Goal: Task Accomplishment & Management: Manage account settings

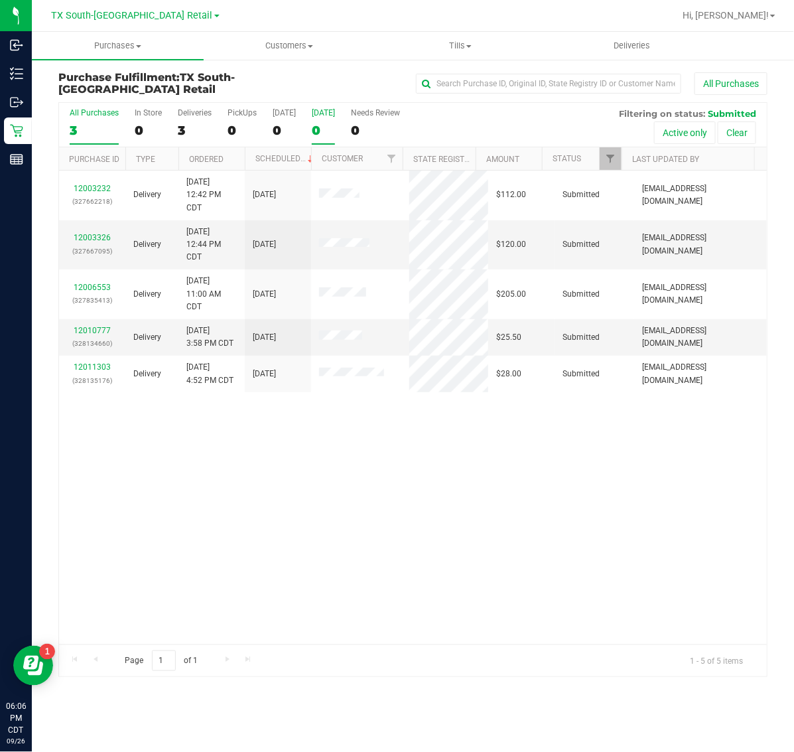
click at [329, 127] on div "0" at bounding box center [323, 130] width 23 height 15
click at [0, 0] on input "Tomorrow 0" at bounding box center [0, 0] width 0 height 0
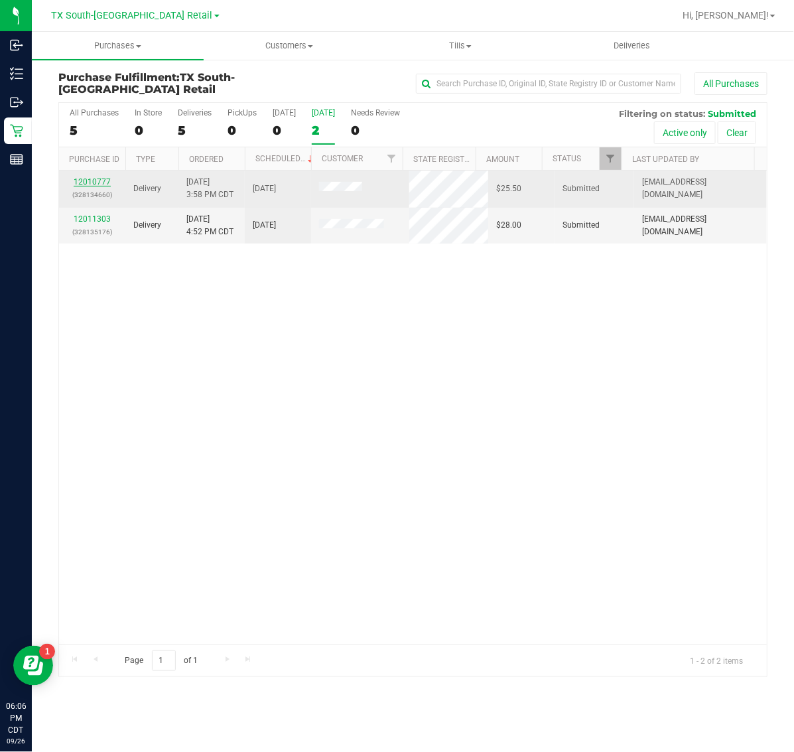
click at [97, 183] on link "12010777" at bounding box center [92, 181] width 37 height 9
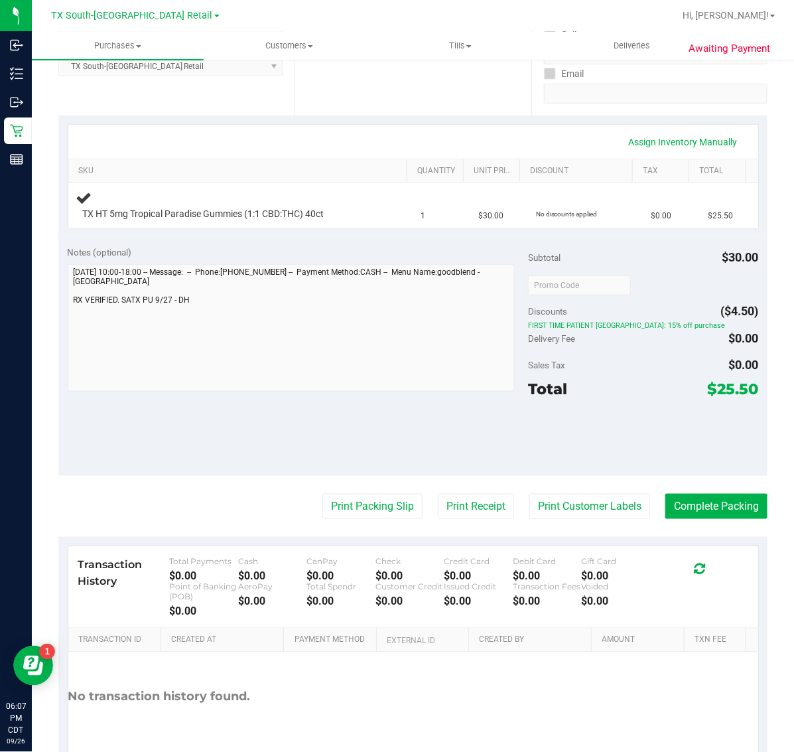
scroll to position [304, 0]
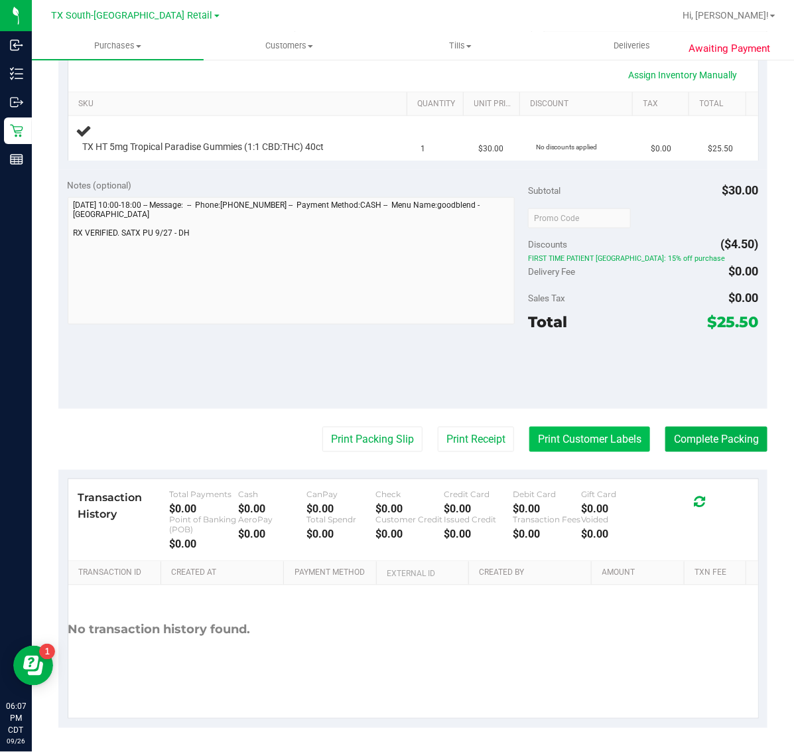
click at [567, 435] on button "Print Customer Labels" at bounding box center [590, 439] width 121 height 25
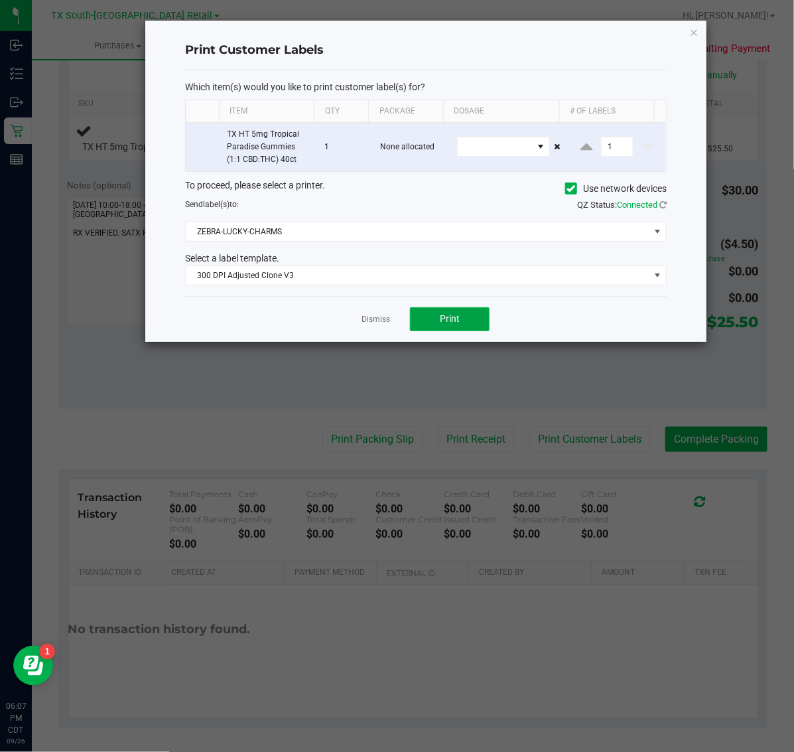
click at [452, 322] on span "Print" at bounding box center [450, 318] width 20 height 11
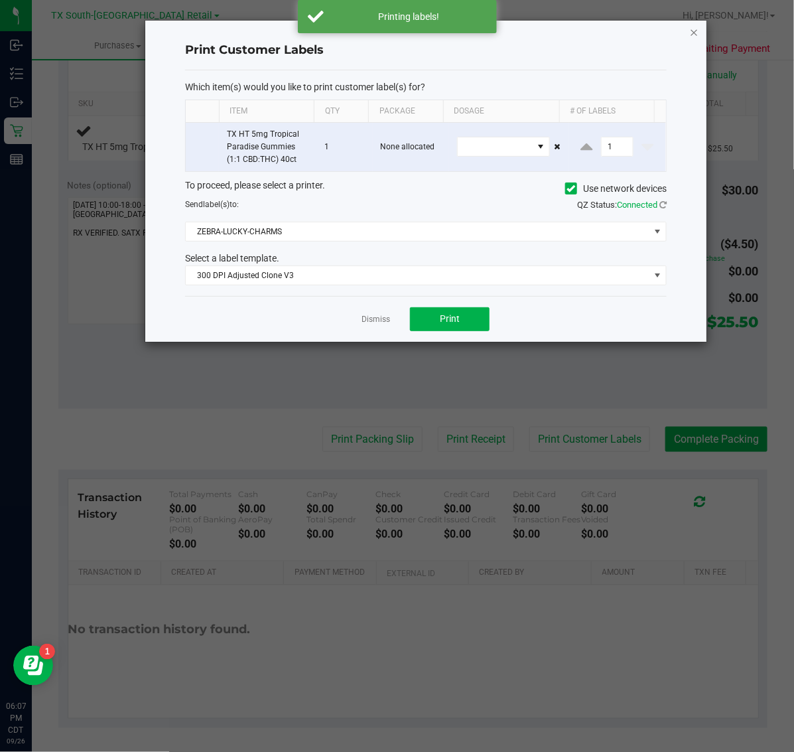
click at [695, 31] on icon "button" at bounding box center [694, 32] width 9 height 16
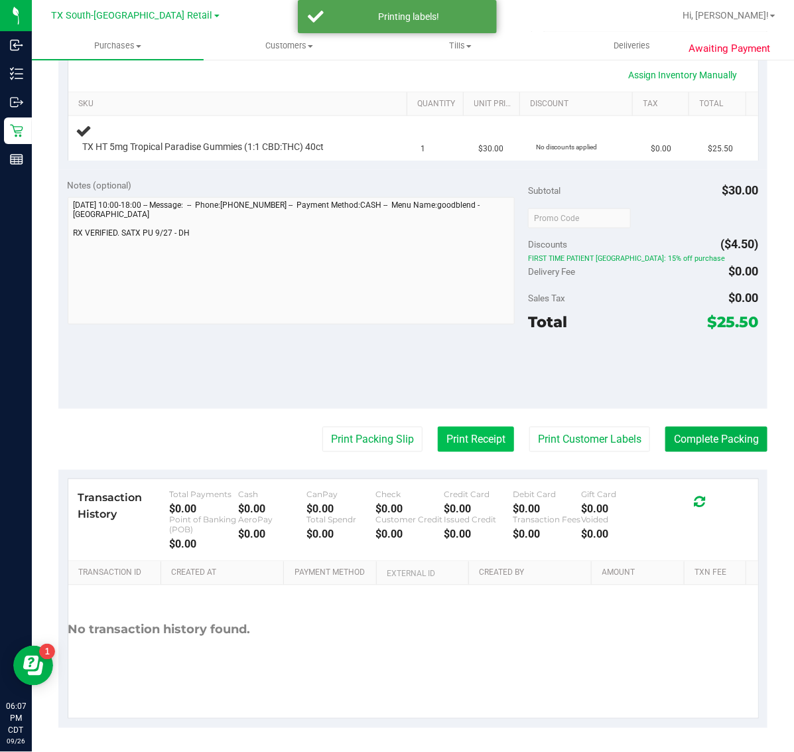
click at [456, 433] on button "Print Receipt" at bounding box center [476, 439] width 76 height 25
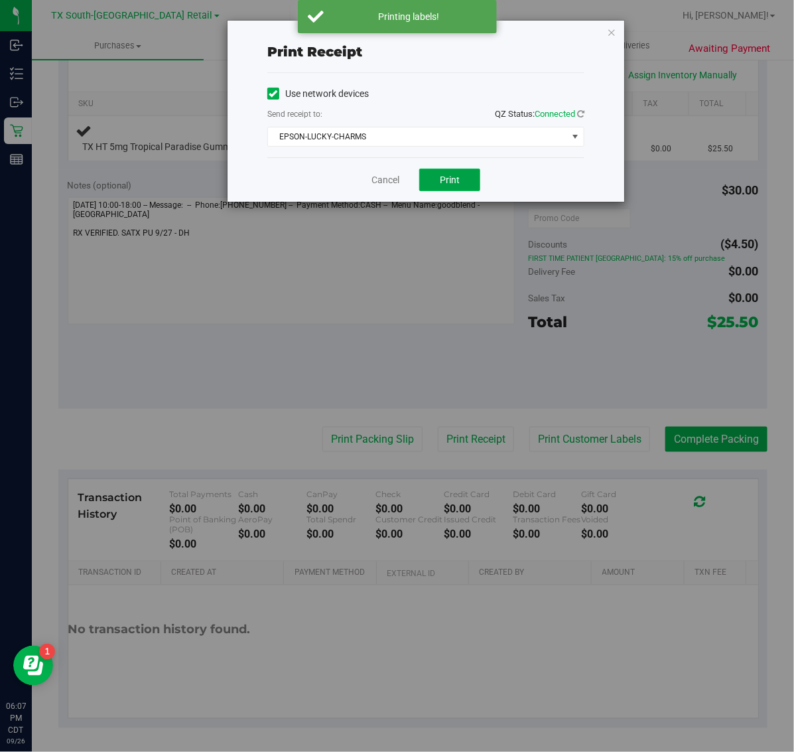
click at [455, 181] on span "Print" at bounding box center [450, 180] width 20 height 11
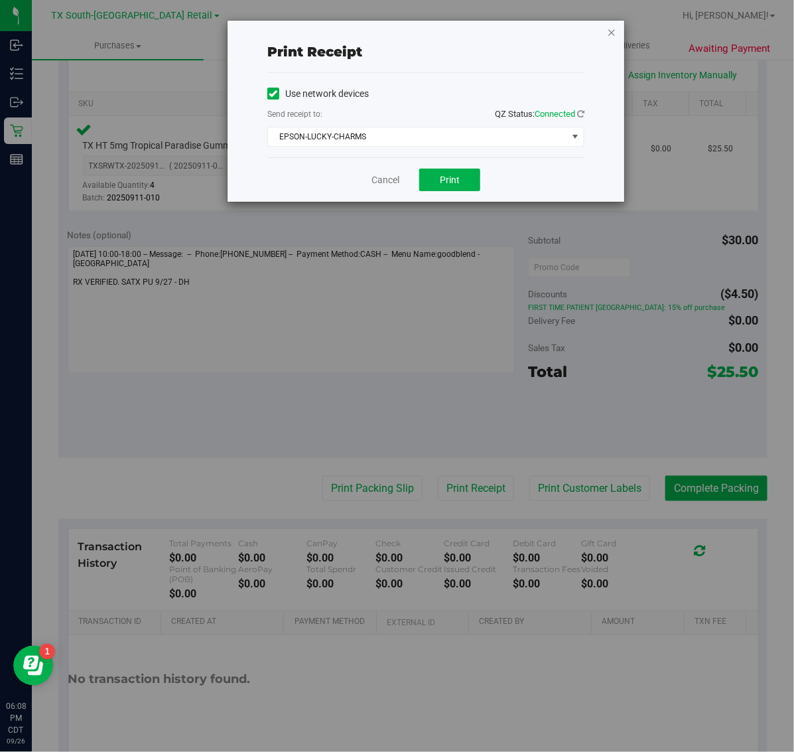
click at [612, 25] on icon "button" at bounding box center [611, 32] width 9 height 16
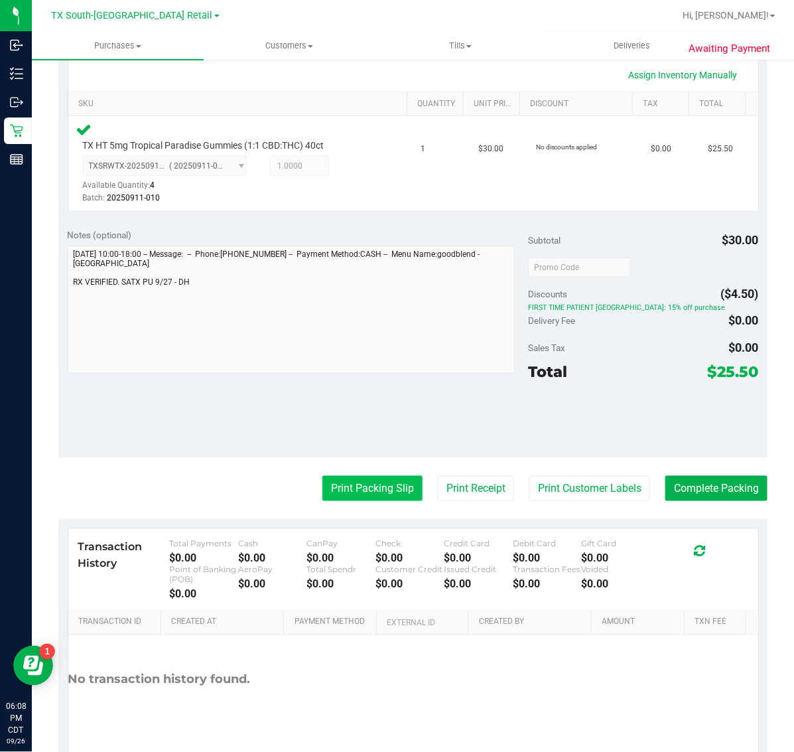
click at [366, 476] on button "Print Packing Slip" at bounding box center [373, 488] width 100 height 25
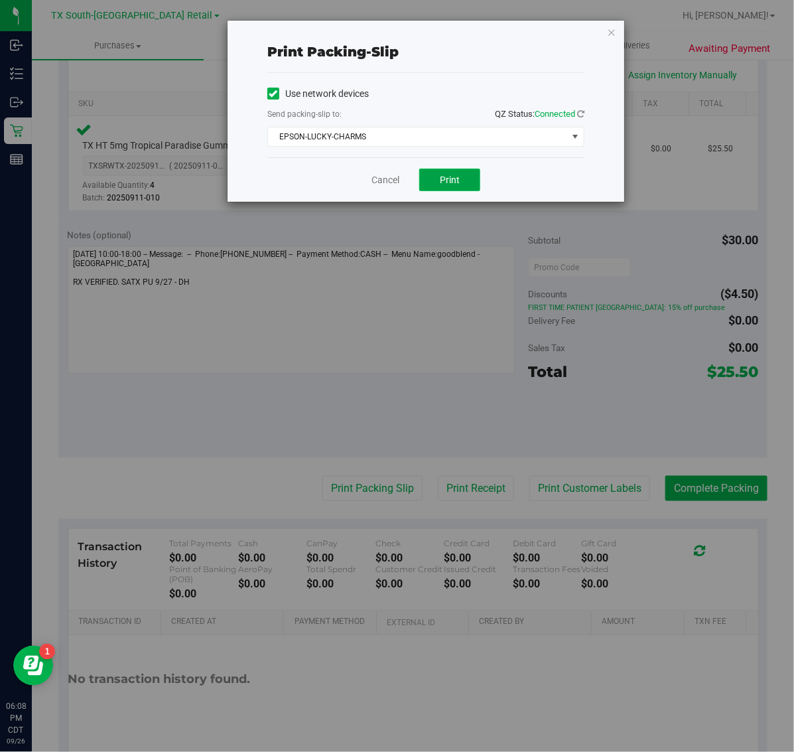
click at [458, 169] on button "Print" at bounding box center [449, 180] width 61 height 23
click at [609, 27] on icon "button" at bounding box center [611, 32] width 9 height 16
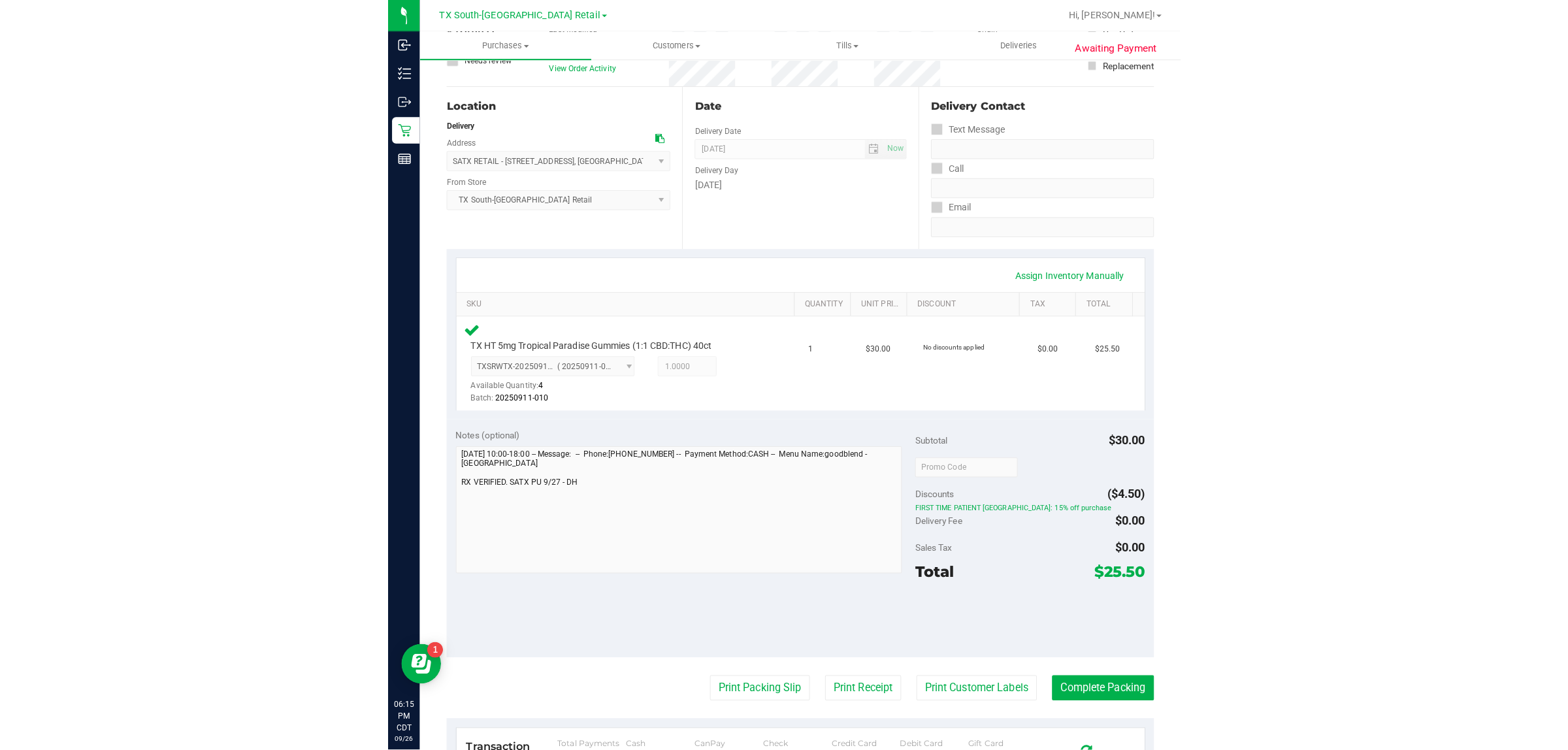
scroll to position [327, 0]
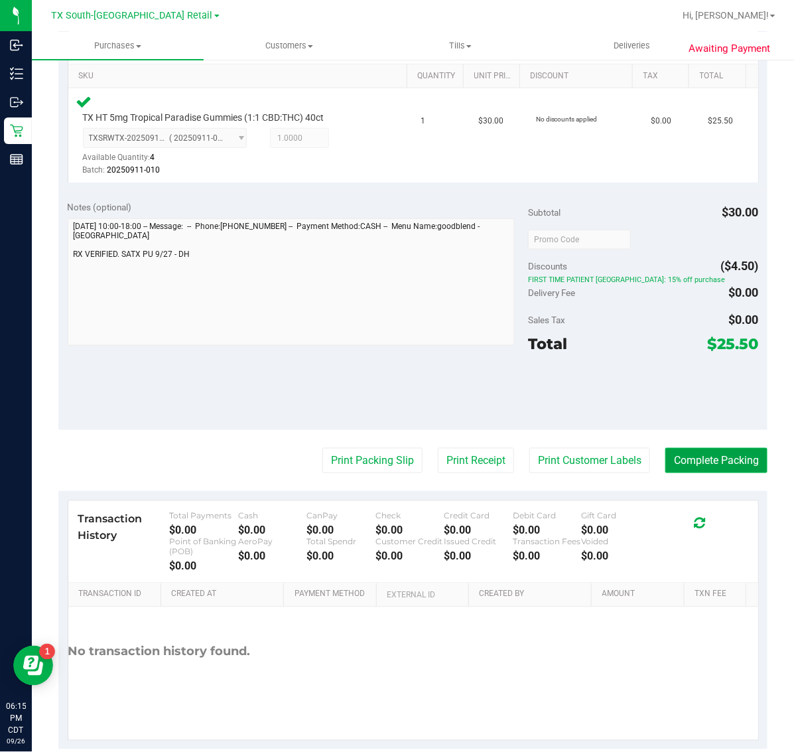
click at [698, 463] on button "Complete Packing" at bounding box center [717, 460] width 102 height 25
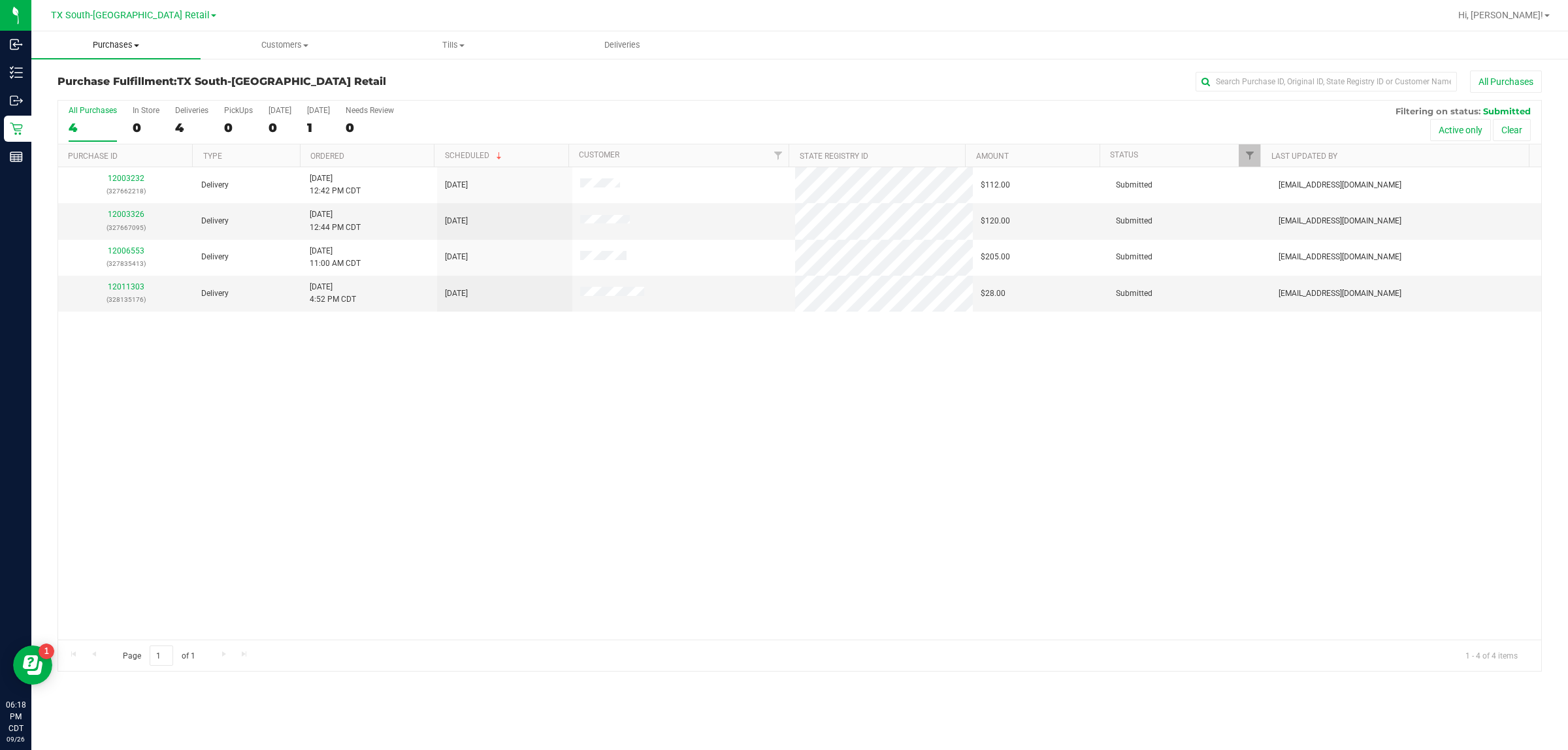
click at [121, 46] on span "Purchases" at bounding box center [116, 45] width 169 height 12
click at [627, 45] on span "Deliveries" at bounding box center [622, 45] width 71 height 12
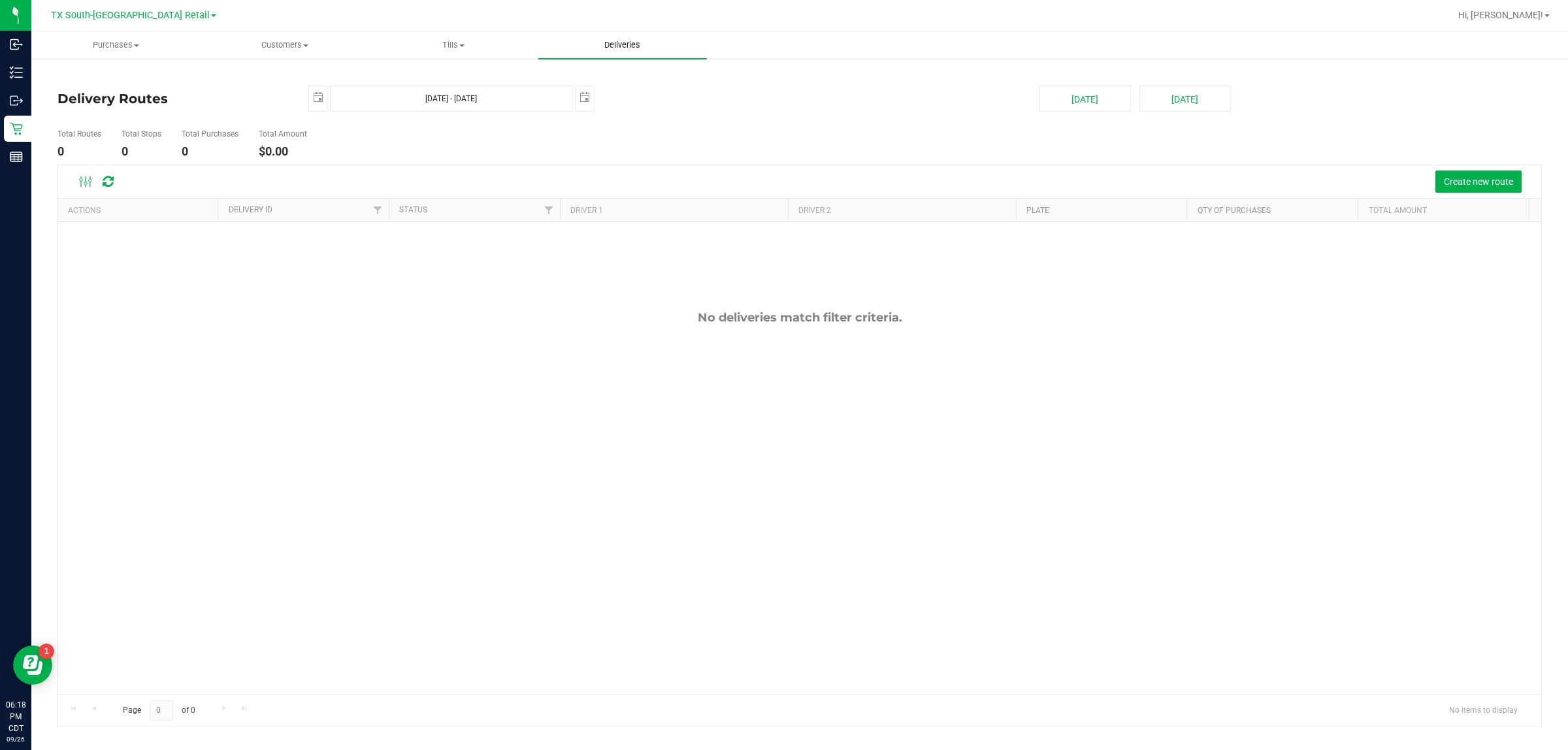
click at [644, 49] on span "Deliveries" at bounding box center [622, 45] width 71 height 12
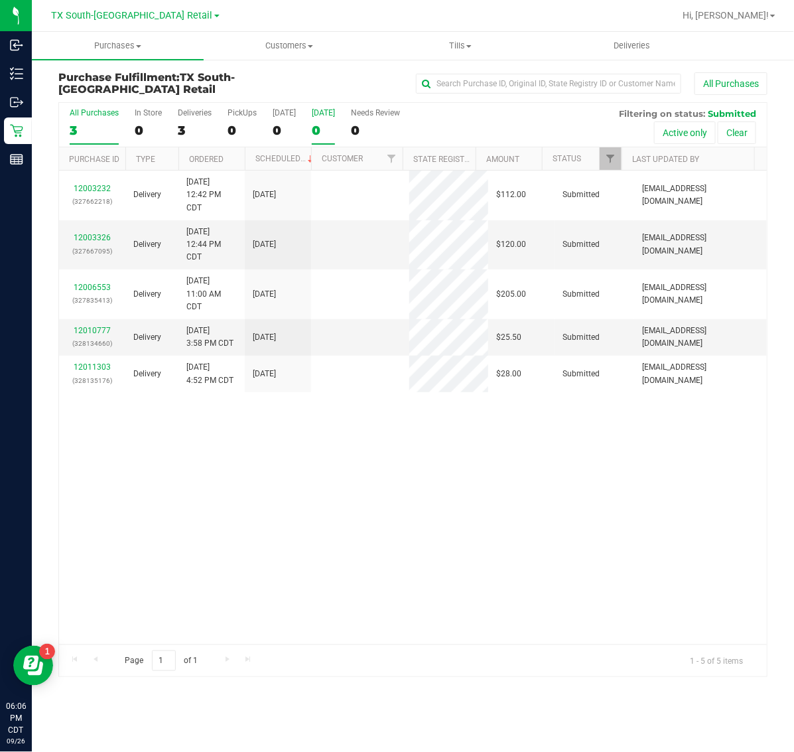
click at [334, 129] on div "0" at bounding box center [323, 130] width 23 height 15
click at [0, 0] on input "Tomorrow 0" at bounding box center [0, 0] width 0 height 0
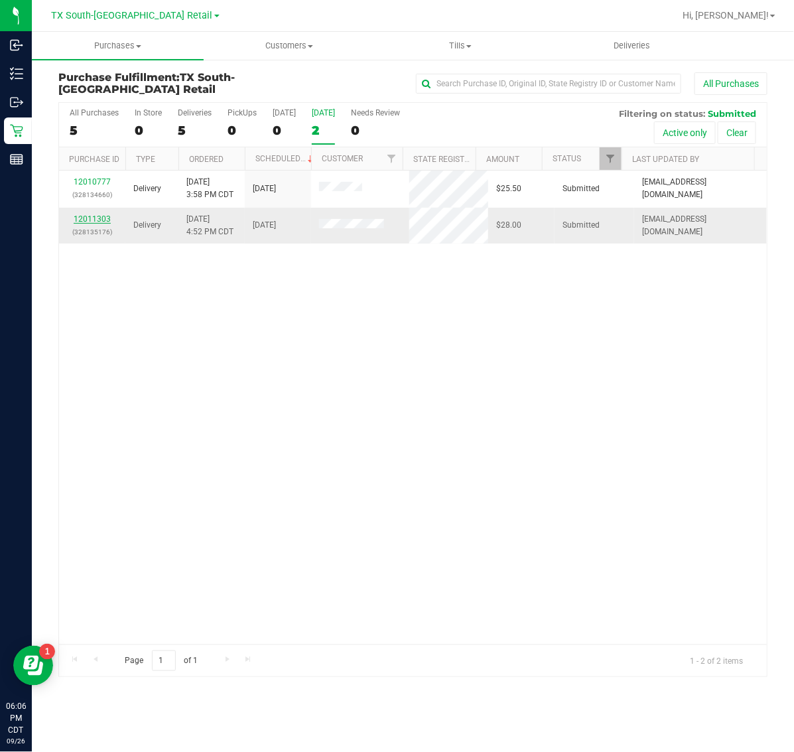
click at [90, 220] on link "12011303" at bounding box center [92, 218] width 37 height 9
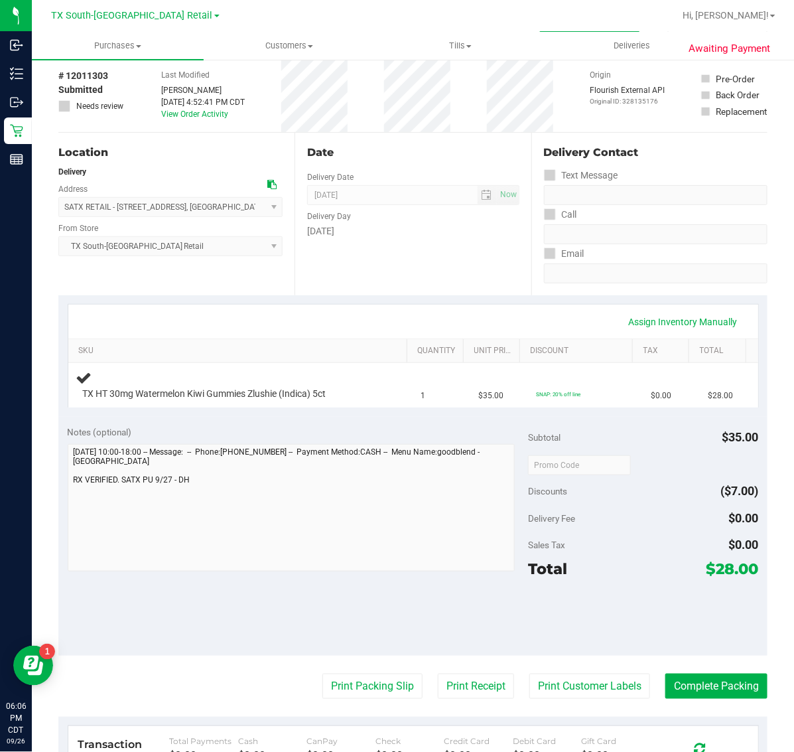
scroll to position [249, 0]
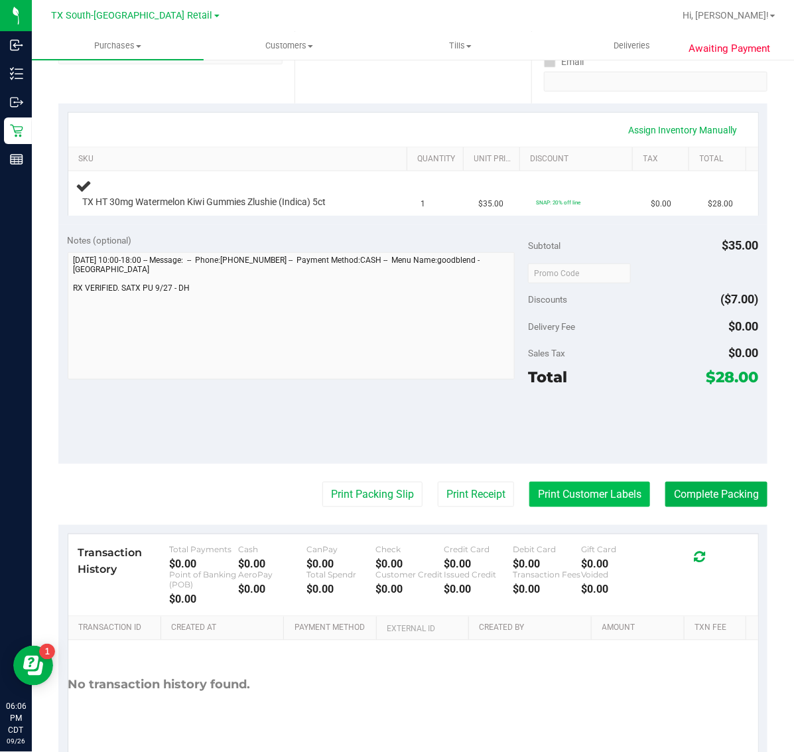
click at [564, 492] on button "Print Customer Labels" at bounding box center [590, 494] width 121 height 25
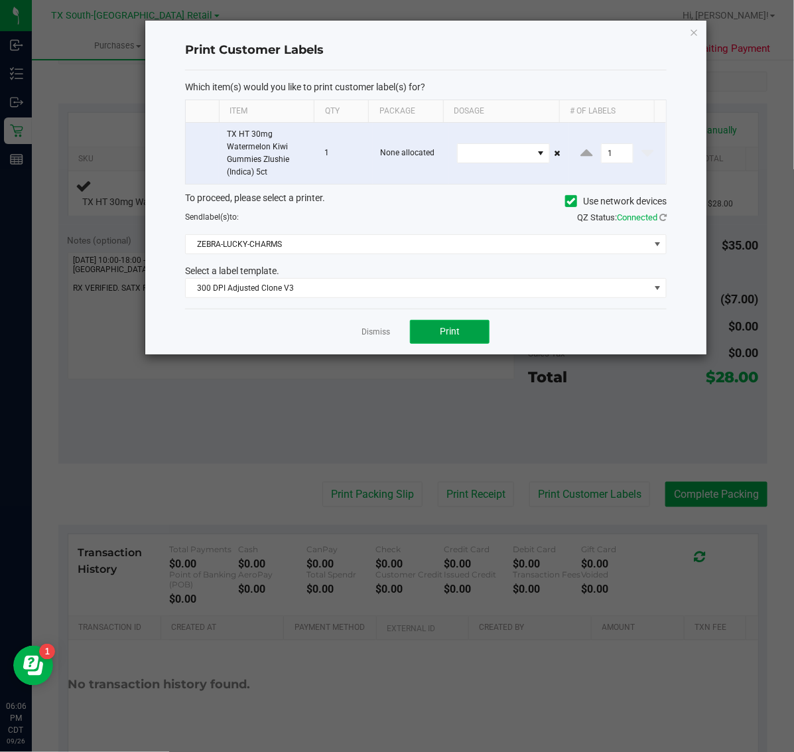
click at [459, 336] on span "Print" at bounding box center [450, 331] width 20 height 11
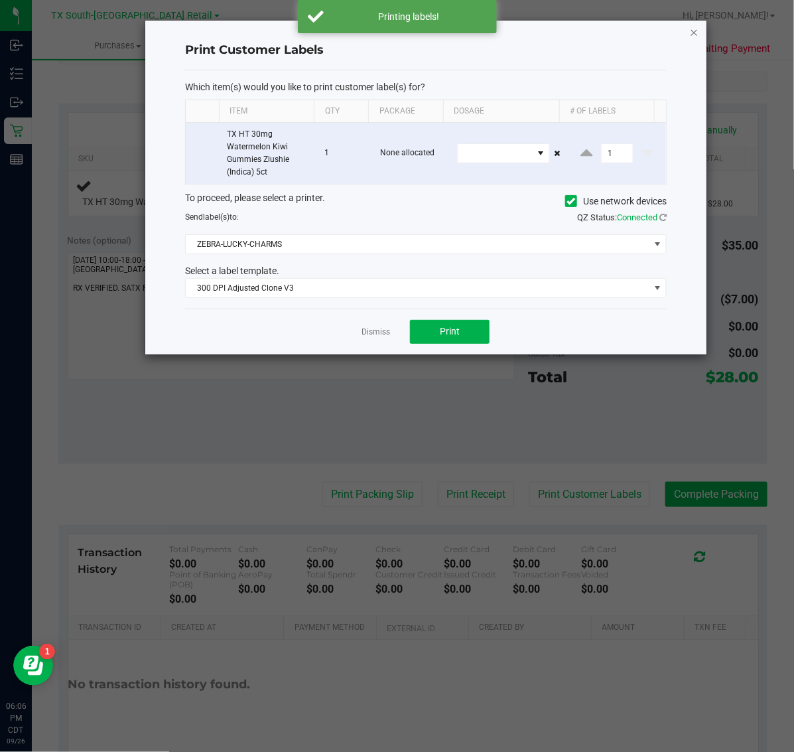
click at [690, 27] on icon "button" at bounding box center [694, 32] width 9 height 16
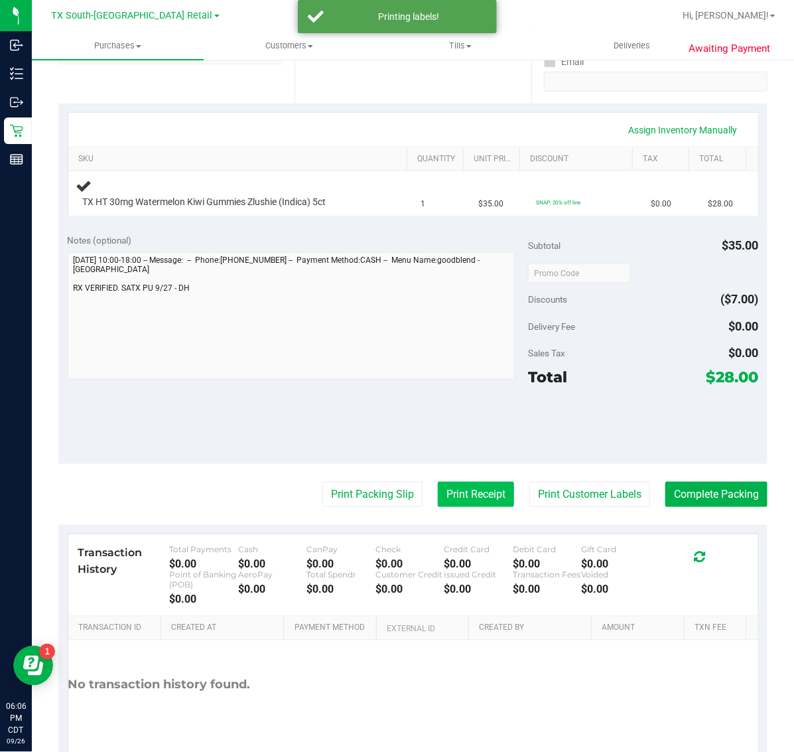
click at [446, 488] on button "Print Receipt" at bounding box center [476, 494] width 76 height 25
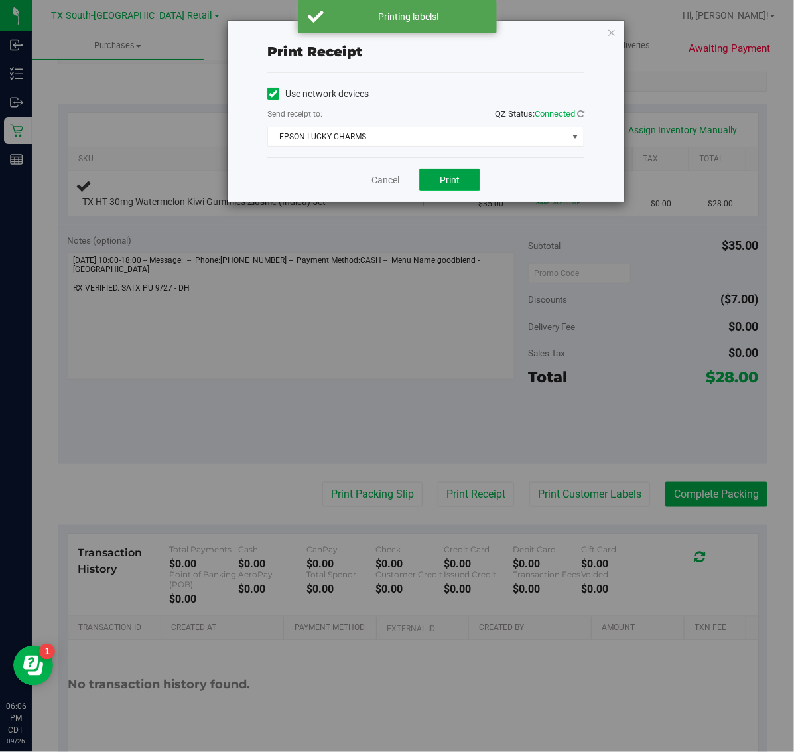
click at [449, 180] on span "Print" at bounding box center [450, 180] width 20 height 11
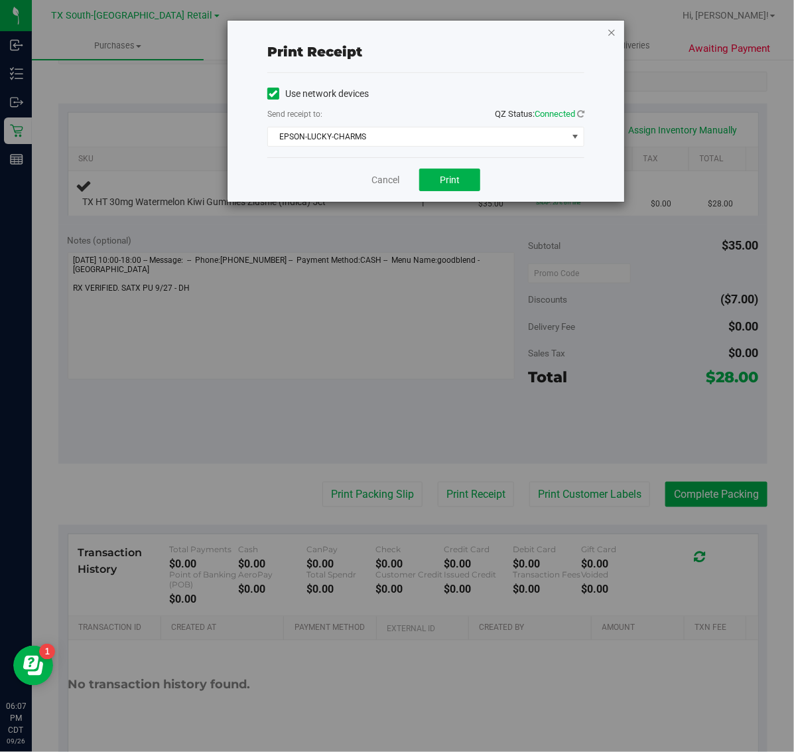
click at [612, 24] on icon "button" at bounding box center [611, 32] width 9 height 16
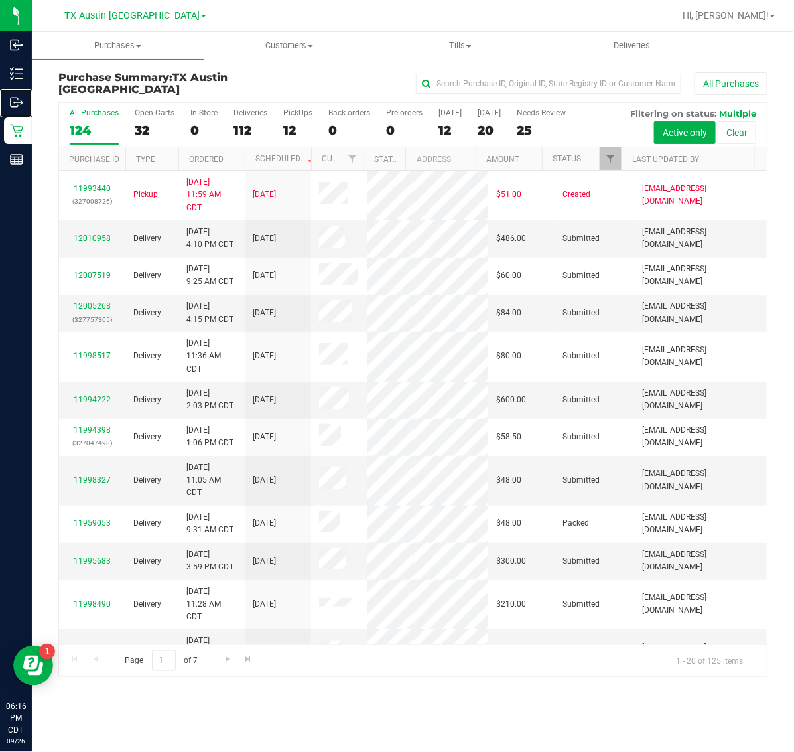
drag, startPoint x: 50, startPoint y: 96, endPoint x: 441, endPoint y: 10, distance: 400.3
click at [0, 0] on p "Outbound" at bounding box center [0, 0] width 0 height 0
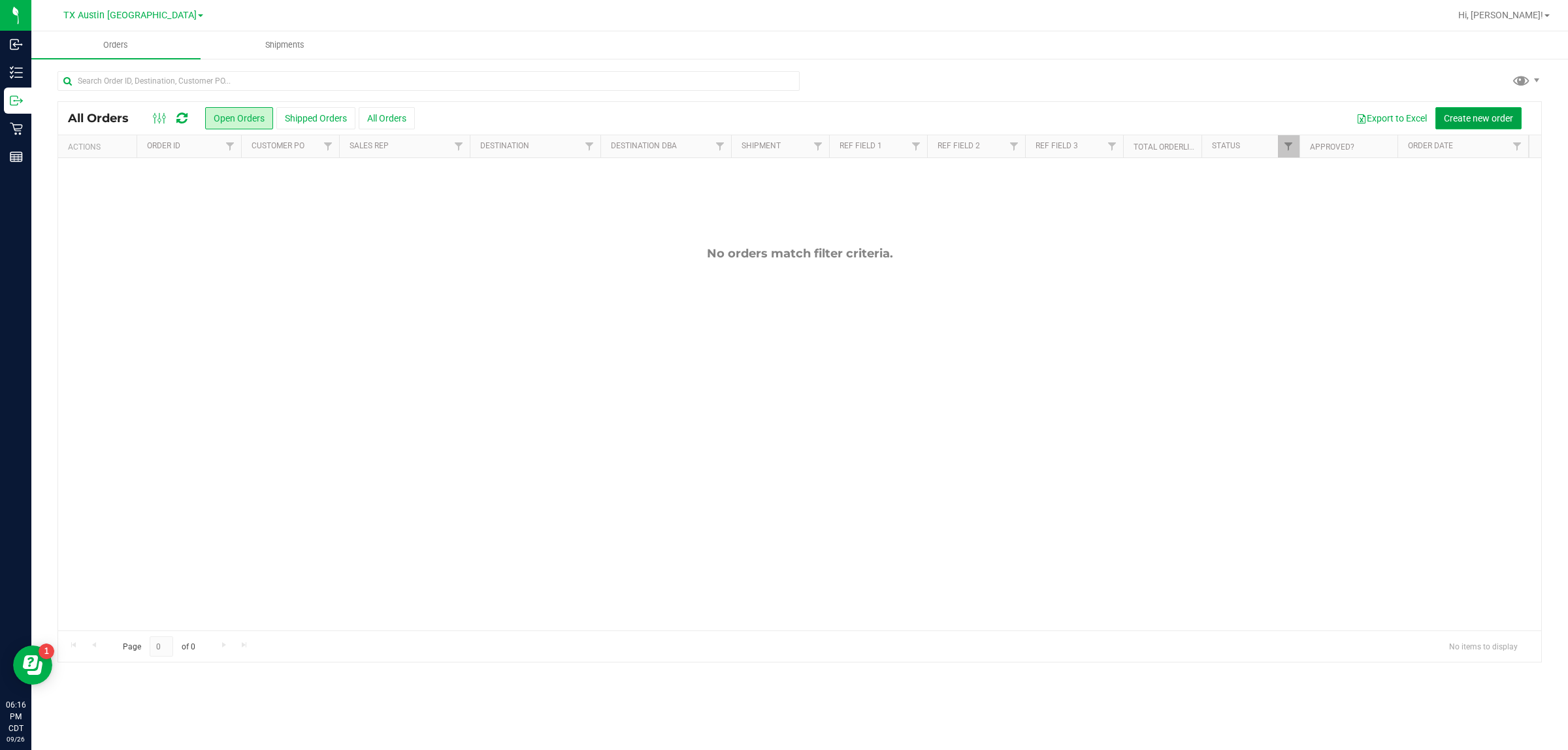
click at [782, 113] on span "Create new order" at bounding box center [1478, 118] width 69 height 11
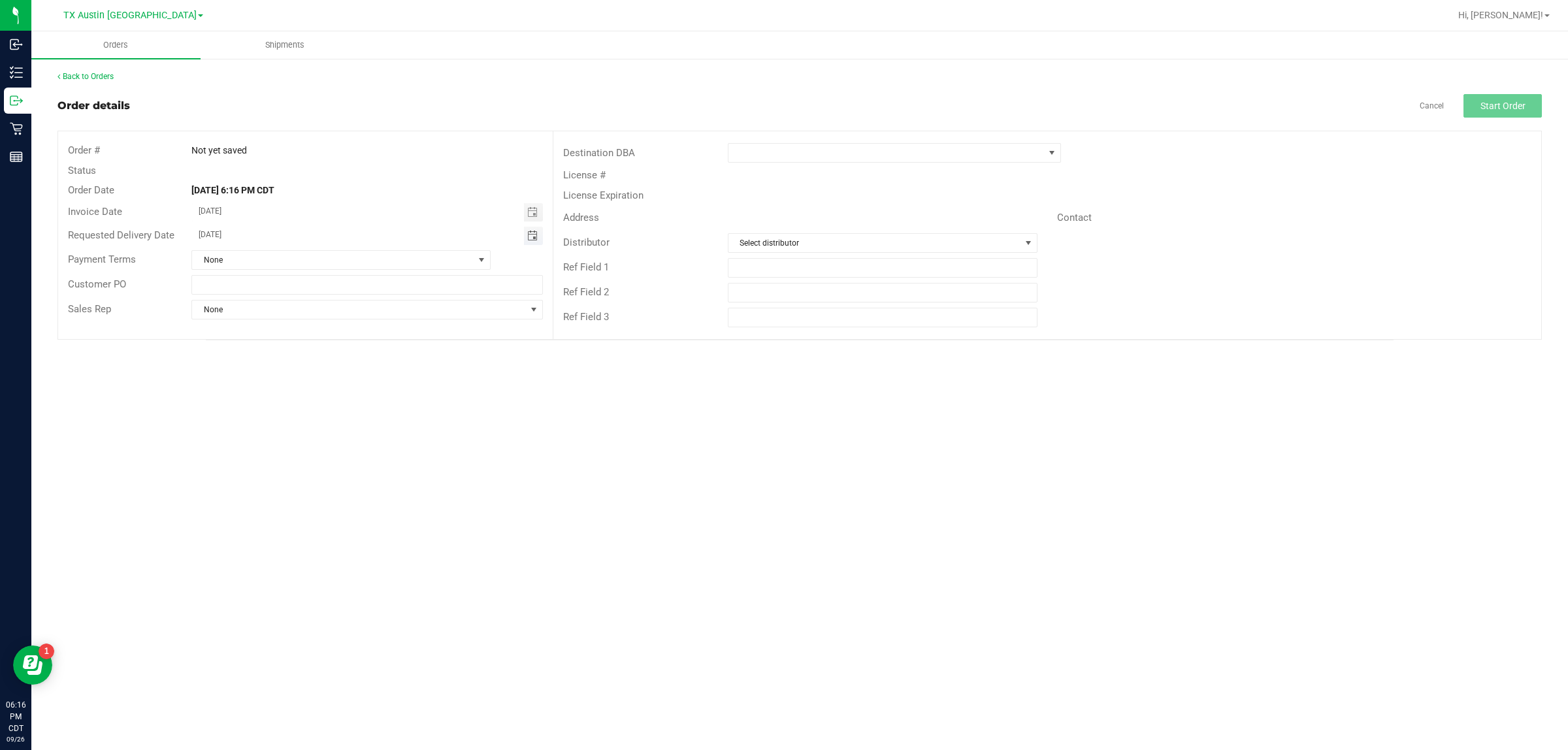
click at [533, 240] on span "Toggle calendar" at bounding box center [533, 235] width 11 height 11
click at [366, 256] on span "[DATE]" at bounding box center [360, 260] width 30 height 17
type input "[DATE]"
click at [782, 149] on span at bounding box center [886, 153] width 316 height 19
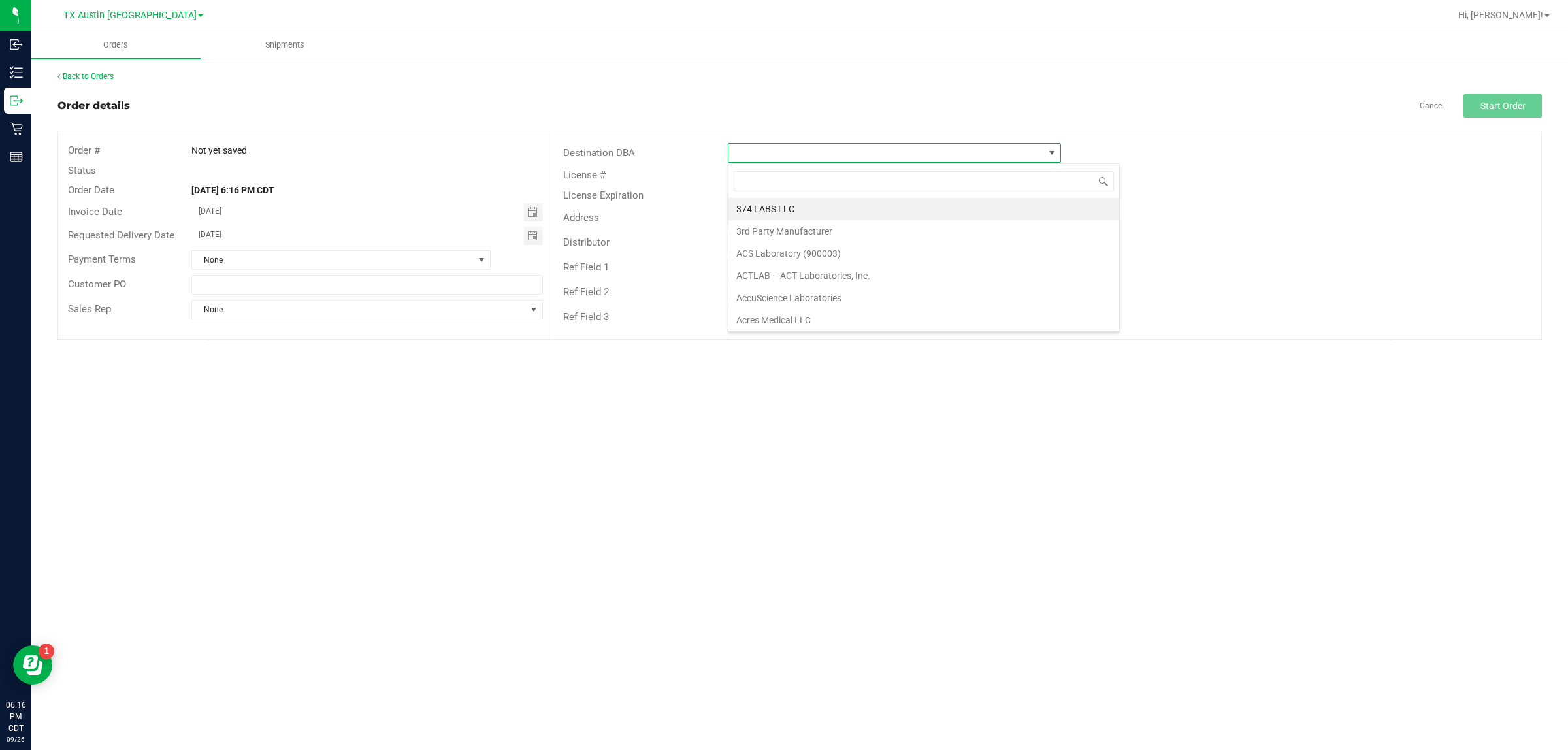
scroll to position [21, 333]
type input "tx"
click at [782, 255] on li "TX South-[GEOGRAPHIC_DATA] Retail" at bounding box center [894, 253] width 332 height 23
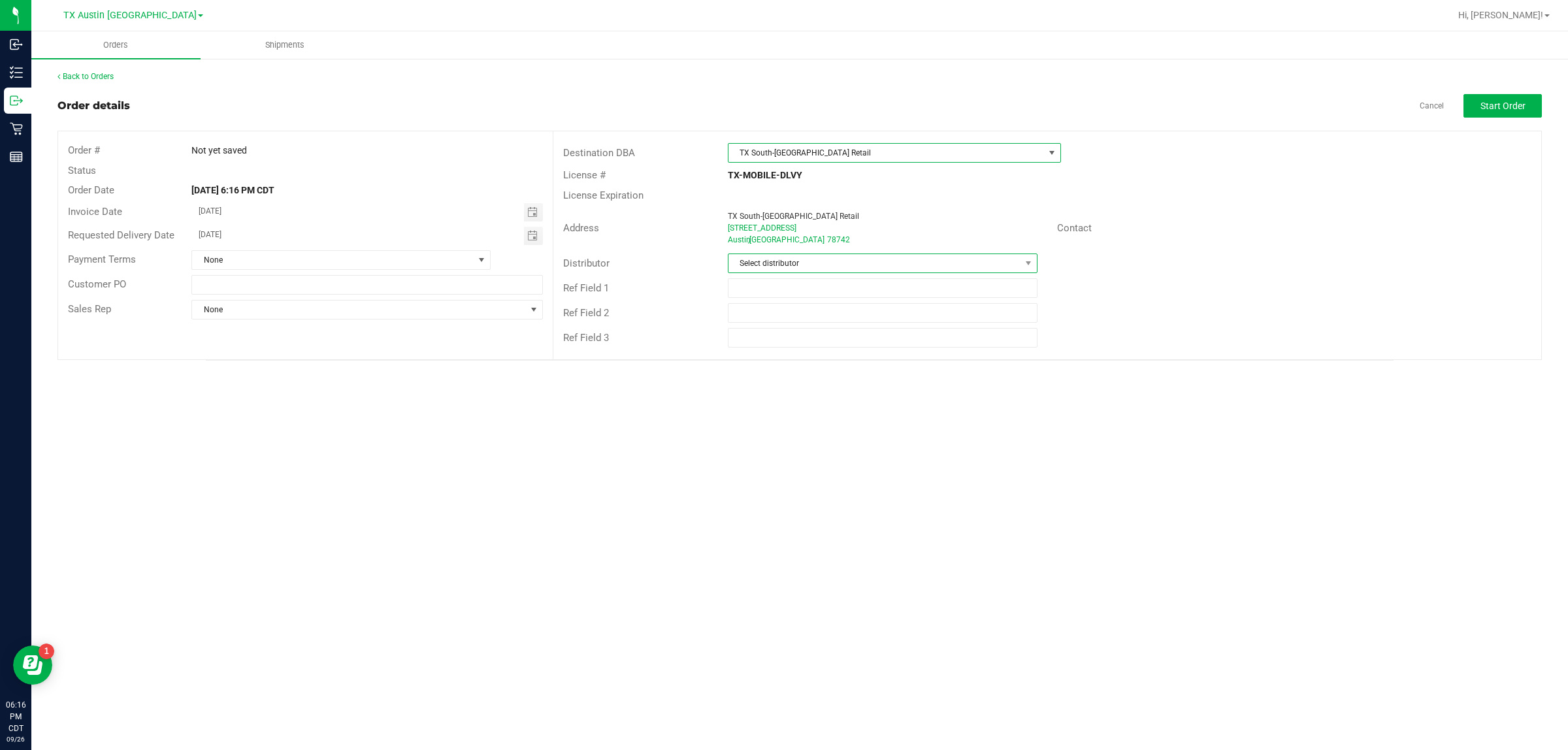
click at [782, 267] on span "Select distributor" at bounding box center [874, 263] width 292 height 19
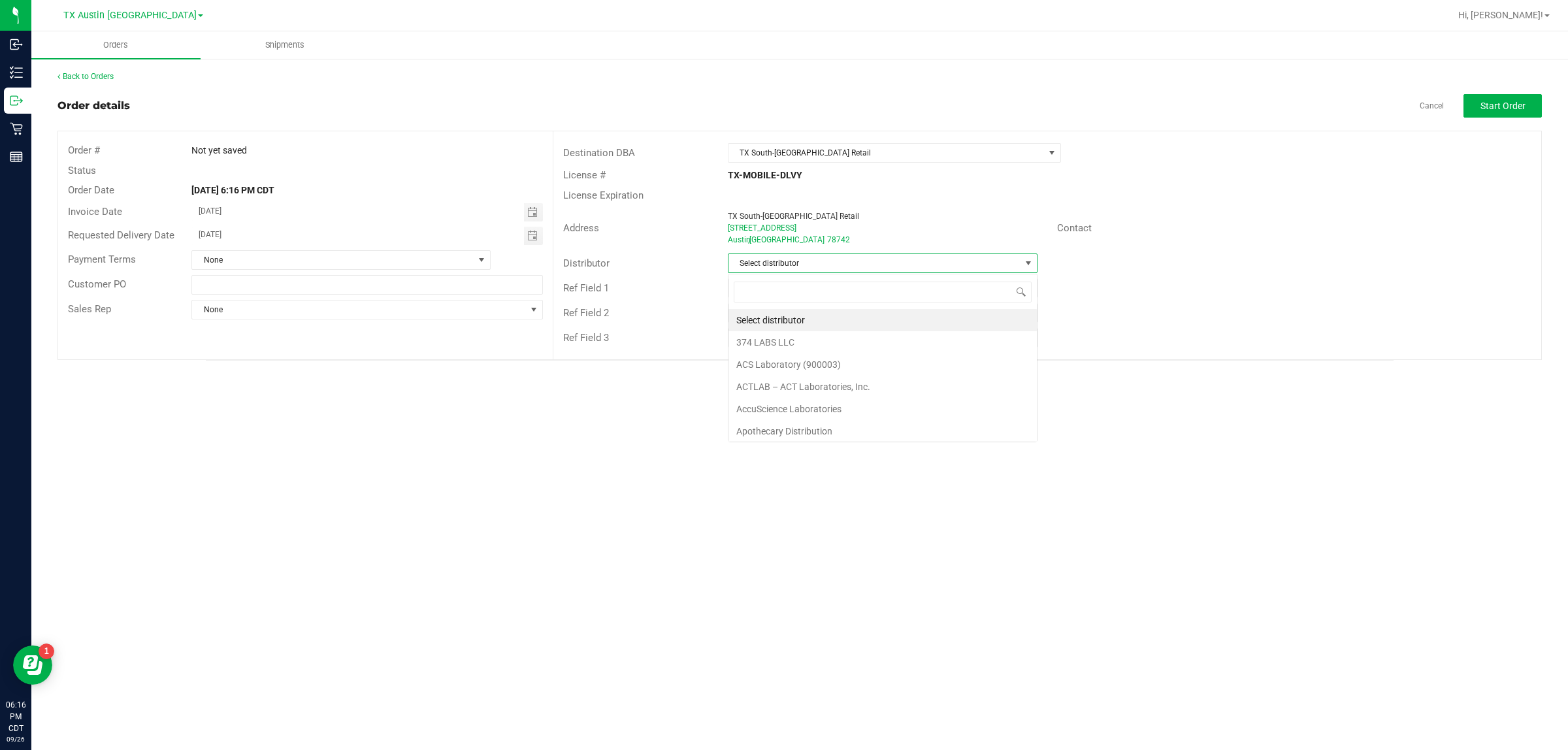
scroll to position [21, 309]
type input "aus"
click at [782, 328] on li "Austin DC" at bounding box center [882, 320] width 308 height 23
click at [782, 108] on span "Start Order" at bounding box center [1503, 105] width 45 height 11
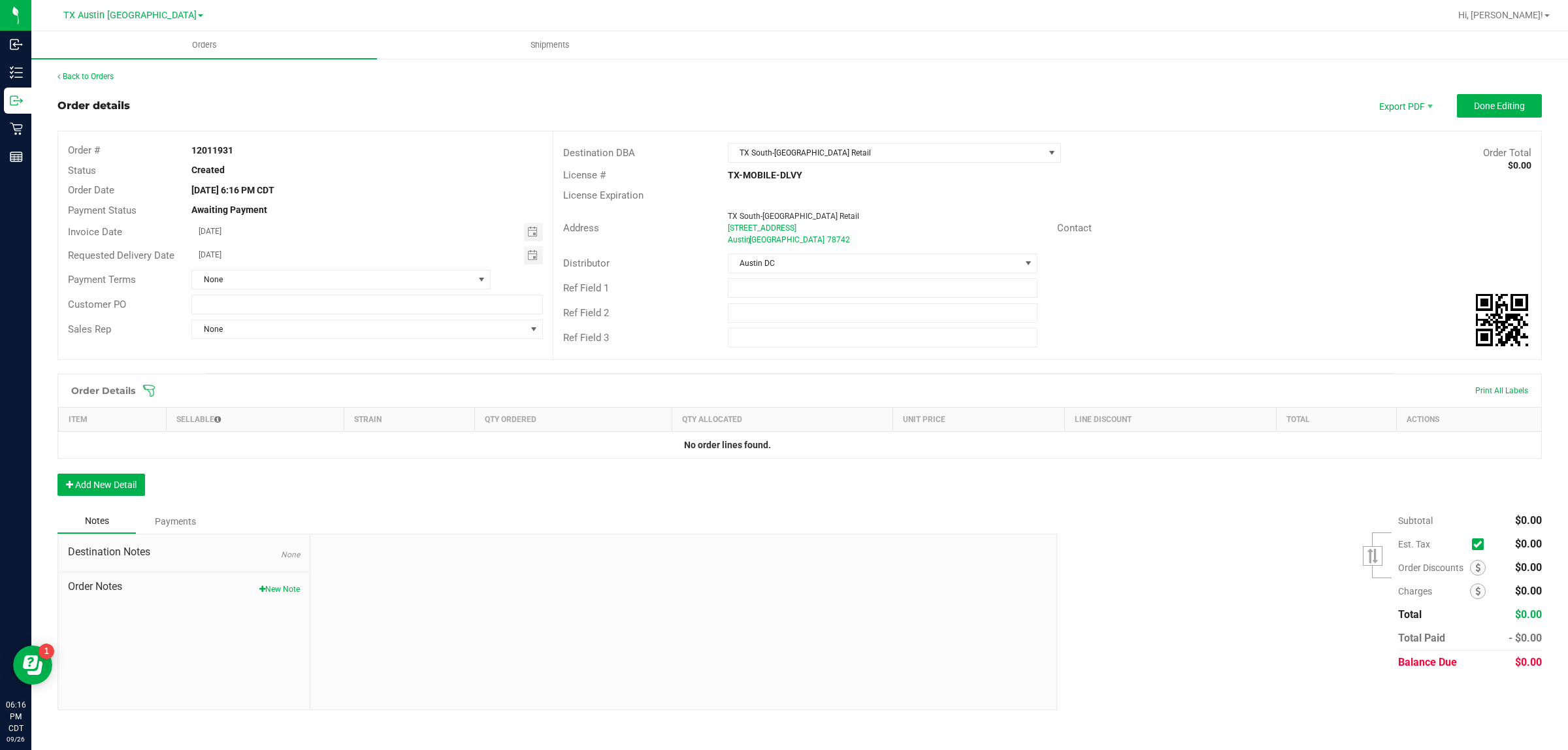
click at [151, 386] on icon at bounding box center [149, 390] width 13 height 13
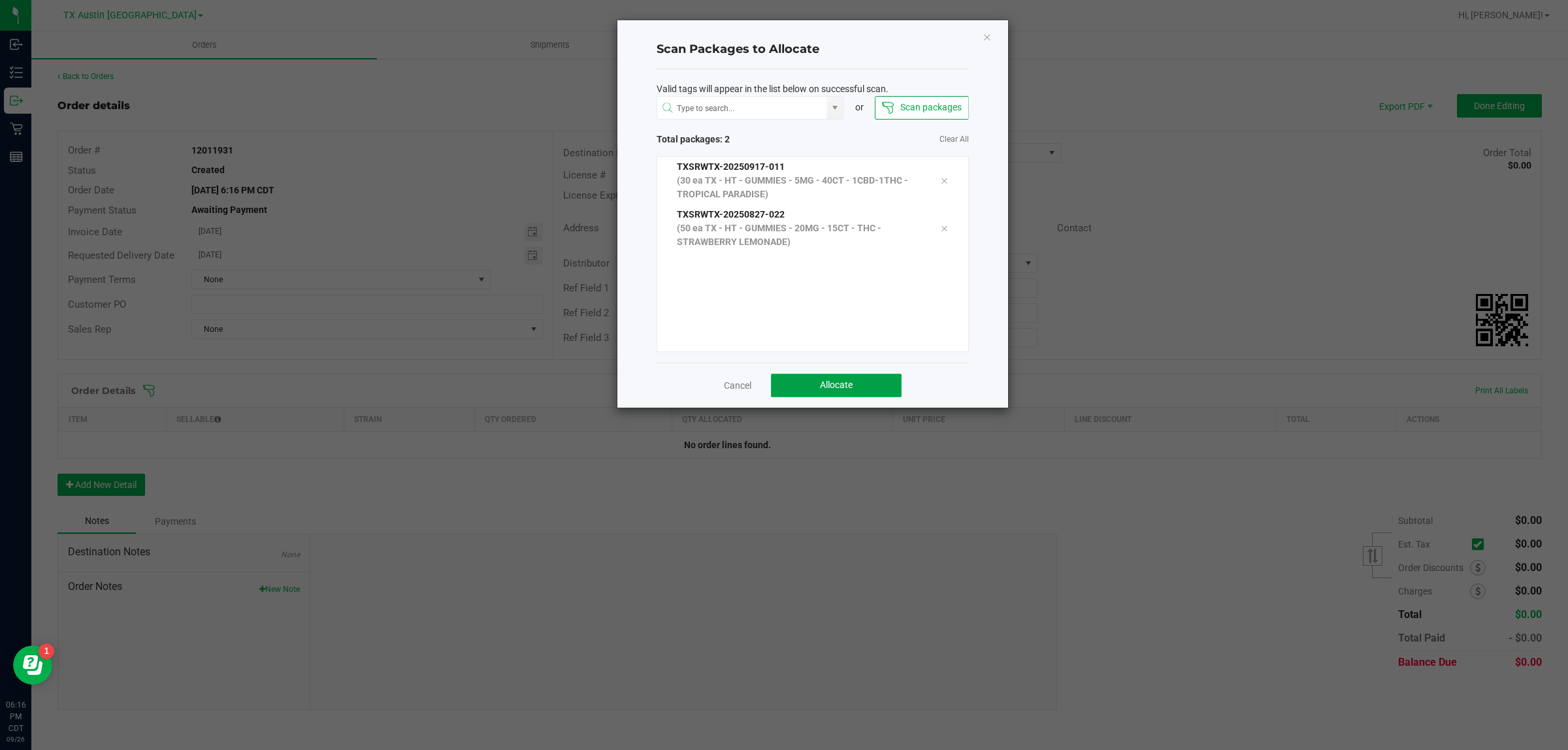
click at [782, 384] on button "Allocate" at bounding box center [836, 386] width 131 height 24
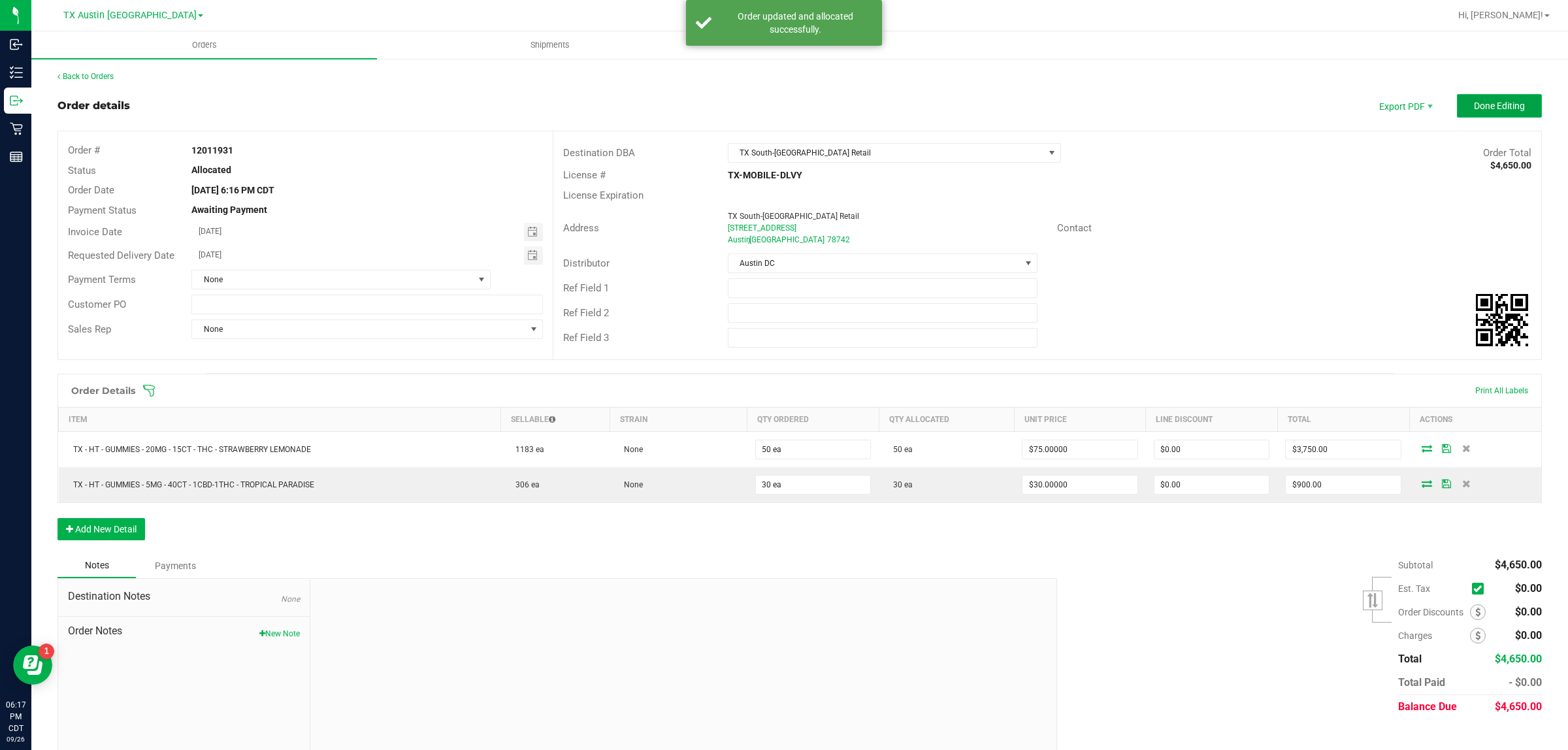
click at [782, 103] on span "Done Editing" at bounding box center [1499, 105] width 51 height 11
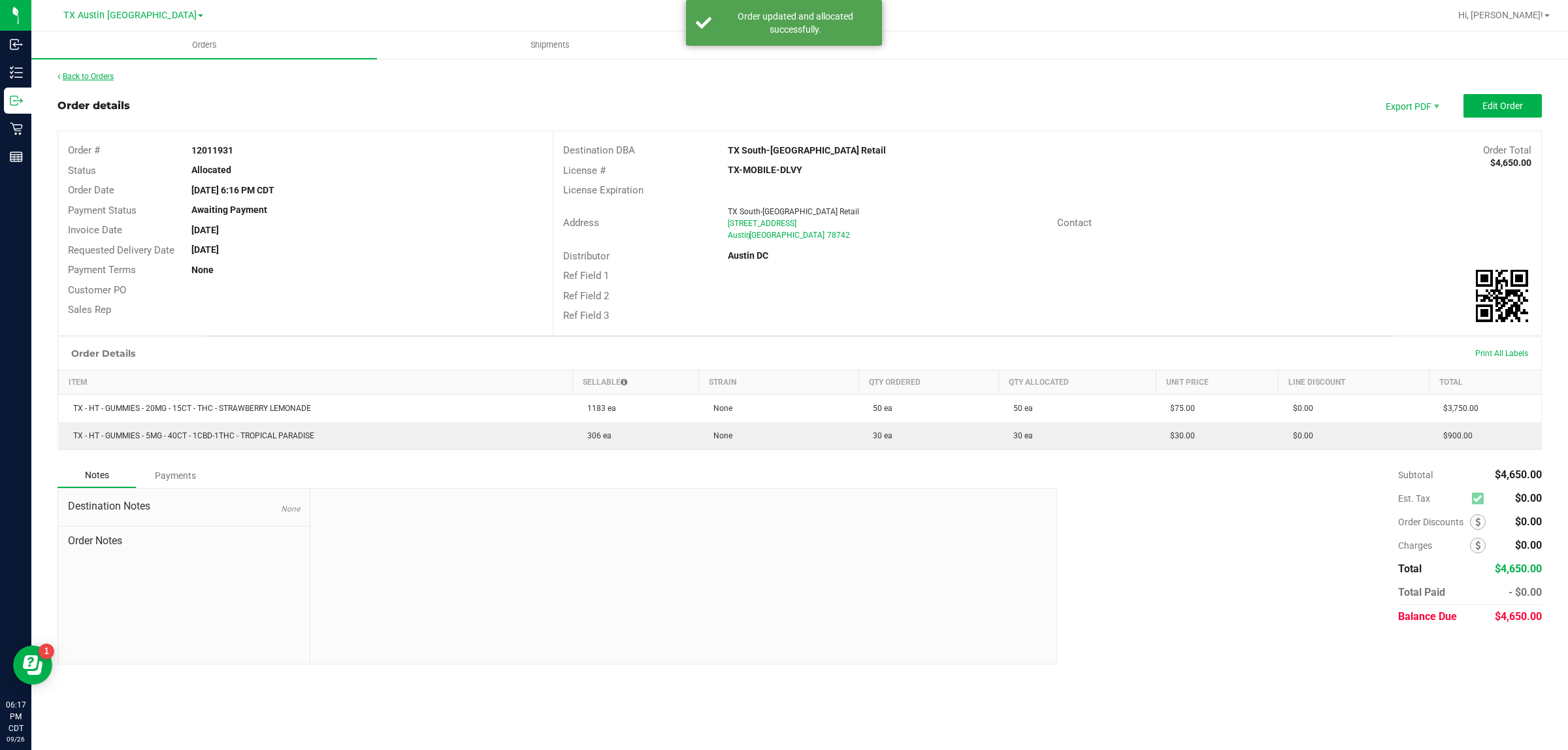
click at [91, 74] on link "Back to Orders" at bounding box center [85, 76] width 56 height 9
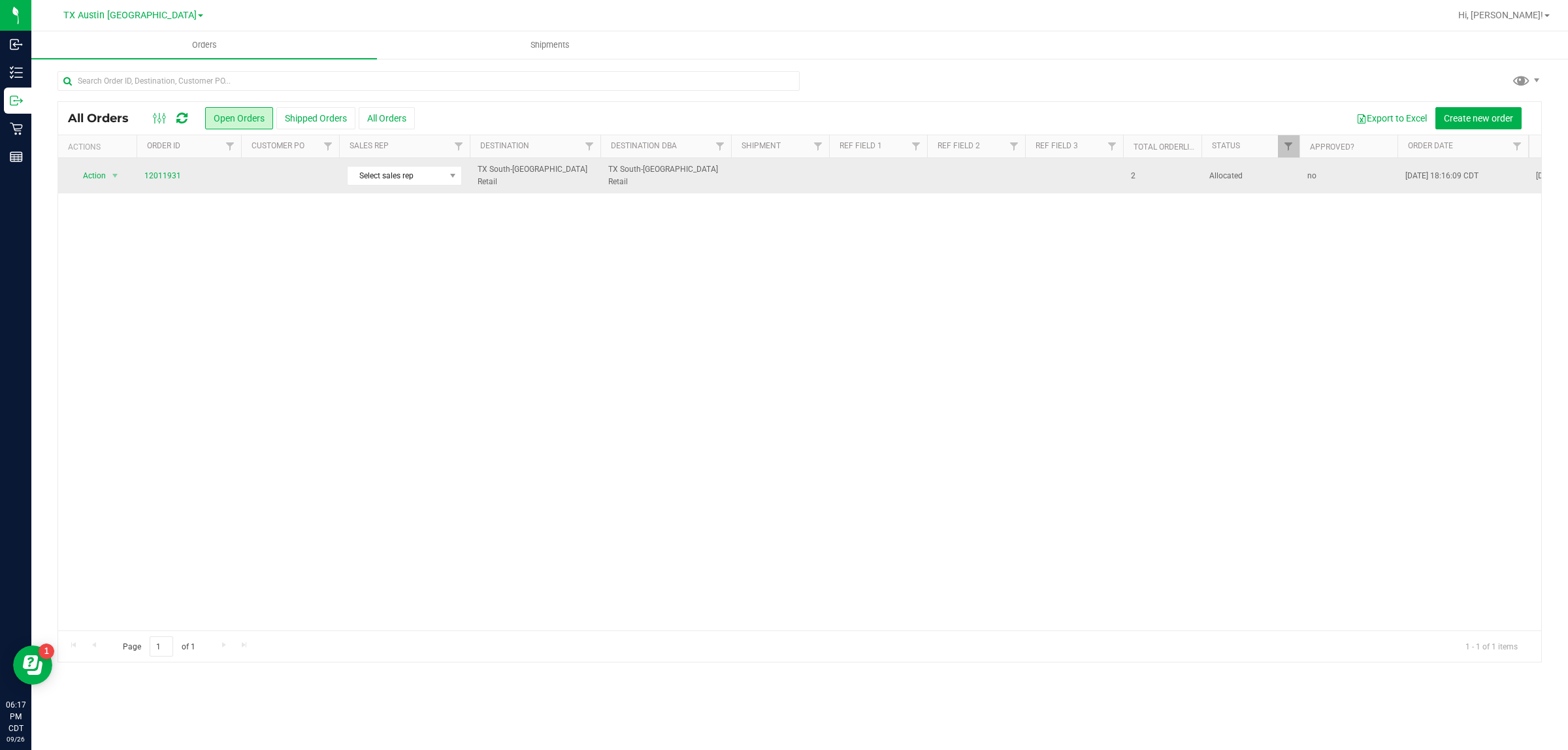
click at [244, 177] on td at bounding box center [290, 176] width 98 height 35
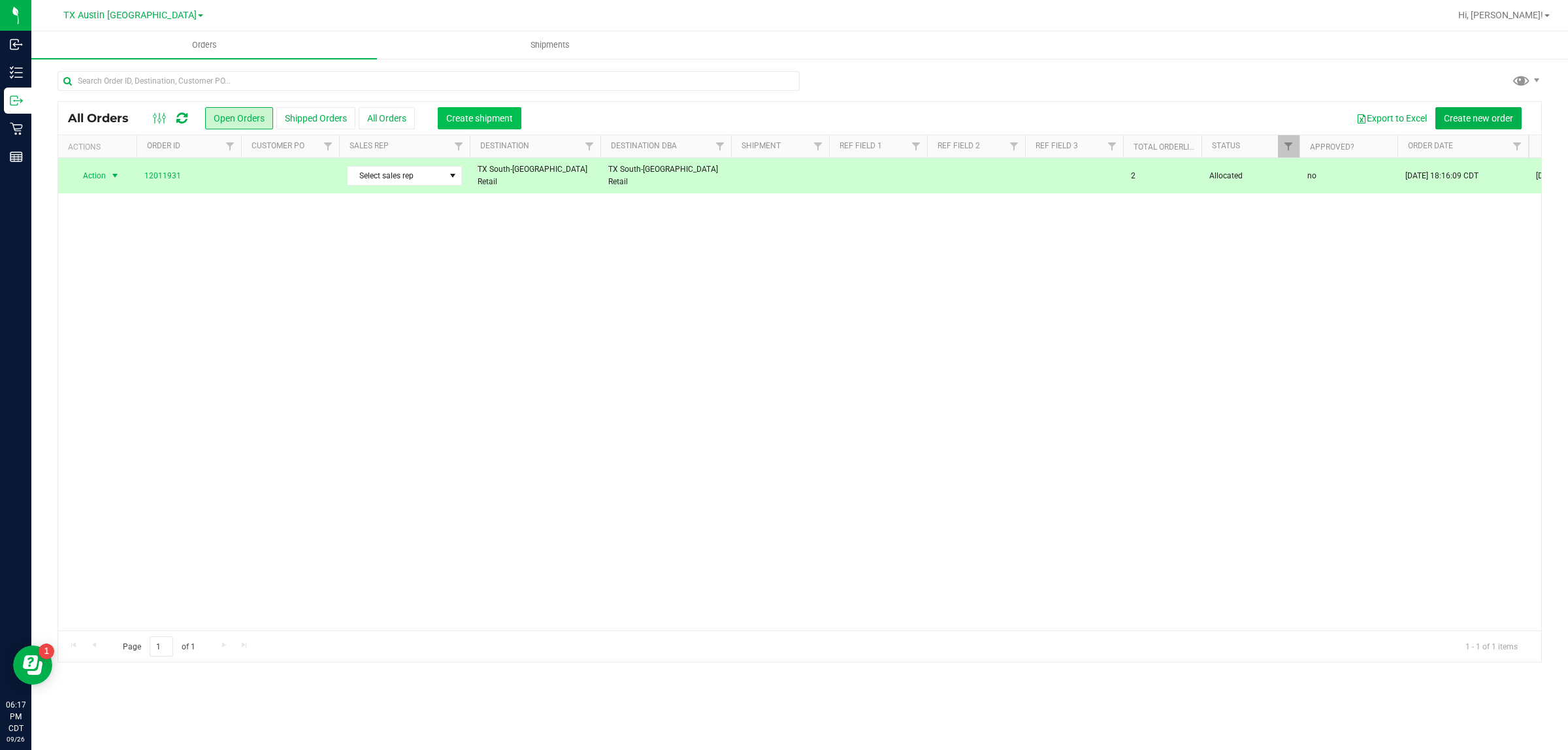
click at [474, 119] on span "Create shipment" at bounding box center [479, 118] width 67 height 11
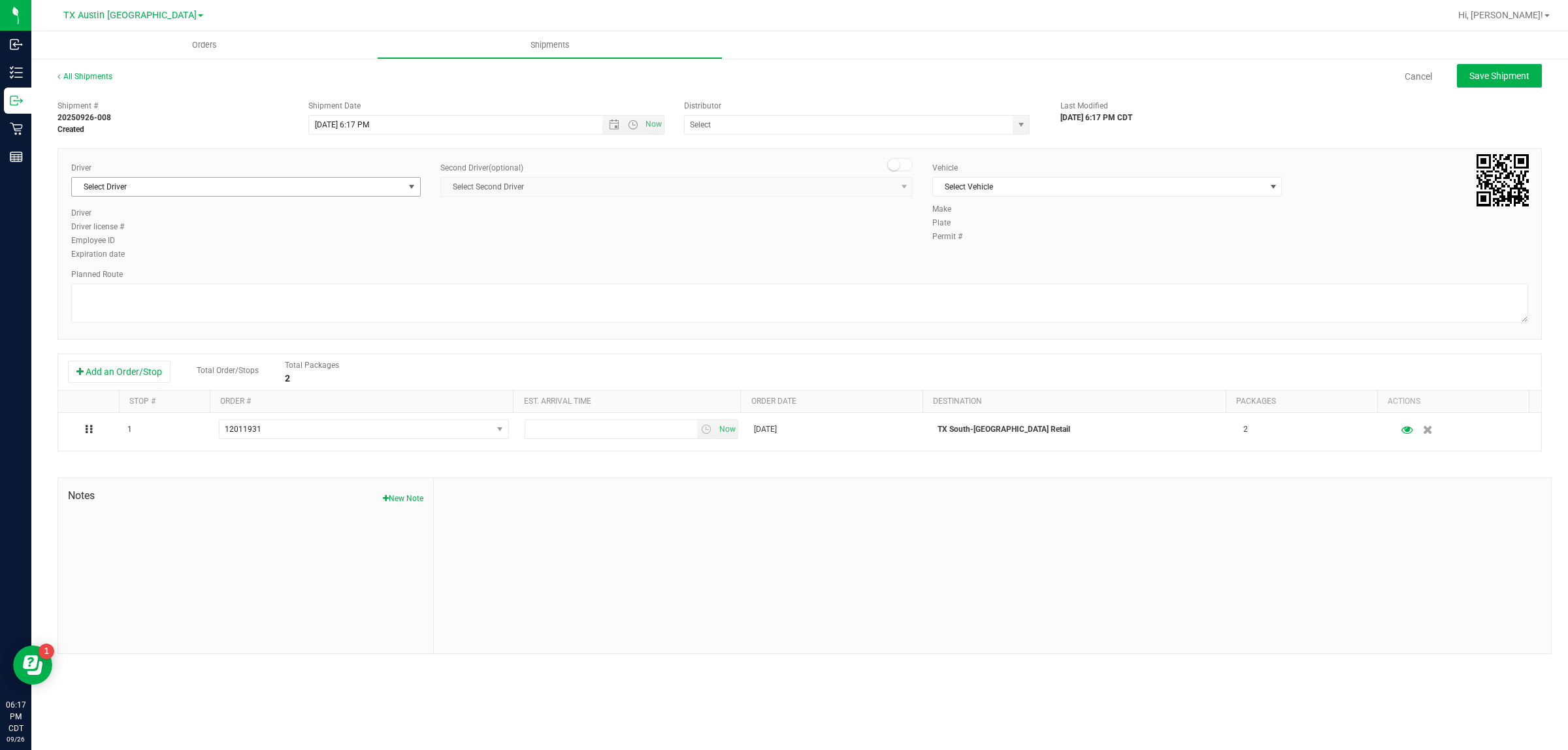
click at [338, 183] on span "Select Driver" at bounding box center [237, 187] width 332 height 19
click at [332, 243] on li "William Bates" at bounding box center [246, 242] width 348 height 20
type input "bat"
click at [782, 178] on span "Select Vehicle" at bounding box center [1098, 187] width 332 height 19
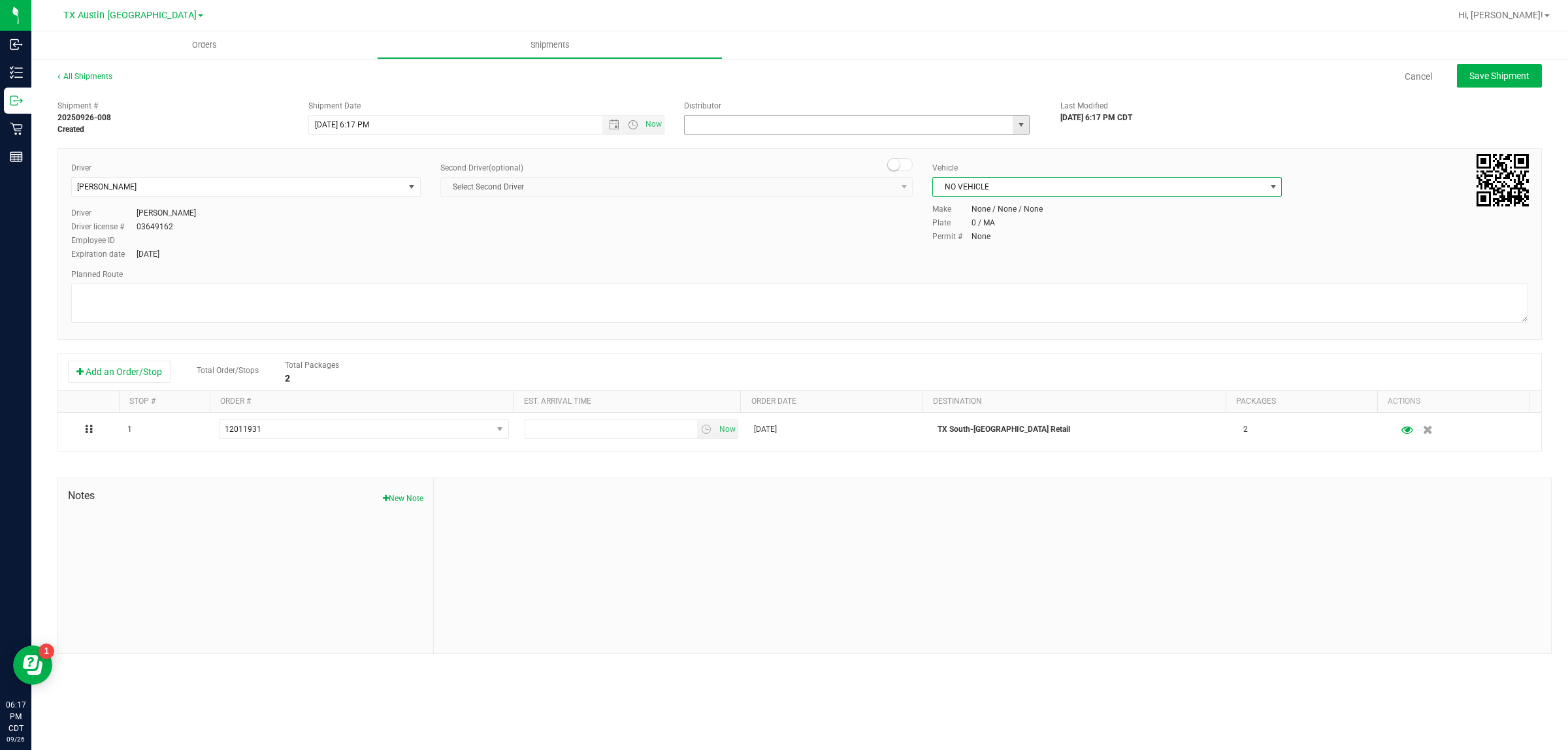
click at [782, 126] on input "text" at bounding box center [844, 124] width 318 height 19
click at [782, 148] on li "Austin DC" at bounding box center [857, 147] width 345 height 20
type input "Austin DC"
click at [643, 126] on span "Now" at bounding box center [654, 124] width 23 height 19
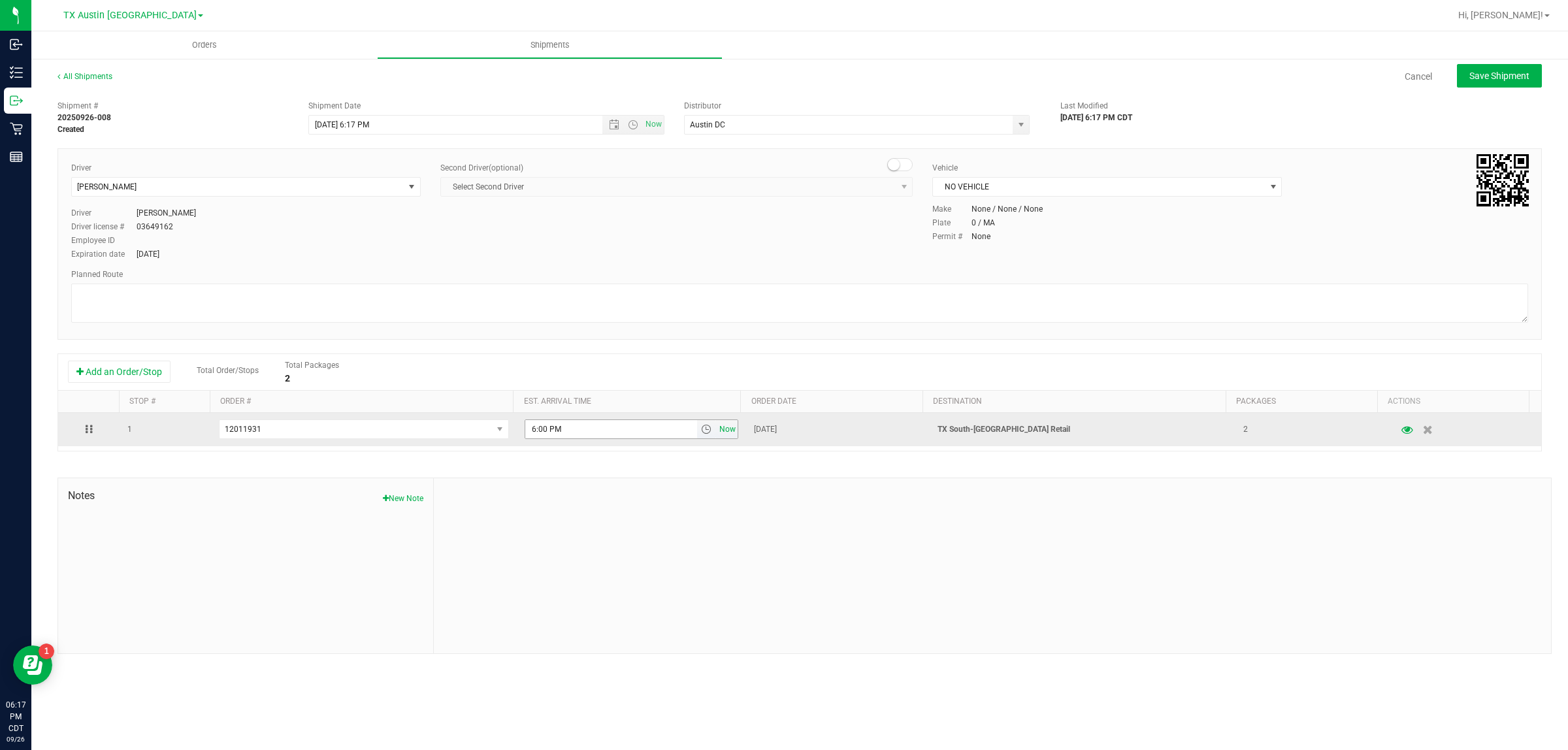
click at [723, 432] on span "Now" at bounding box center [727, 429] width 23 height 19
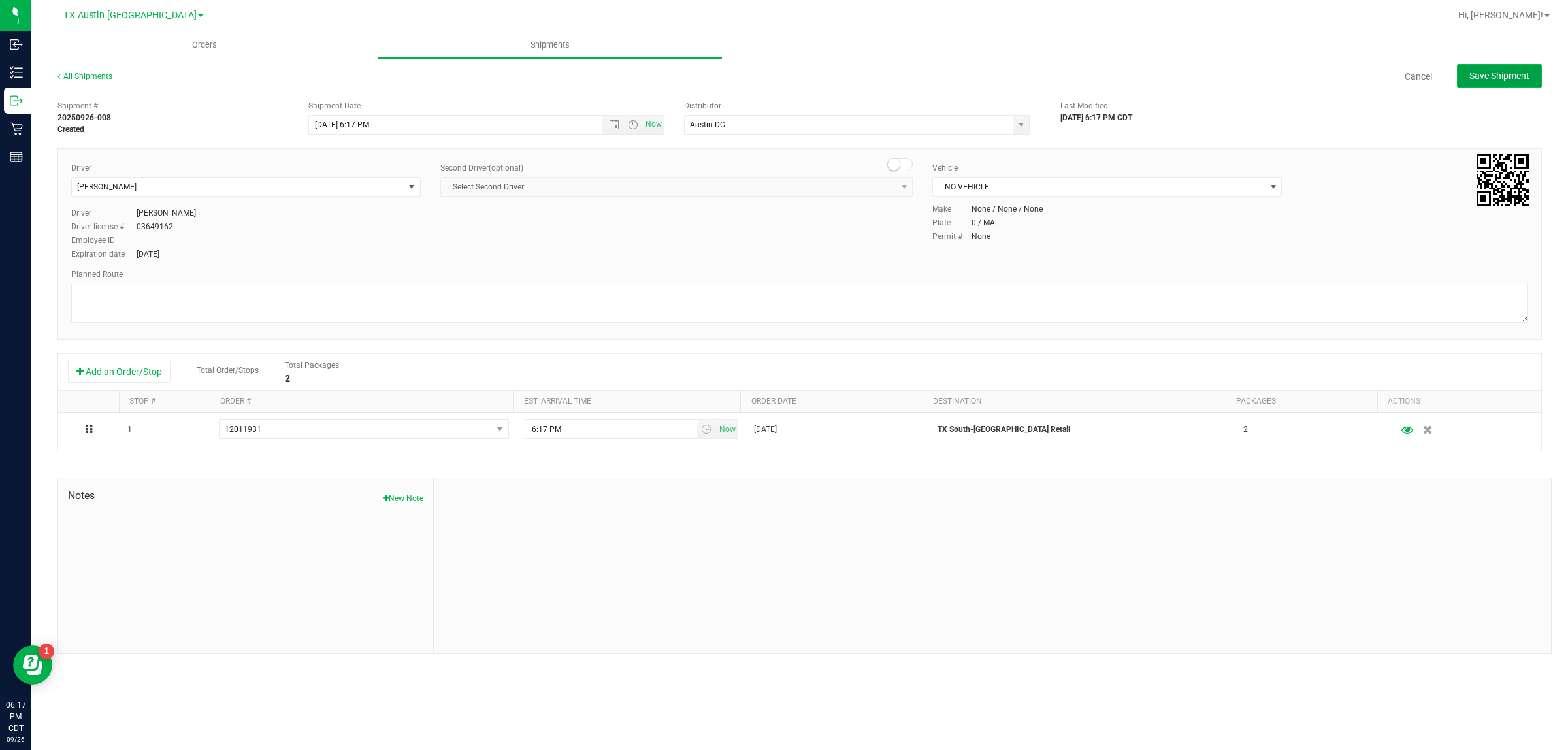
click at [782, 79] on span "Save Shipment" at bounding box center [1499, 76] width 60 height 11
type input "9/26/2025 11:17 PM"
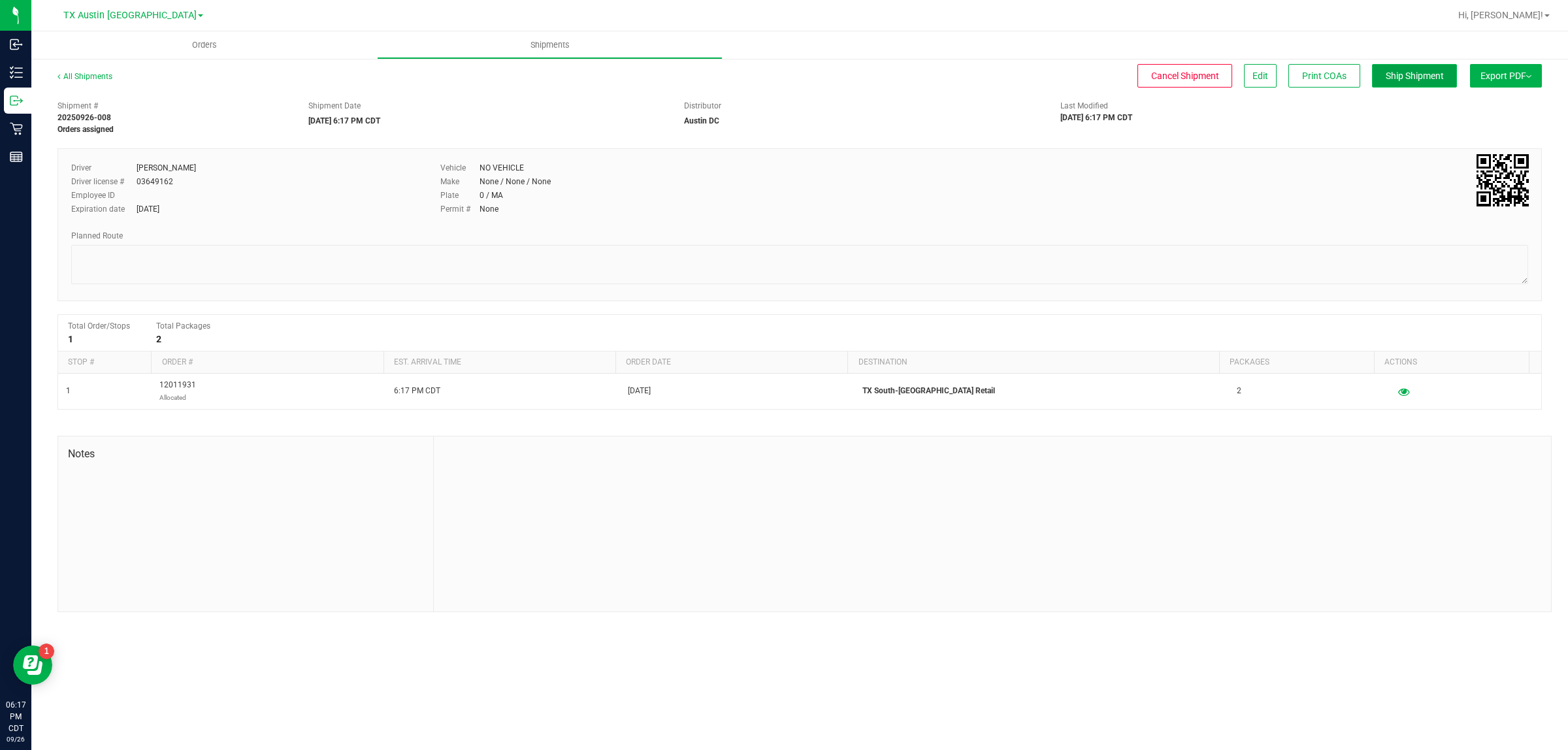
click at [782, 71] on span "Ship Shipment" at bounding box center [1414, 76] width 58 height 11
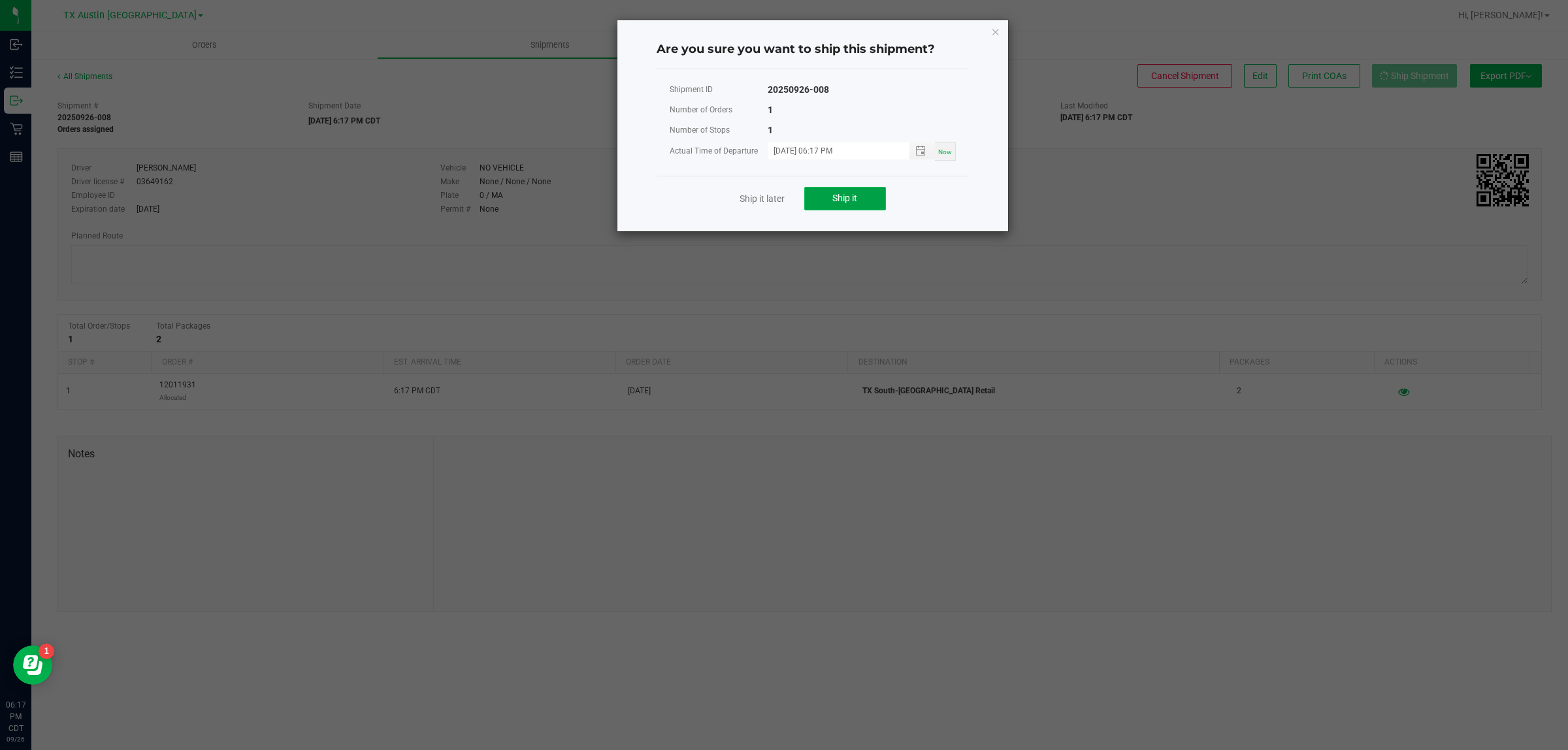
click at [782, 197] on span "Ship it" at bounding box center [845, 198] width 25 height 11
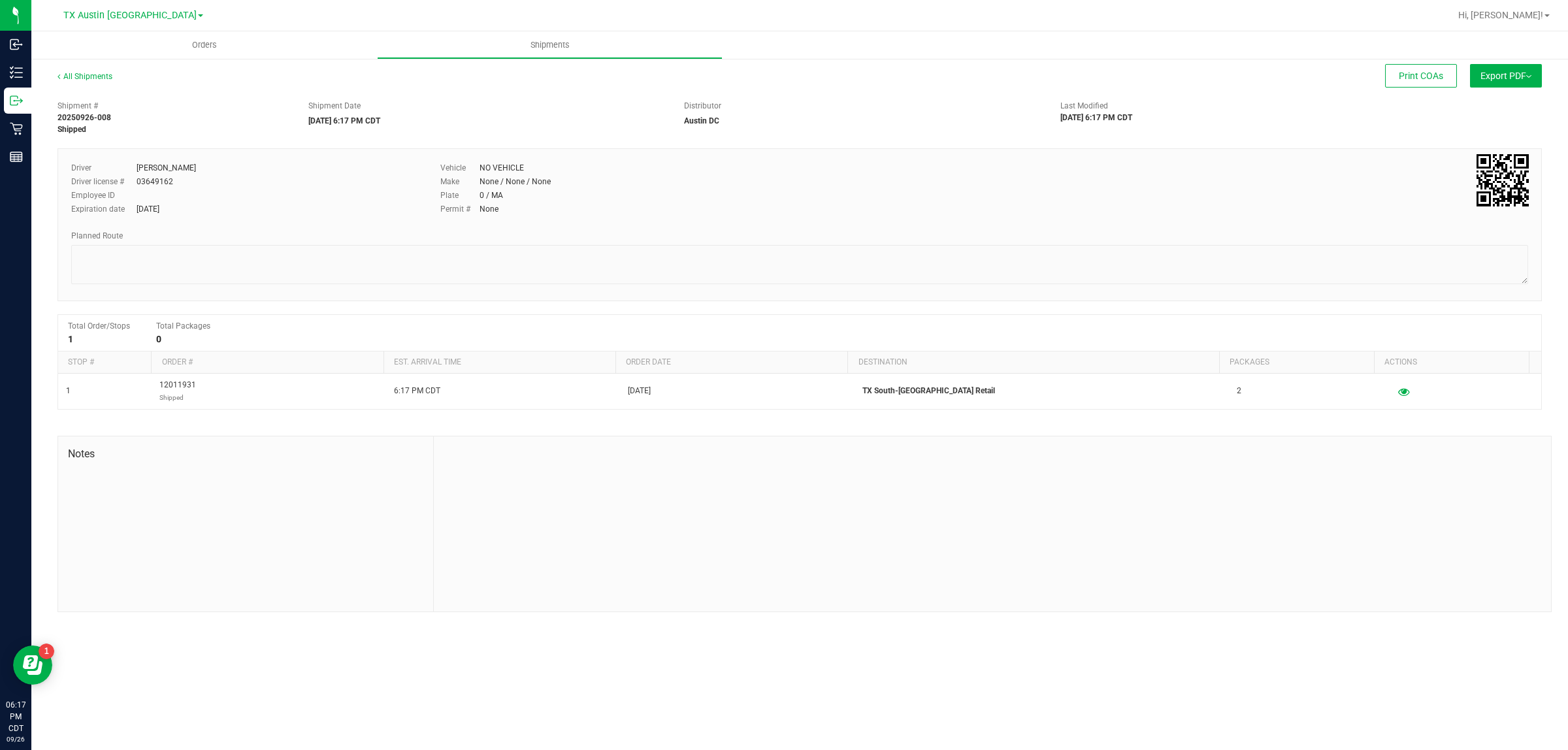
click at [129, 8] on div "TX Austin DC TX Austin DC TX Plano Retail TX San Antonio Retail TX South-Austin…" at bounding box center [133, 15] width 140 height 16
click at [126, 11] on span "TX Austin [GEOGRAPHIC_DATA]" at bounding box center [129, 16] width 133 height 12
click at [138, 102] on link "TX South-[GEOGRAPHIC_DATA] Retail" at bounding box center [133, 98] width 191 height 18
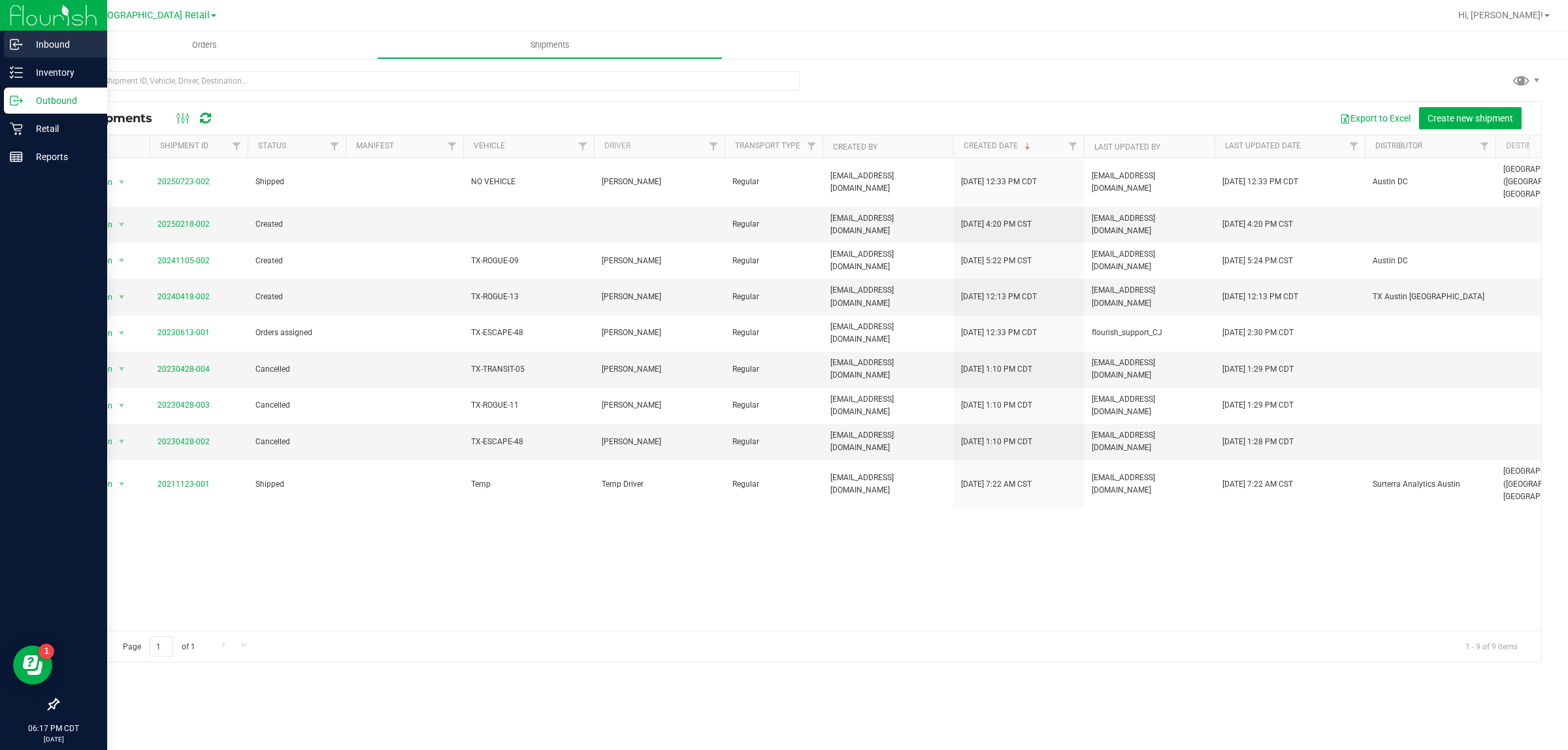
click at [43, 37] on p "Inbound" at bounding box center [62, 44] width 79 height 16
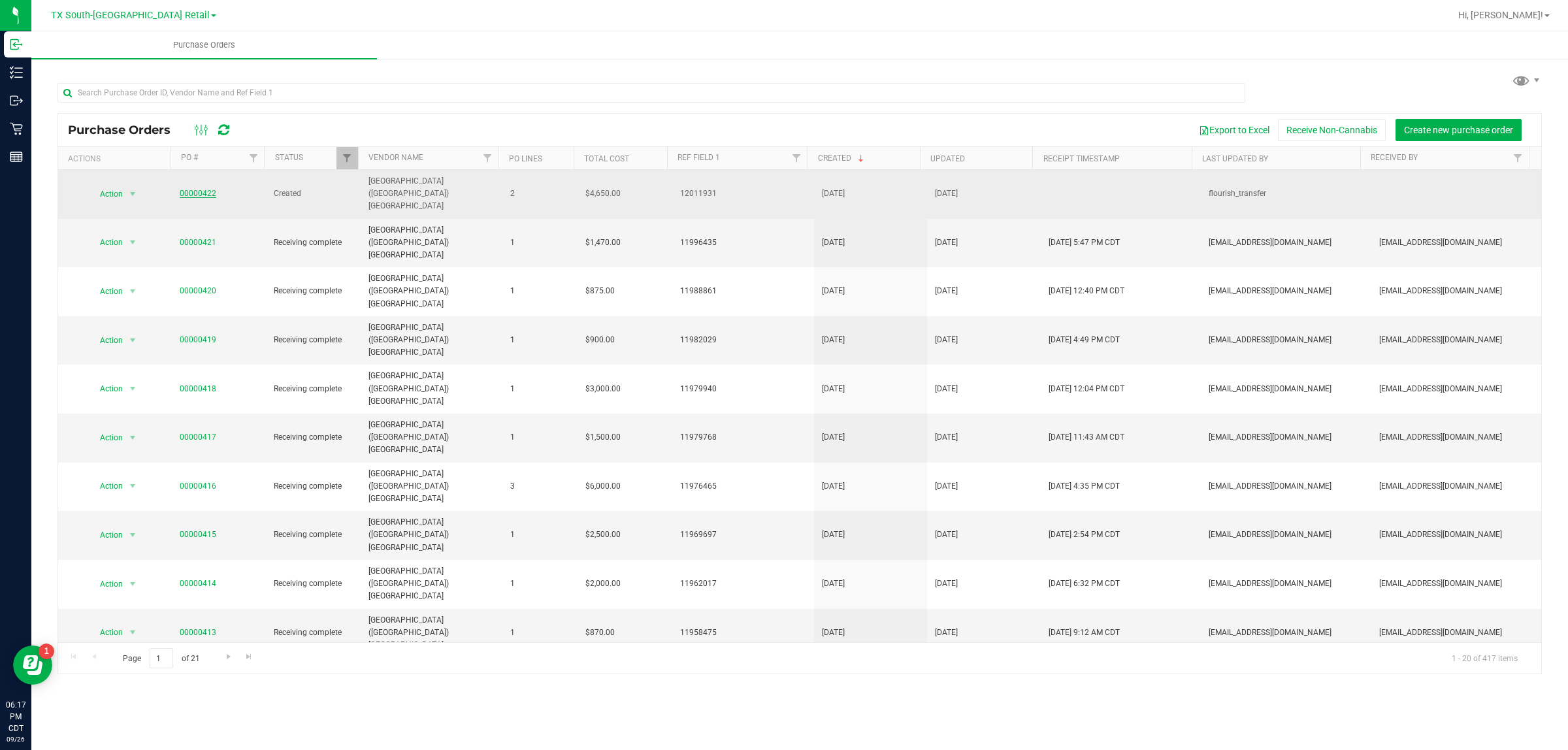
click at [204, 189] on link "00000422" at bounding box center [198, 193] width 36 height 9
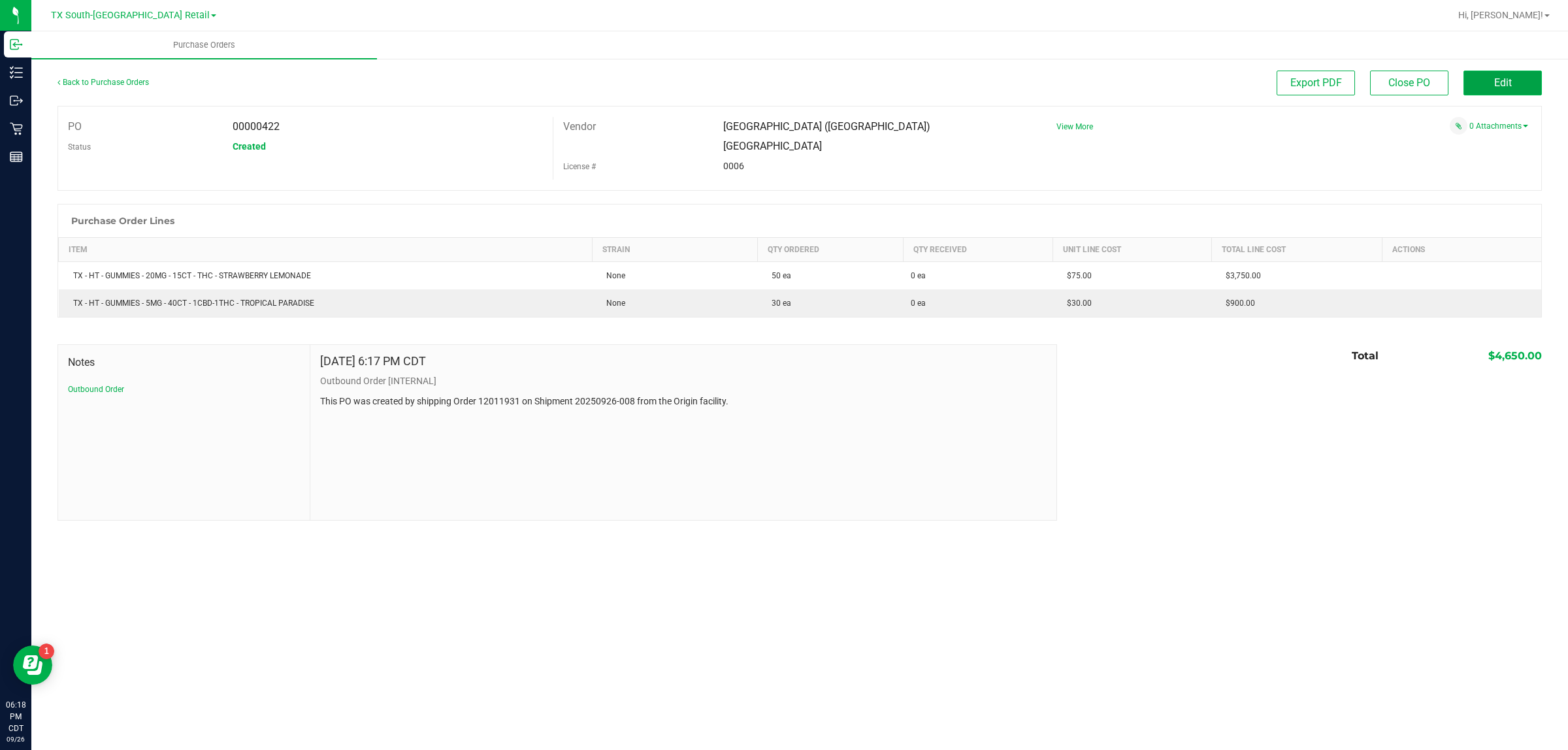
click at [782, 77] on button "Edit" at bounding box center [1503, 83] width 79 height 25
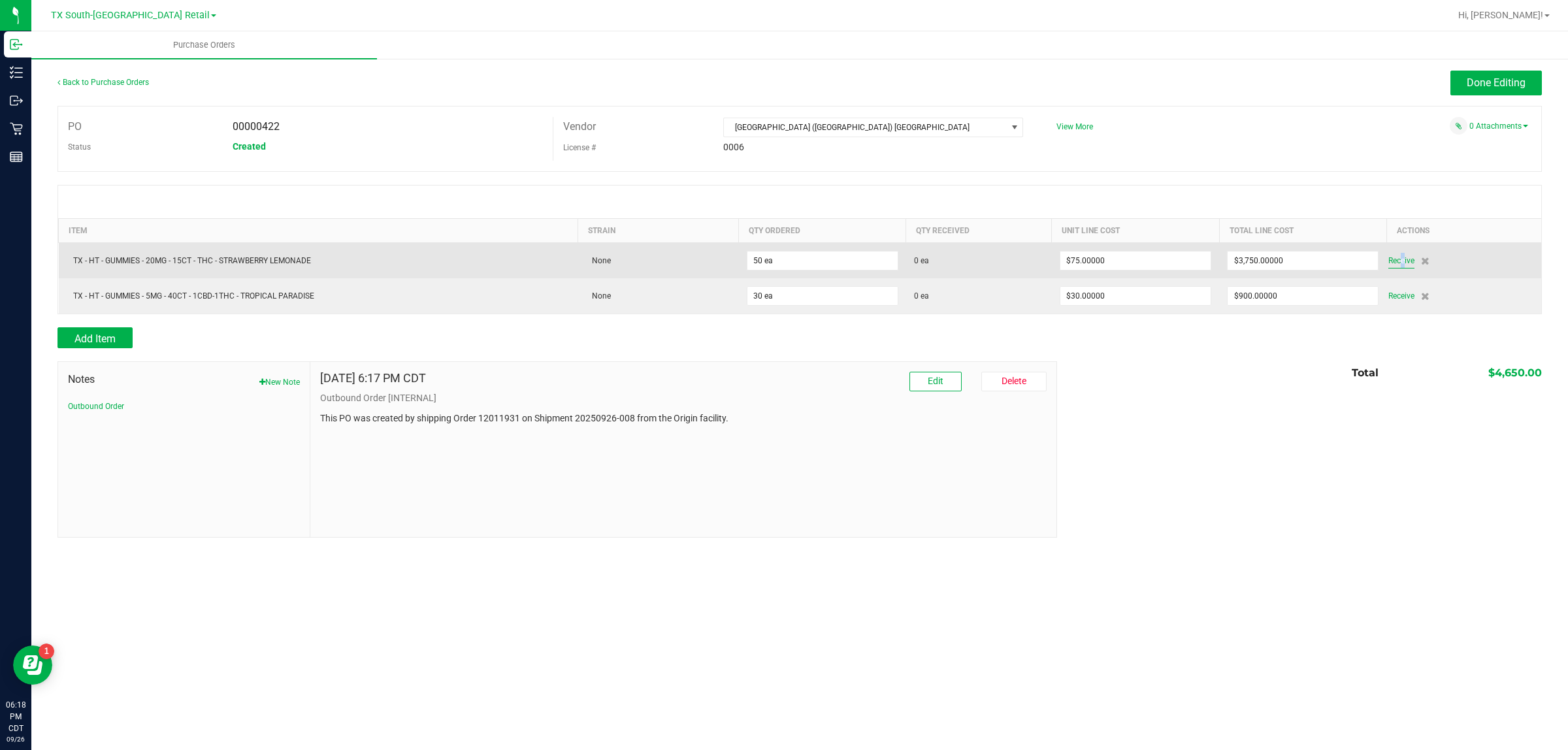
click at [782, 265] on span "Receive" at bounding box center [1401, 261] width 27 height 16
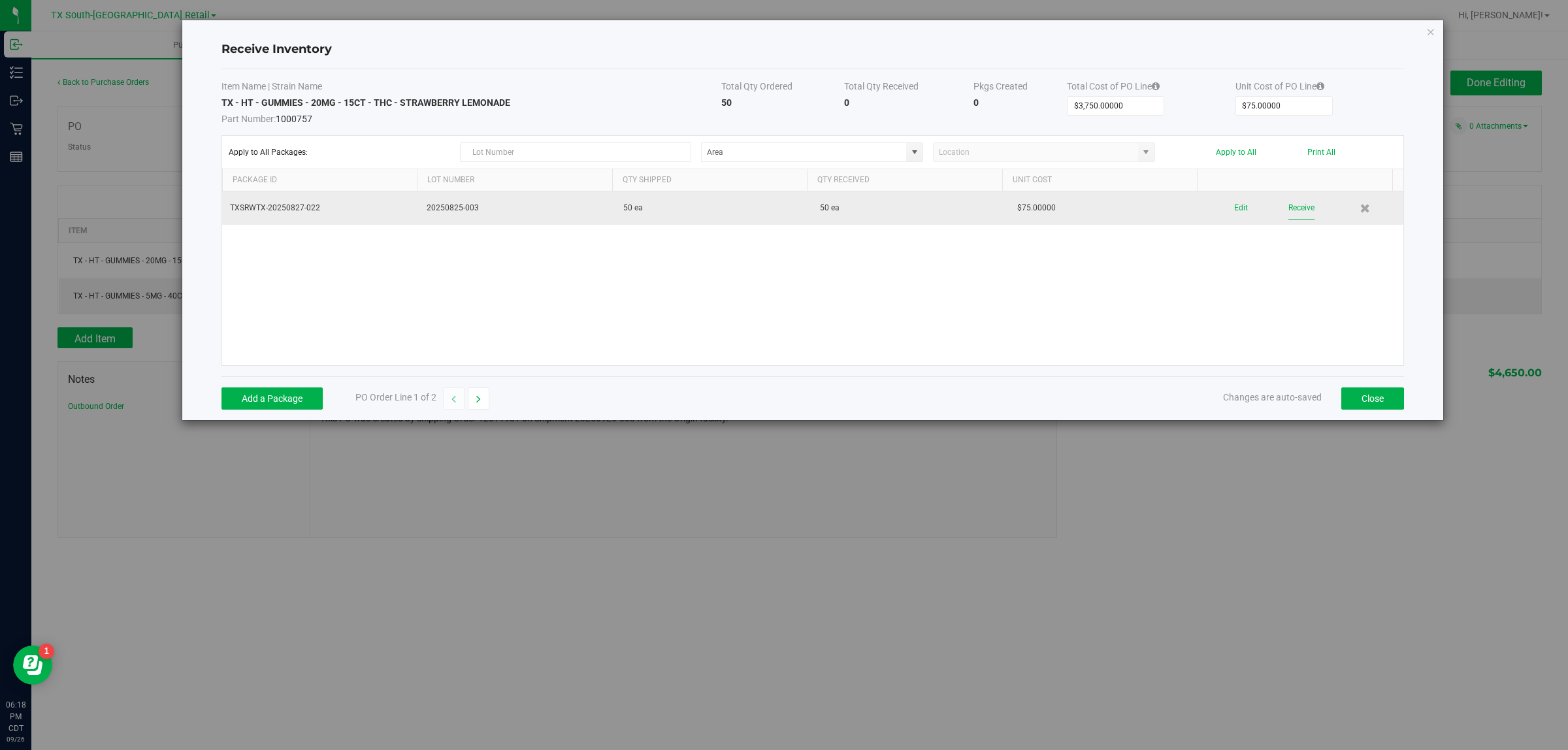
click at [782, 214] on button "Receive" at bounding box center [1301, 208] width 27 height 23
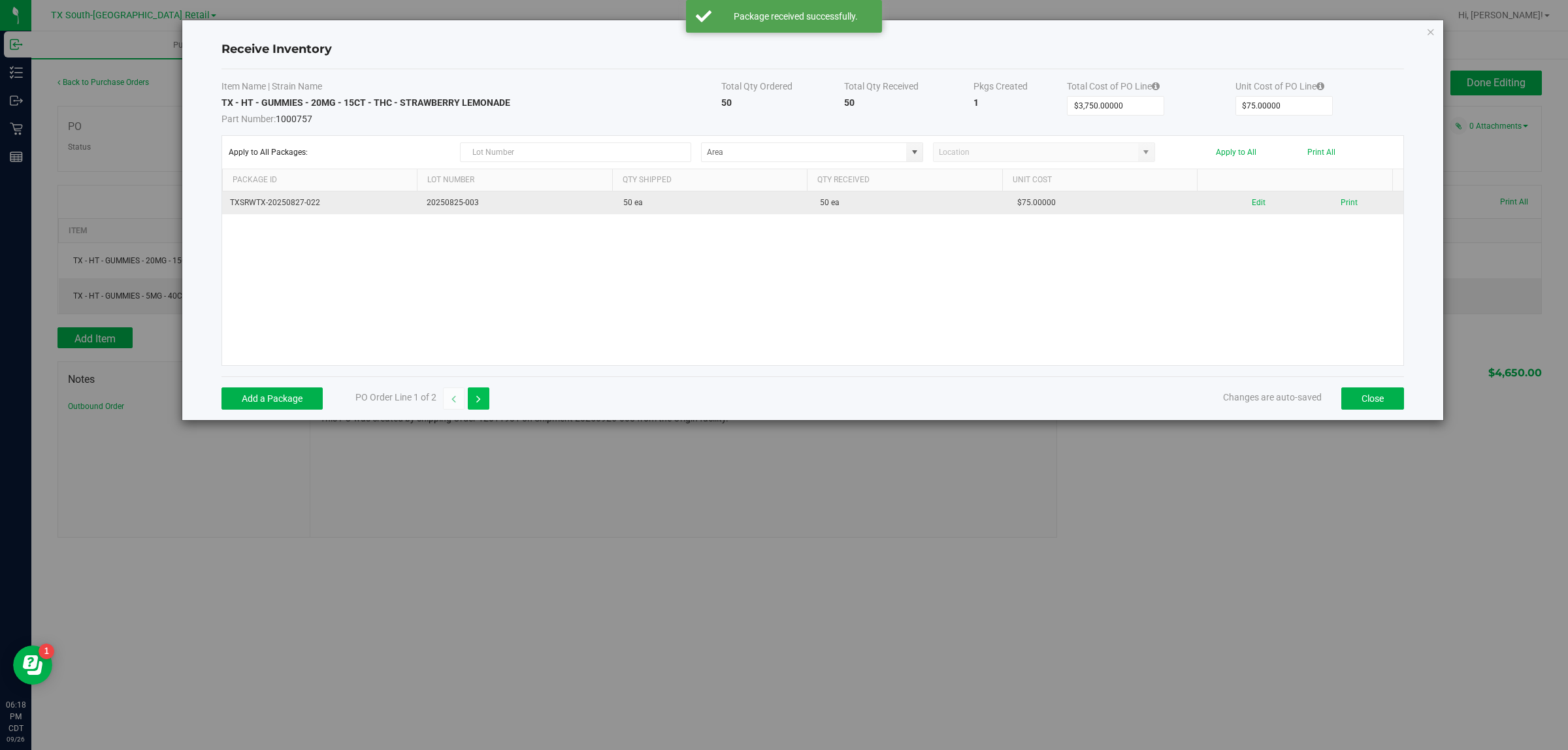
click at [472, 396] on button "button" at bounding box center [478, 399] width 22 height 23
type input "$900.00000"
type input "$30.00000"
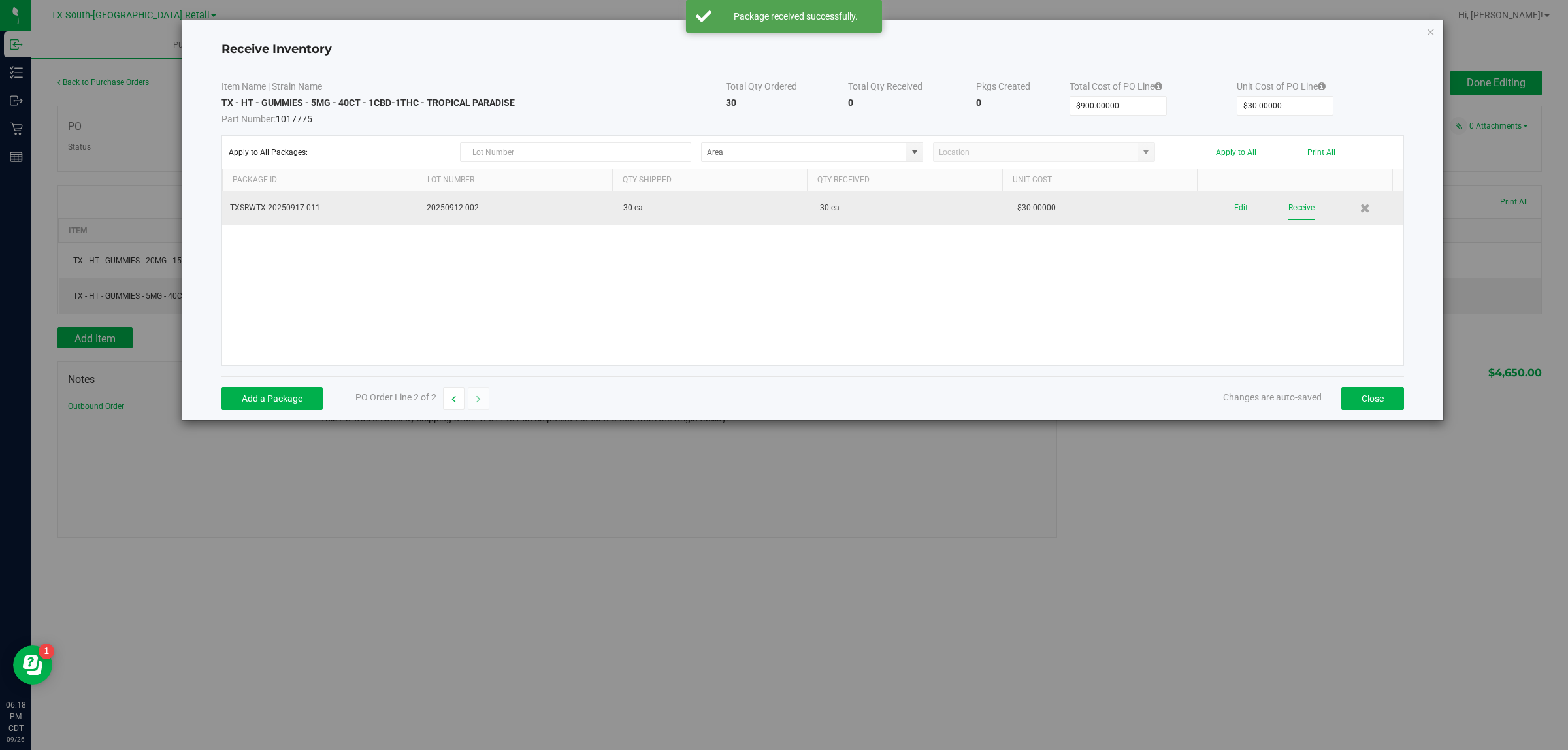
click at [782, 214] on button "Receive" at bounding box center [1301, 208] width 27 height 23
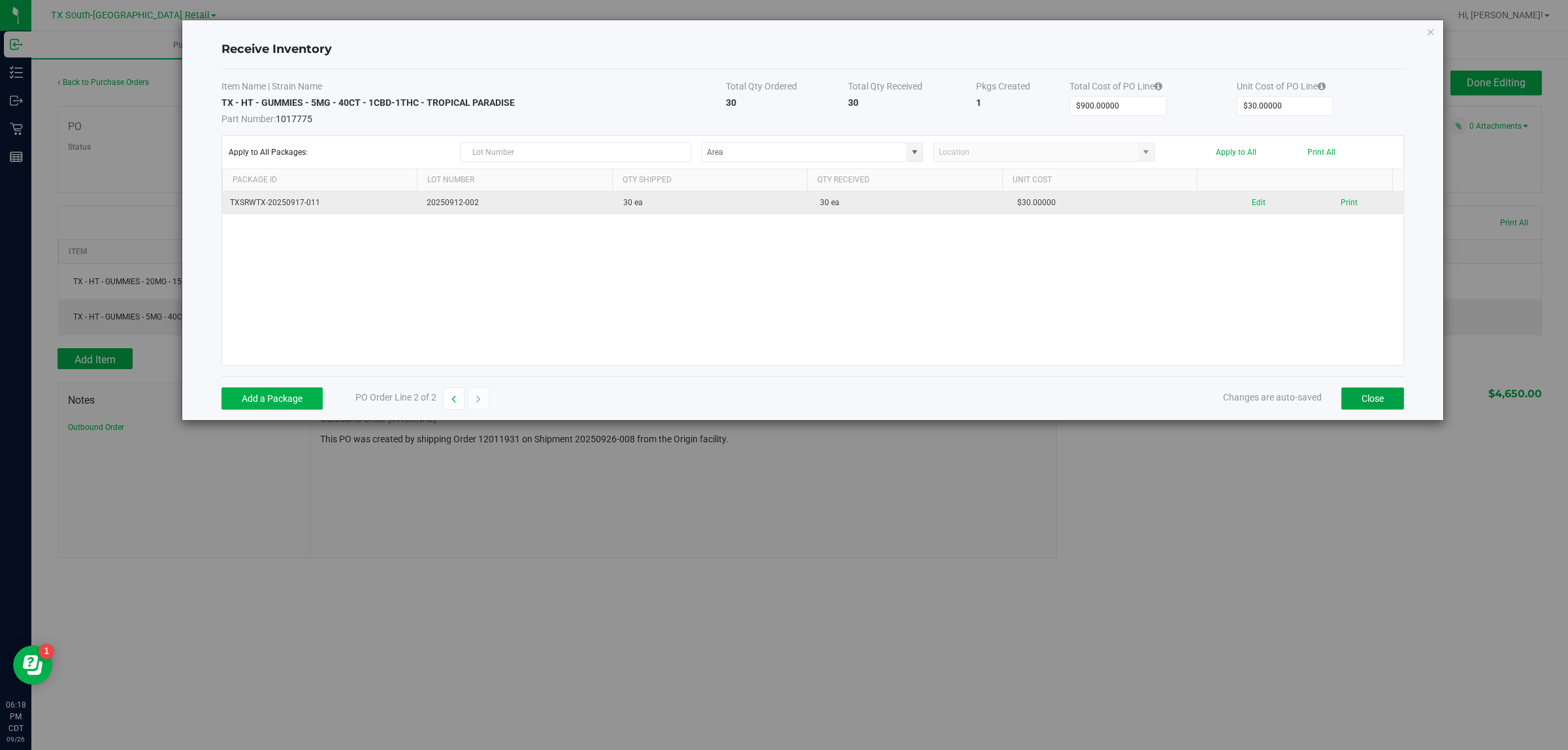
click at [782, 401] on button "Close" at bounding box center [1373, 399] width 63 height 23
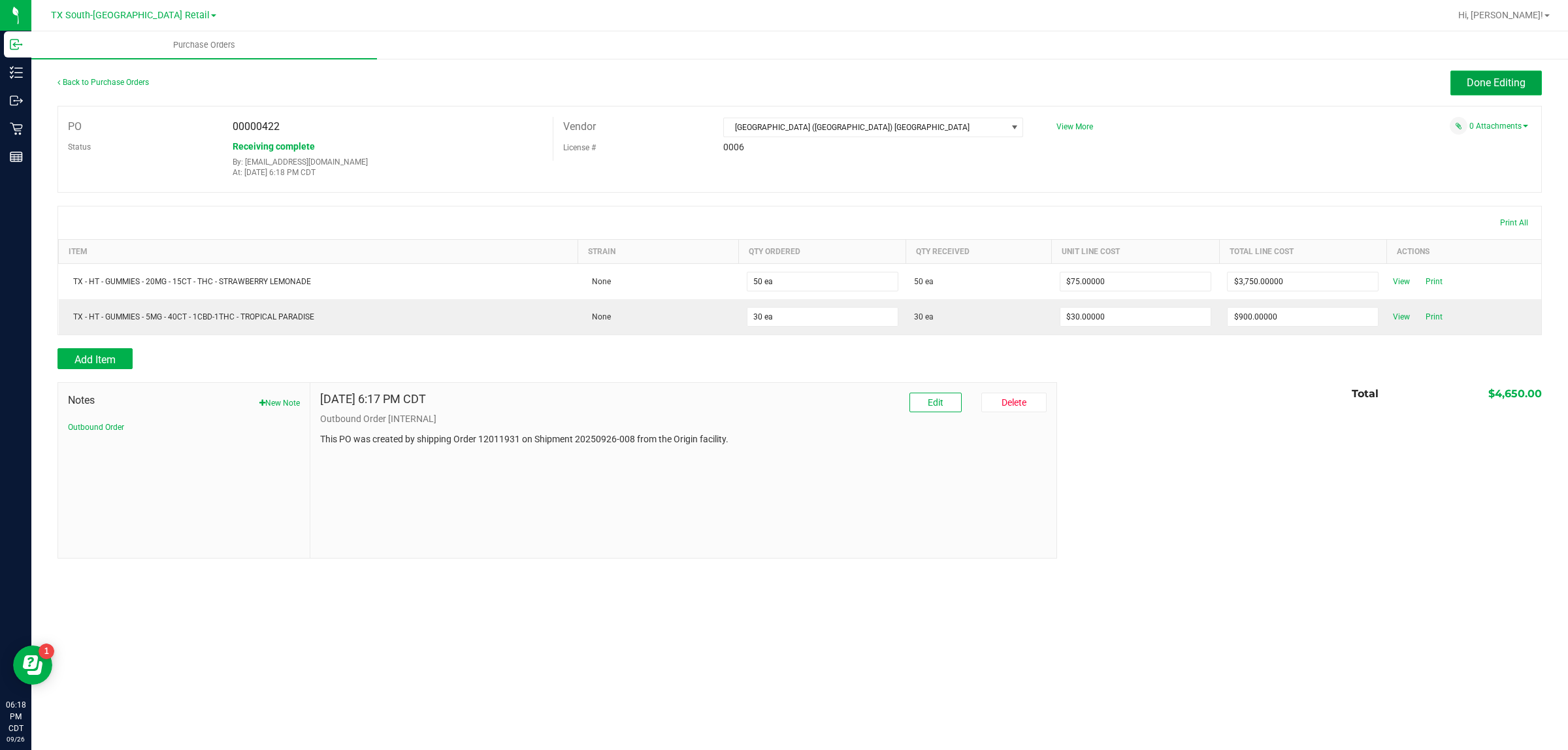
click at [782, 91] on button "Done Editing" at bounding box center [1495, 83] width 92 height 25
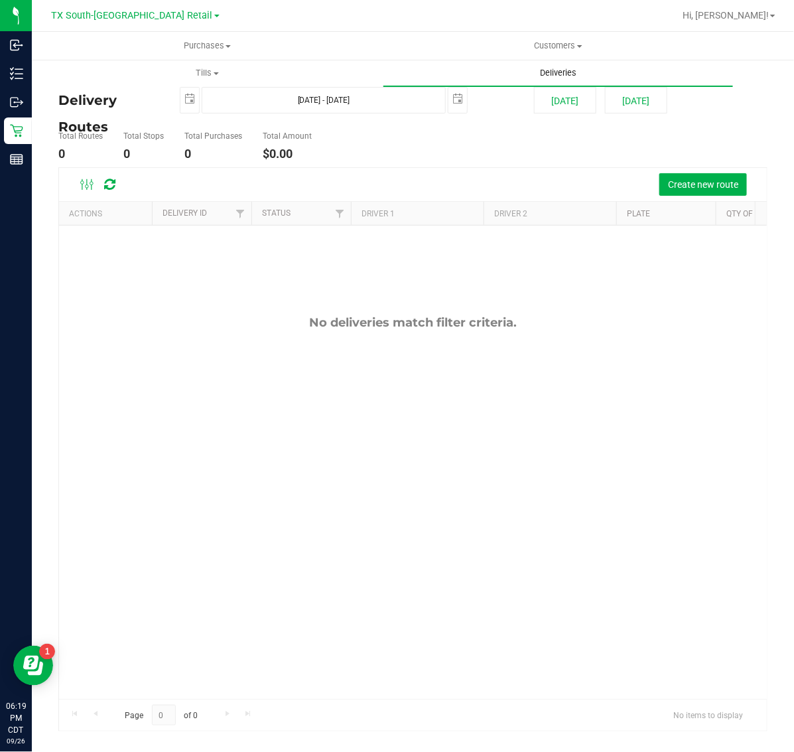
click at [551, 70] on span "Deliveries" at bounding box center [558, 73] width 72 height 12
click at [543, 68] on span "Deliveries" at bounding box center [558, 73] width 72 height 12
click at [556, 68] on span "Deliveries" at bounding box center [558, 73] width 72 height 12
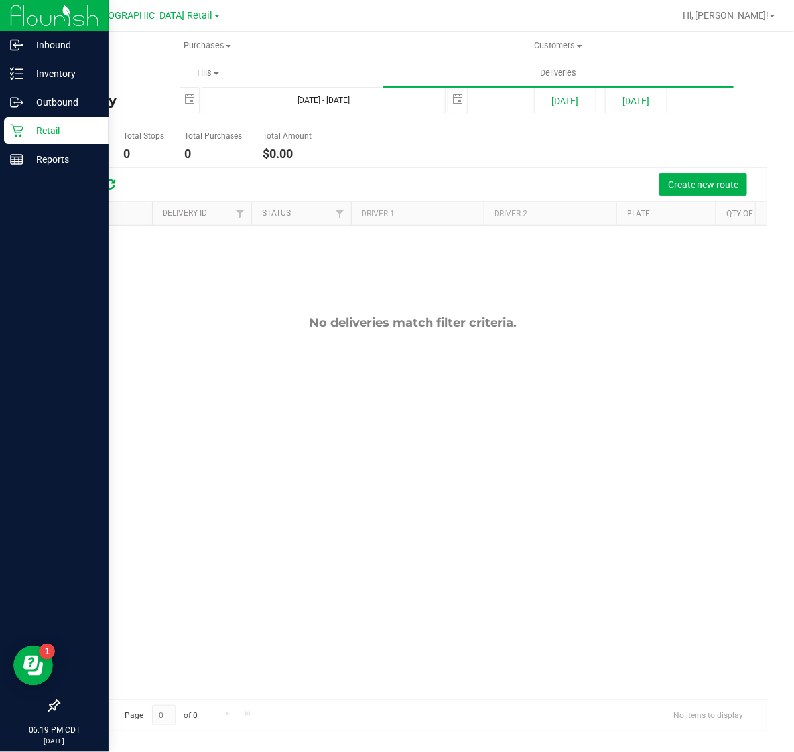
click at [27, 123] on p "Retail" at bounding box center [63, 131] width 80 height 16
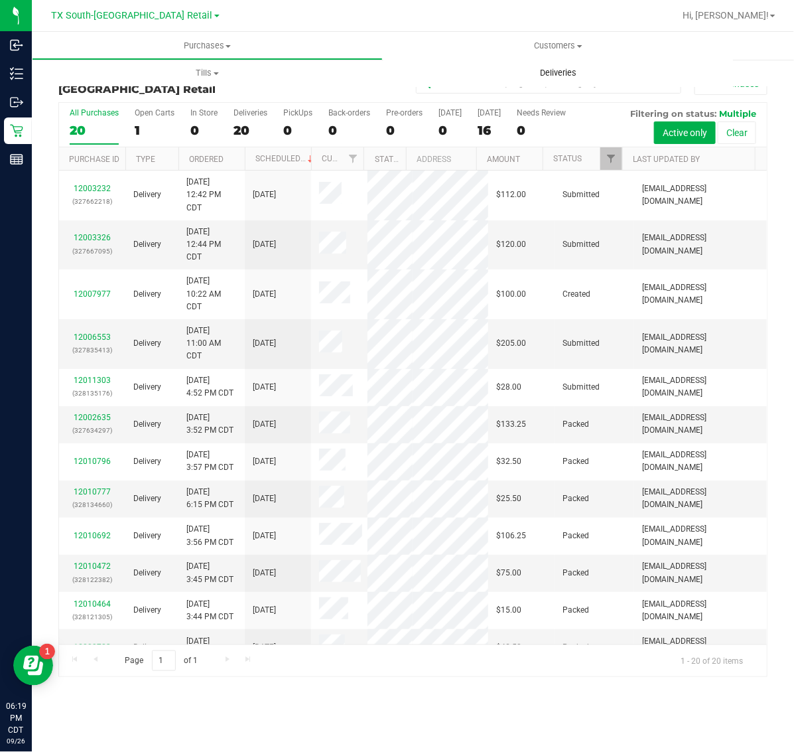
click at [549, 73] on span "Deliveries" at bounding box center [558, 73] width 72 height 12
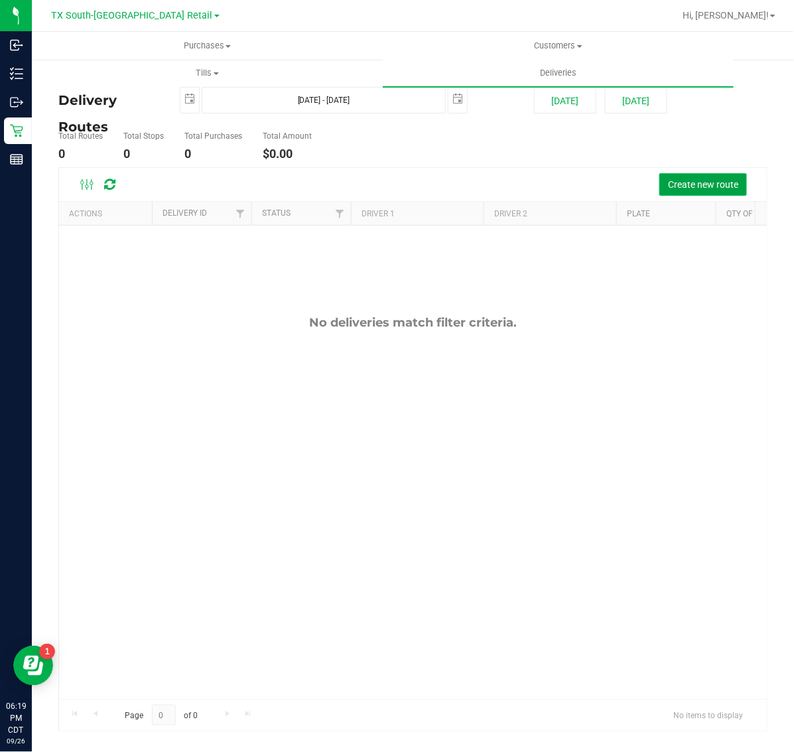
click at [684, 181] on span "Create new route" at bounding box center [703, 184] width 70 height 11
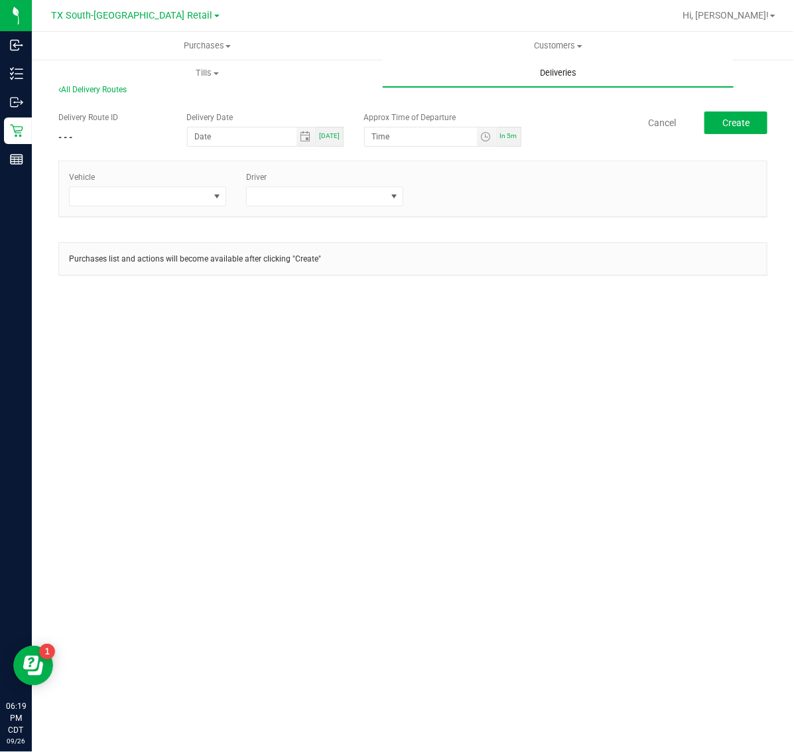
click at [540, 76] on span "Deliveries" at bounding box center [558, 73] width 72 height 12
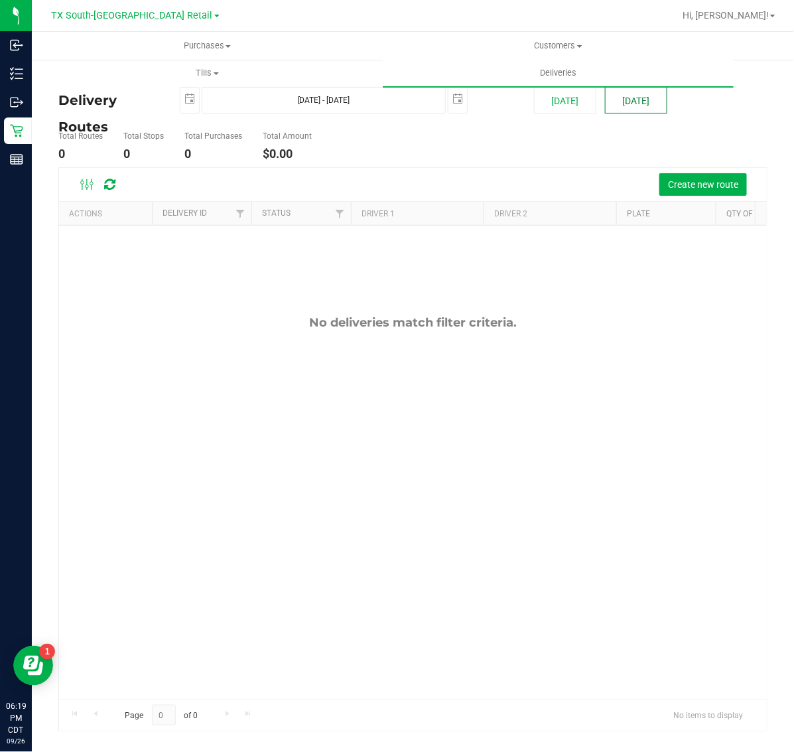
click at [635, 102] on button "[DATE]" at bounding box center [636, 100] width 62 height 27
click at [702, 187] on span "Create new route" at bounding box center [703, 184] width 70 height 11
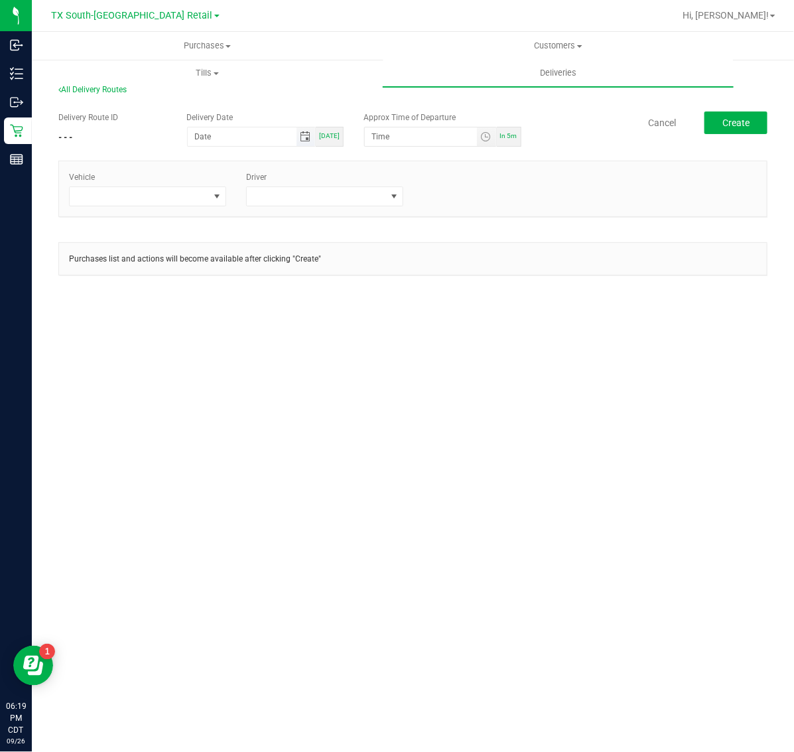
click at [307, 136] on span "Toggle calendar" at bounding box center [305, 136] width 11 height 11
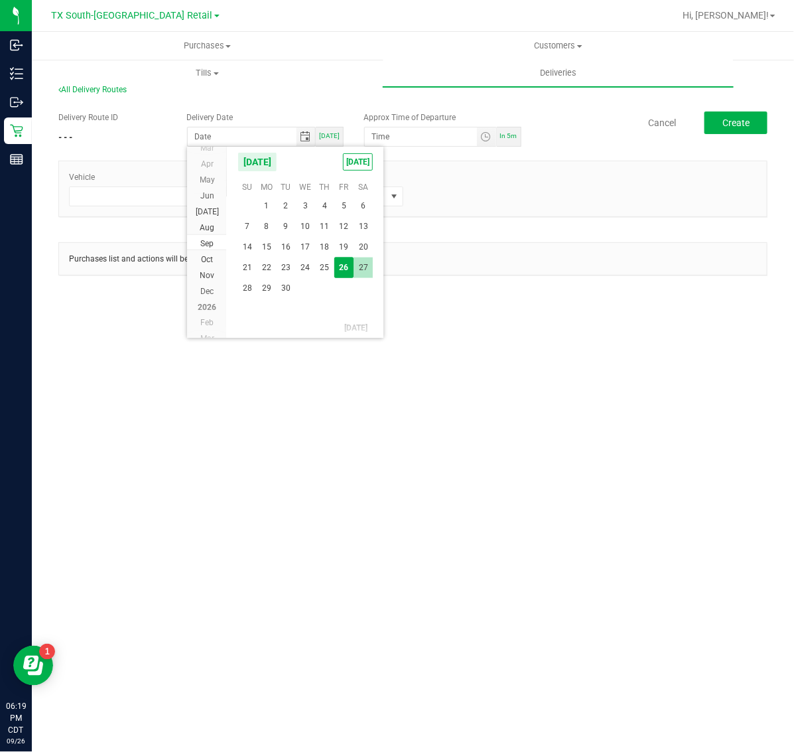
click at [364, 263] on span "27" at bounding box center [363, 268] width 19 height 21
type input "[DATE]"
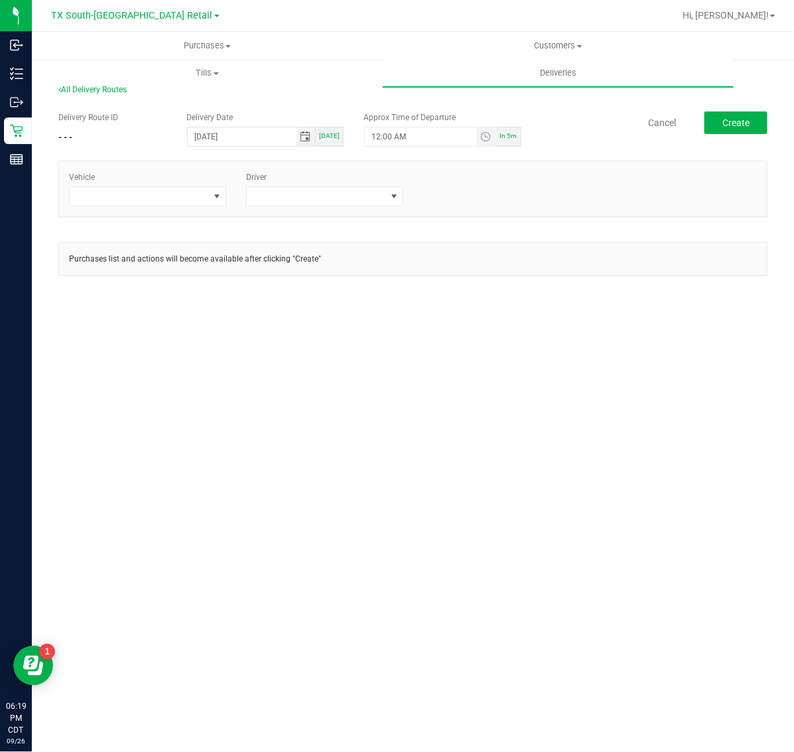
click at [488, 143] on span "Toggle time list" at bounding box center [486, 136] width 19 height 19
click at [380, 291] on li "5" at bounding box center [392, 286] width 32 height 18
click at [470, 281] on span "AM" at bounding box center [476, 285] width 12 height 9
click at [457, 397] on button "Set" at bounding box center [462, 395] width 50 height 29
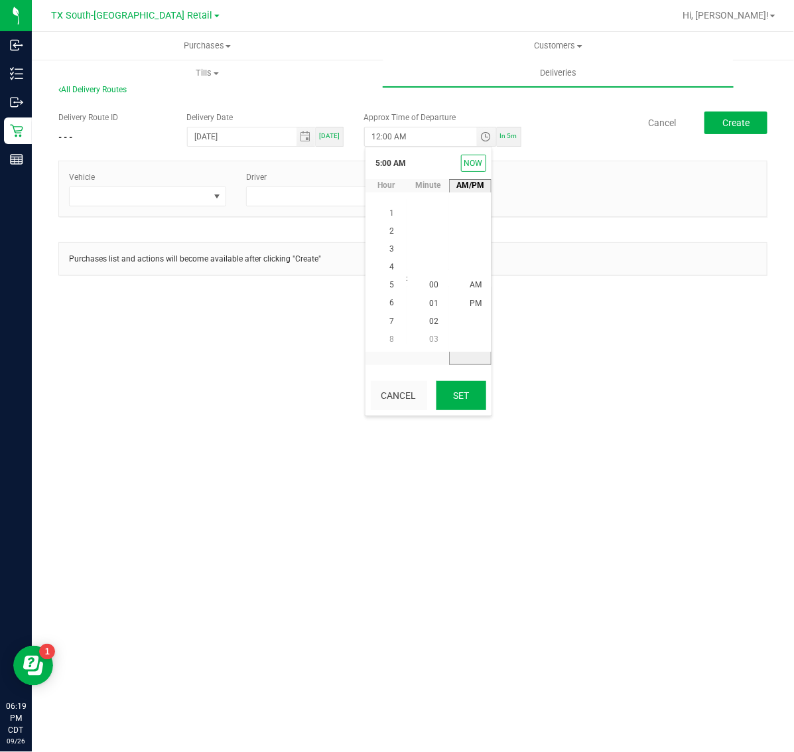
type input "5:00 AM"
click at [747, 116] on button "Create" at bounding box center [736, 123] width 63 height 23
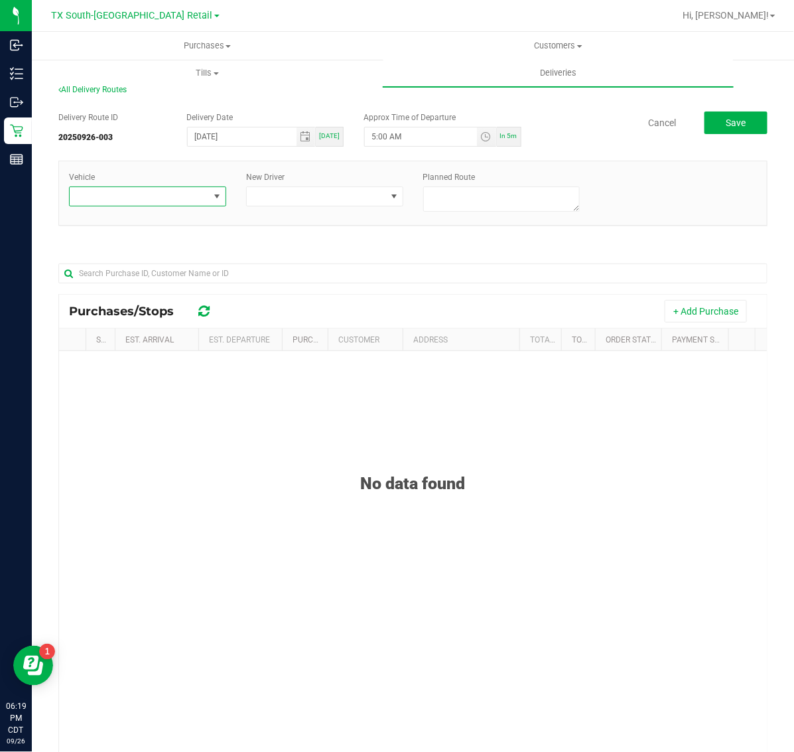
click at [183, 190] on span at bounding box center [139, 196] width 139 height 19
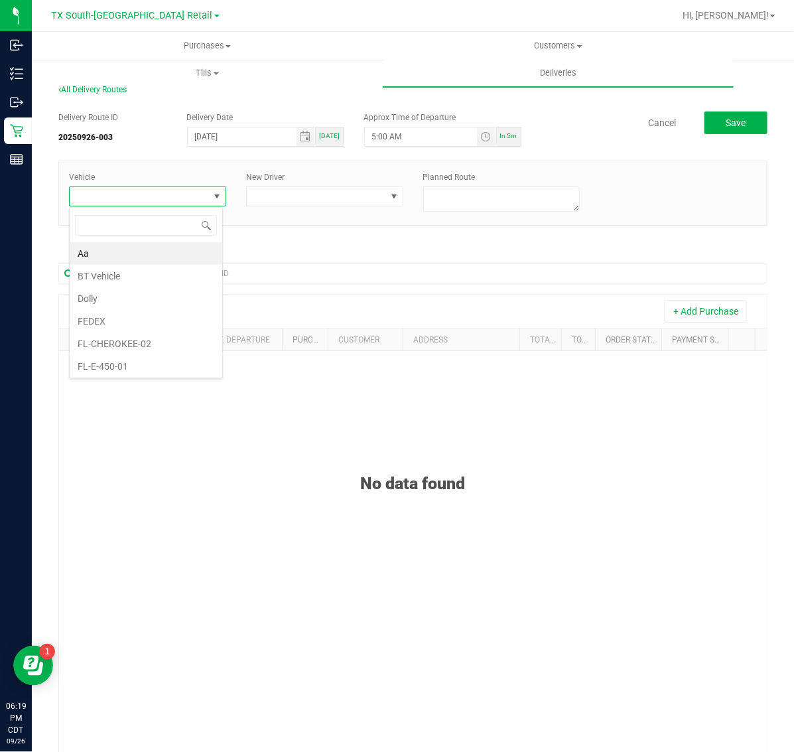
scroll to position [21, 153]
type input "2"
type input "19"
click at [175, 281] on li "TX-TRANSIT-19" at bounding box center [146, 276] width 153 height 23
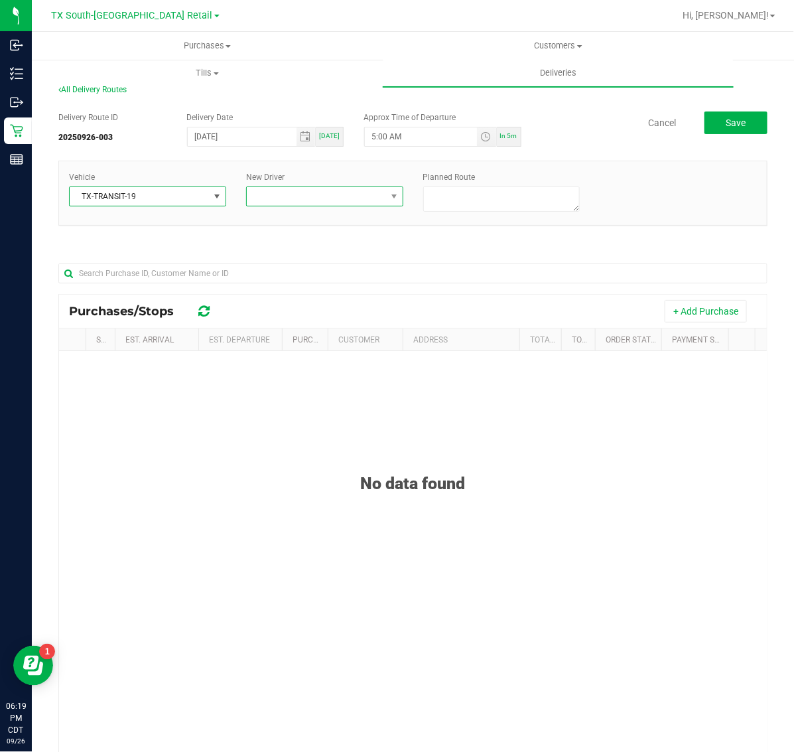
click at [352, 194] on span at bounding box center [316, 196] width 139 height 19
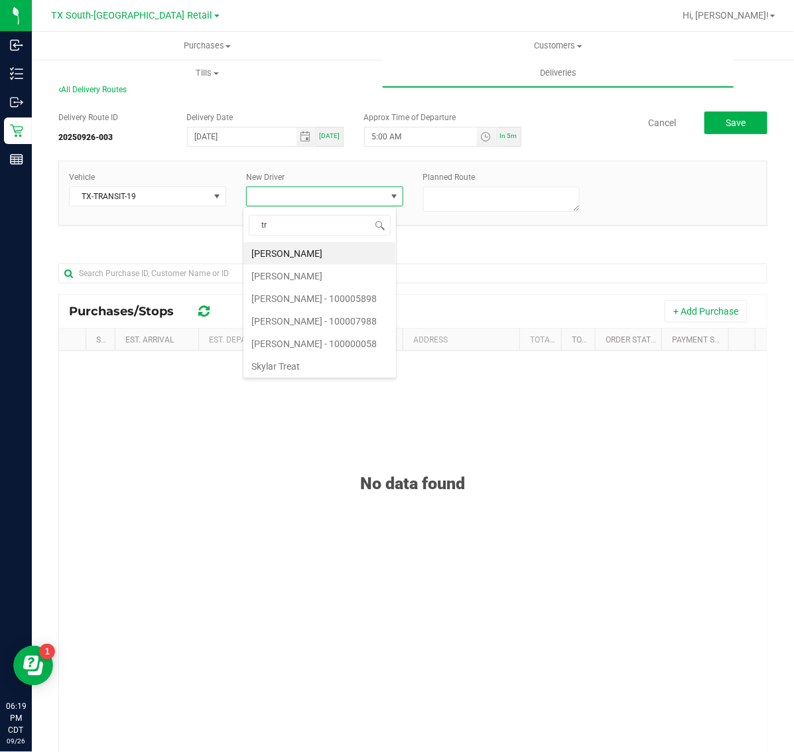
type input "t"
type input "rei"
click at [342, 254] on li "Reiji Iwaku" at bounding box center [320, 253] width 153 height 23
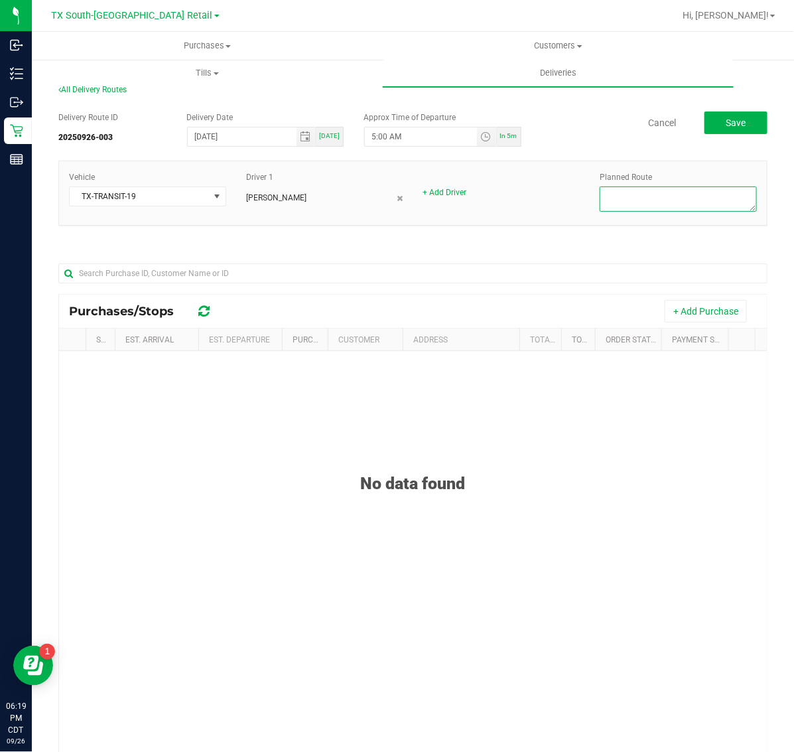
click at [664, 197] on textarea at bounding box center [678, 199] width 157 height 25
type textarea "W"
type textarea "South ATX"
click at [678, 307] on button "+ Add Purchase" at bounding box center [706, 311] width 82 height 23
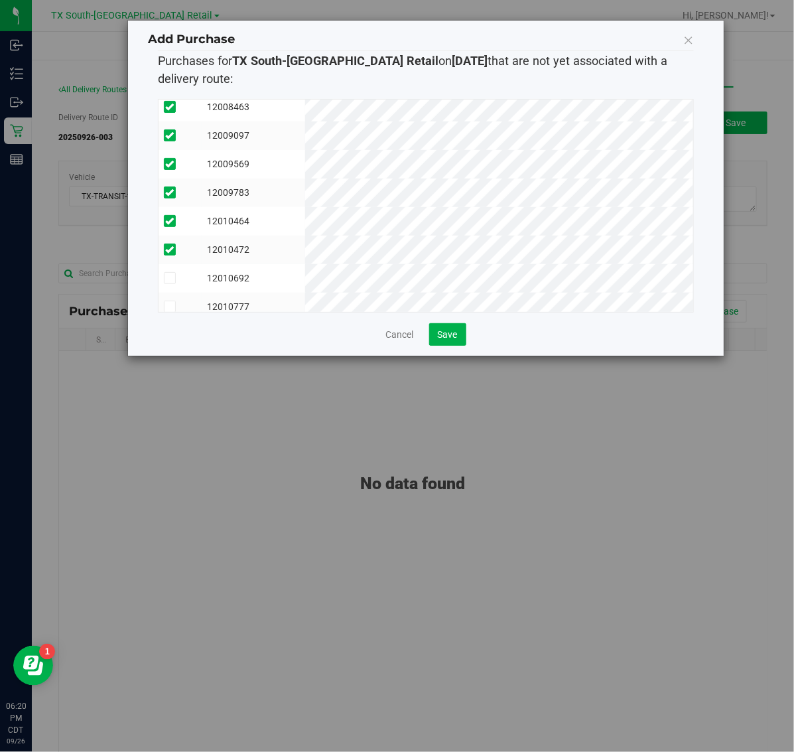
scroll to position [252, 0]
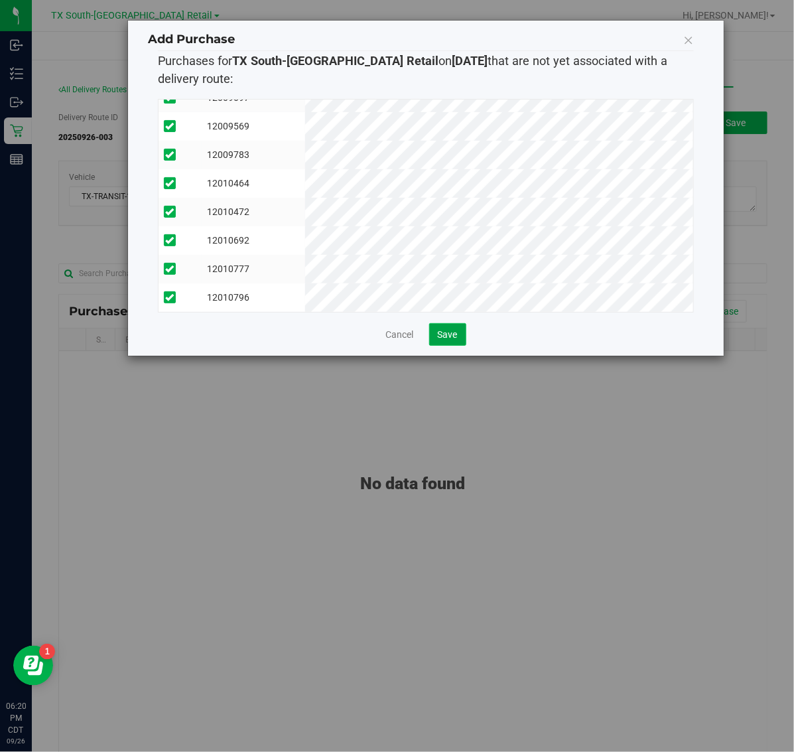
click at [447, 329] on span "Save" at bounding box center [448, 334] width 20 height 11
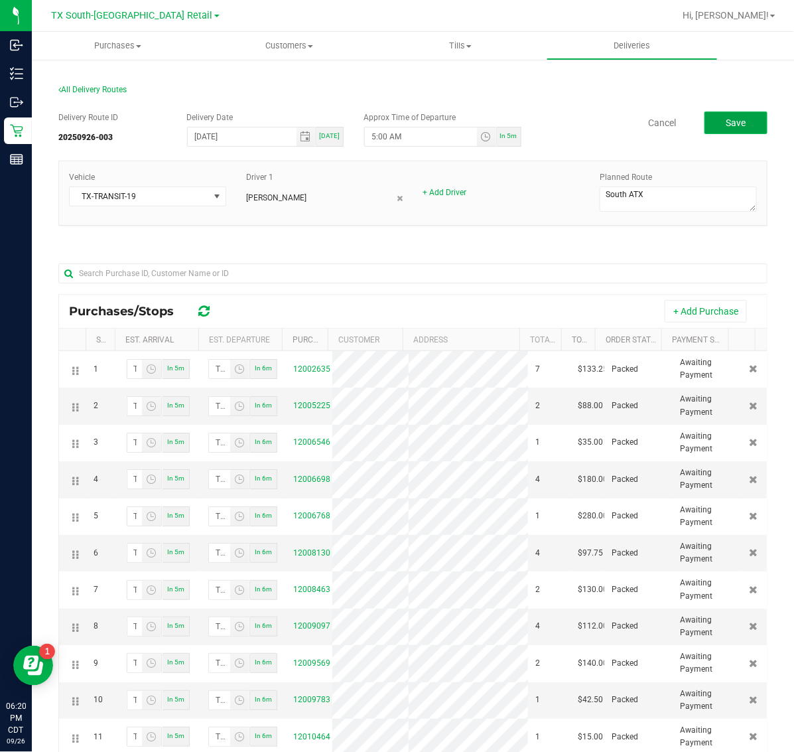
click at [726, 123] on span "Save" at bounding box center [736, 122] width 20 height 11
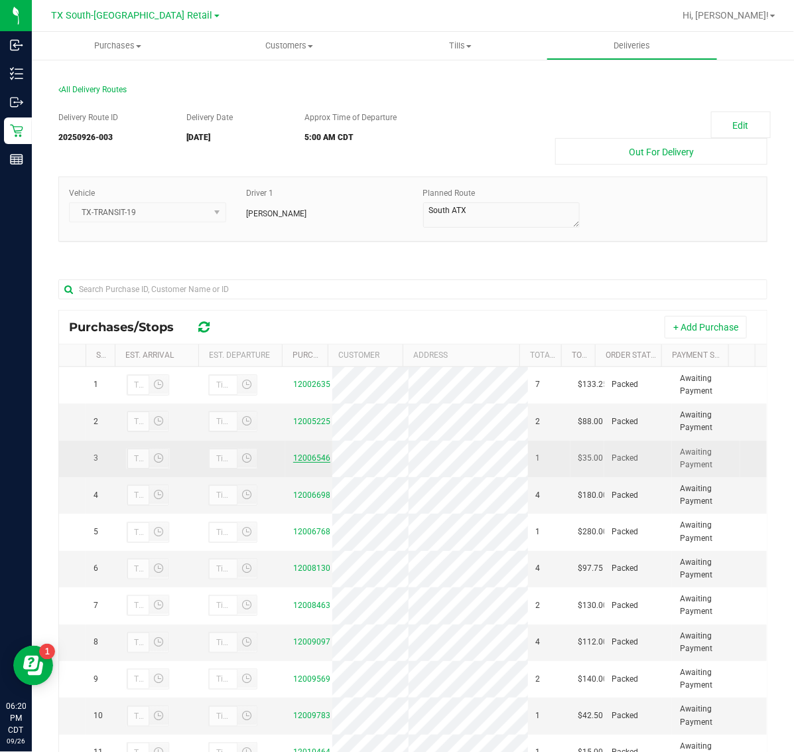
click at [304, 463] on link "12006546" at bounding box center [311, 457] width 37 height 9
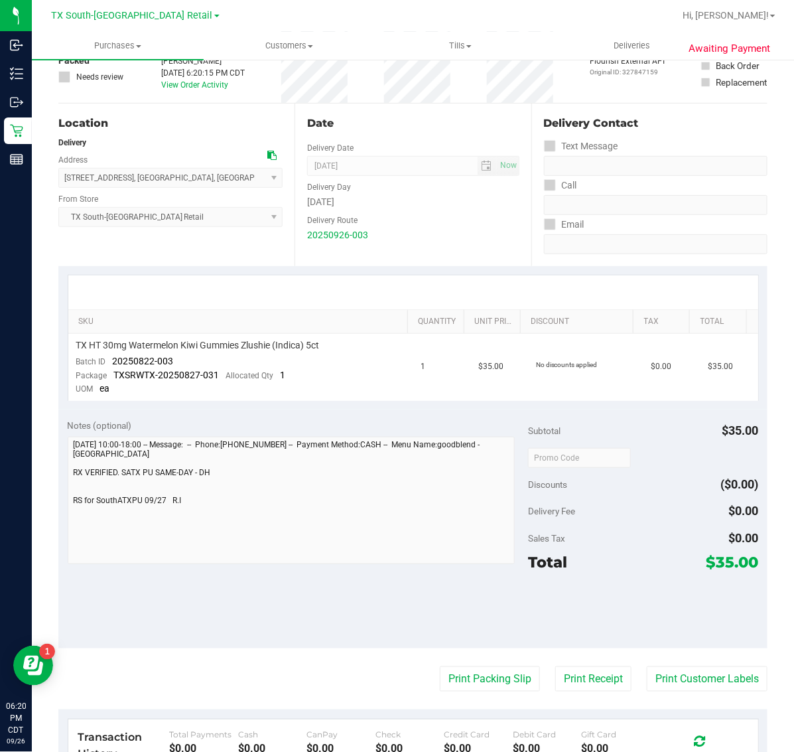
scroll to position [249, 0]
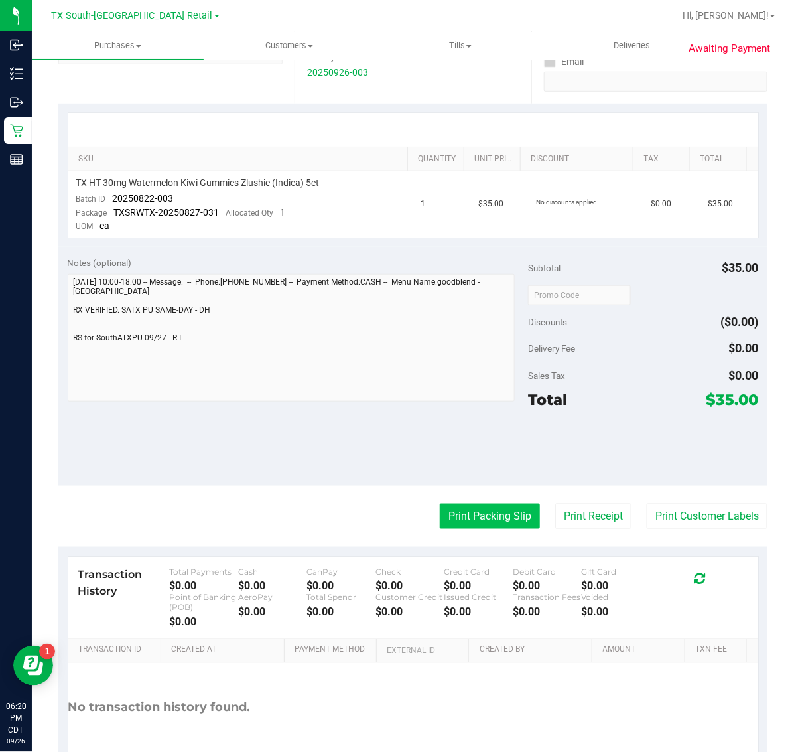
click at [482, 516] on button "Print Packing Slip" at bounding box center [490, 516] width 100 height 25
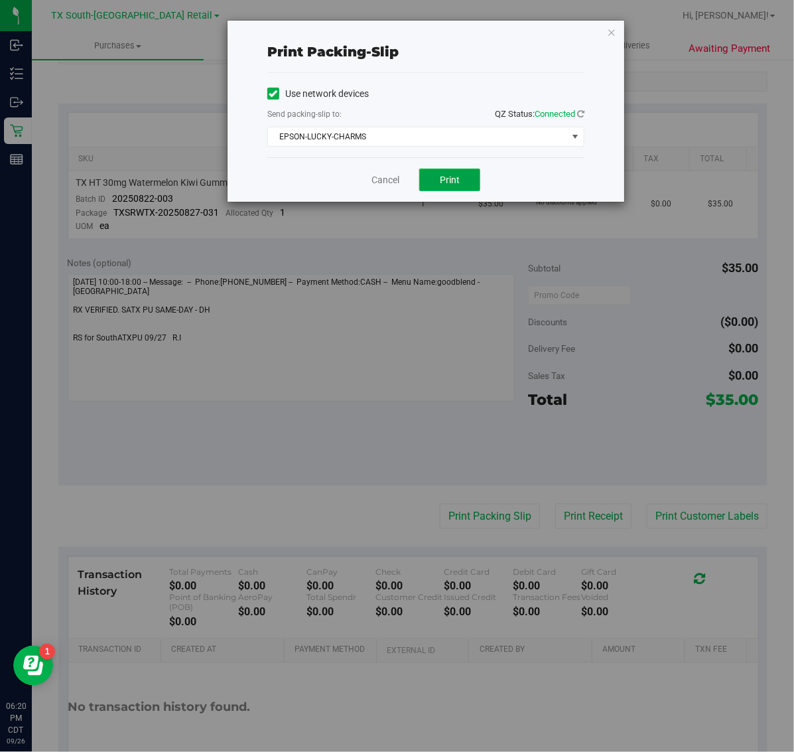
click at [459, 185] on span "Print" at bounding box center [450, 180] width 20 height 11
click at [611, 34] on icon "button" at bounding box center [611, 32] width 9 height 16
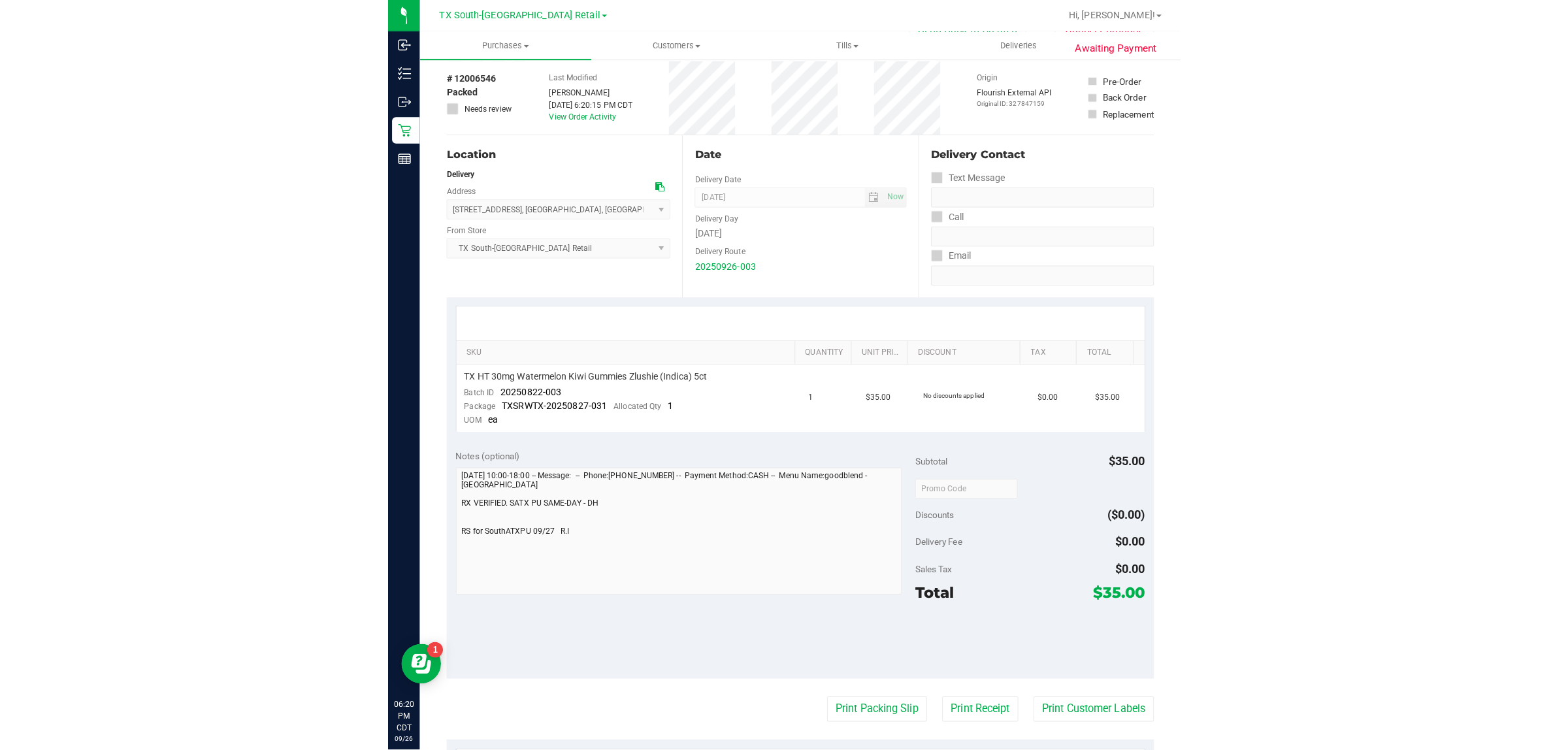
scroll to position [0, 0]
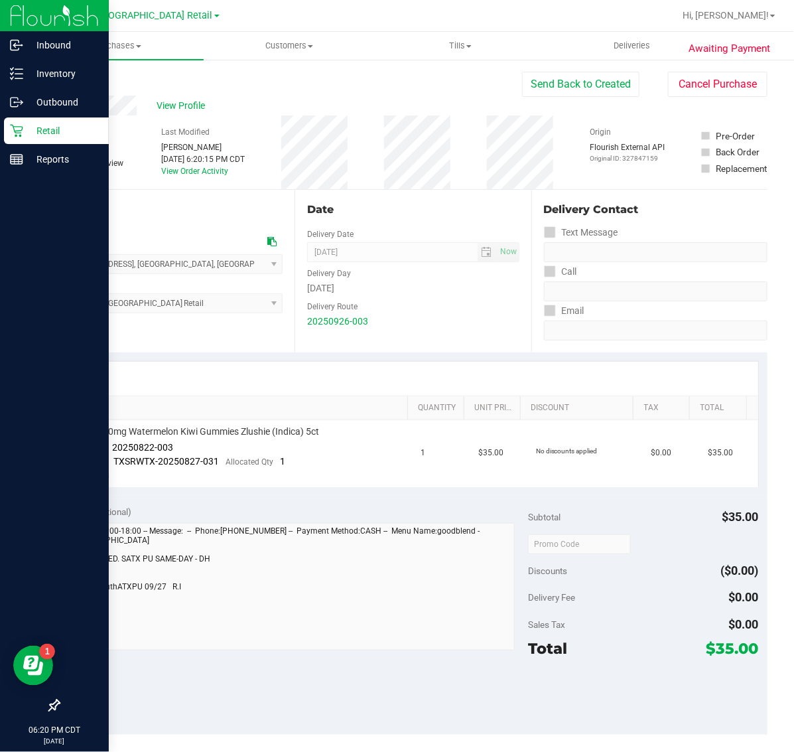
click at [70, 123] on p "Retail" at bounding box center [63, 131] width 80 height 16
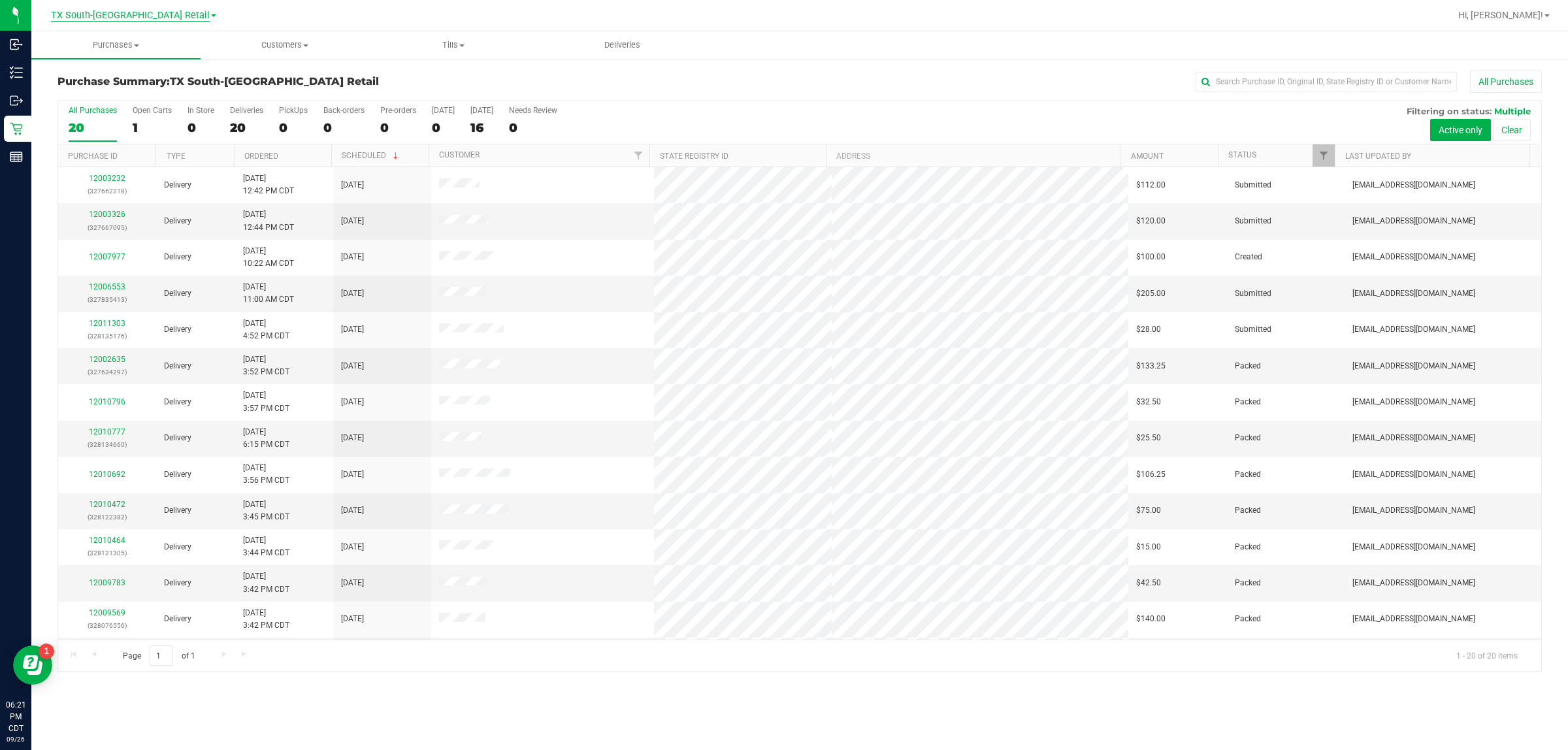
click at [145, 17] on span "TX South-[GEOGRAPHIC_DATA] Retail" at bounding box center [130, 16] width 158 height 12
click at [137, 43] on link "TX Austin [GEOGRAPHIC_DATA]" at bounding box center [133, 46] width 191 height 18
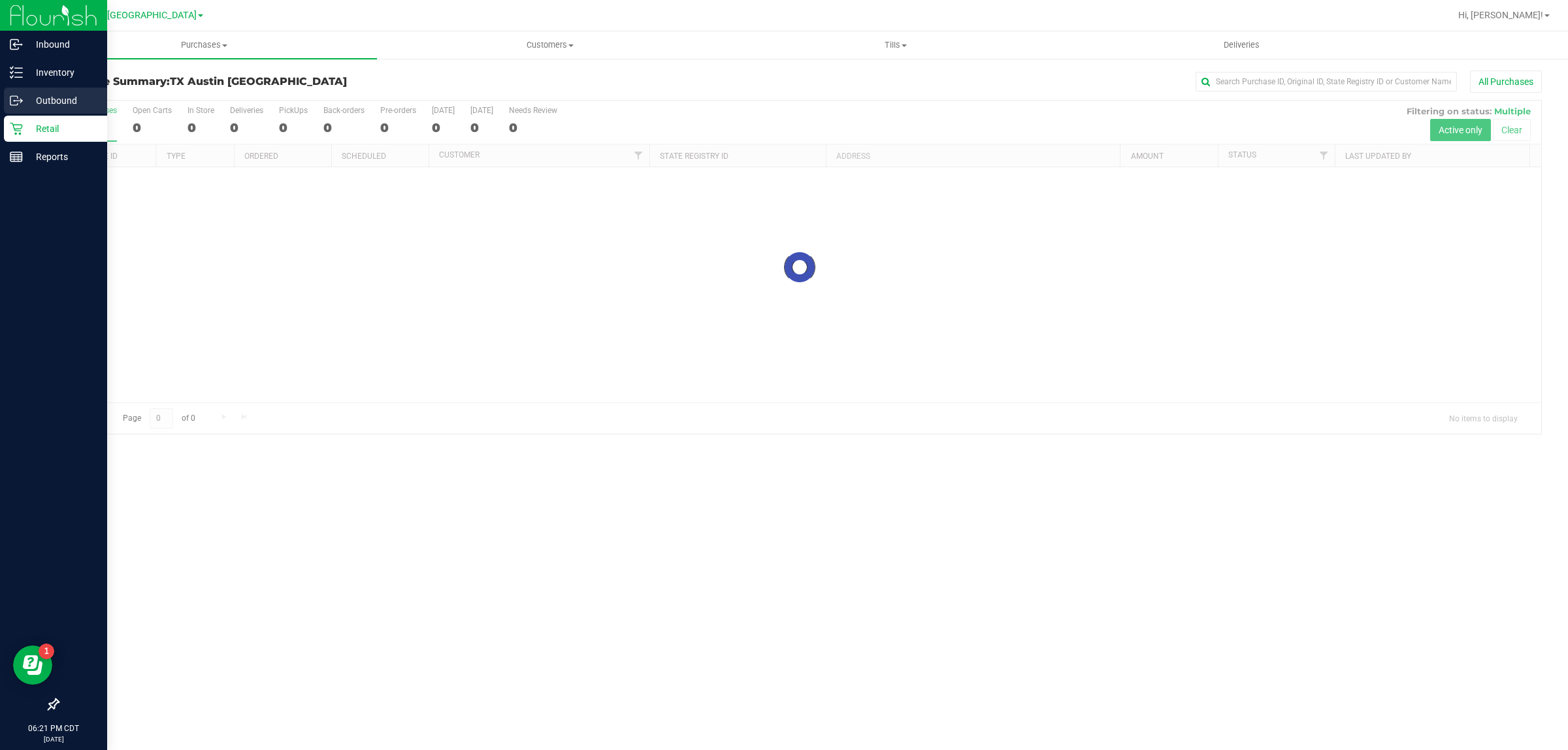
click at [39, 94] on p "Outbound" at bounding box center [62, 100] width 79 height 16
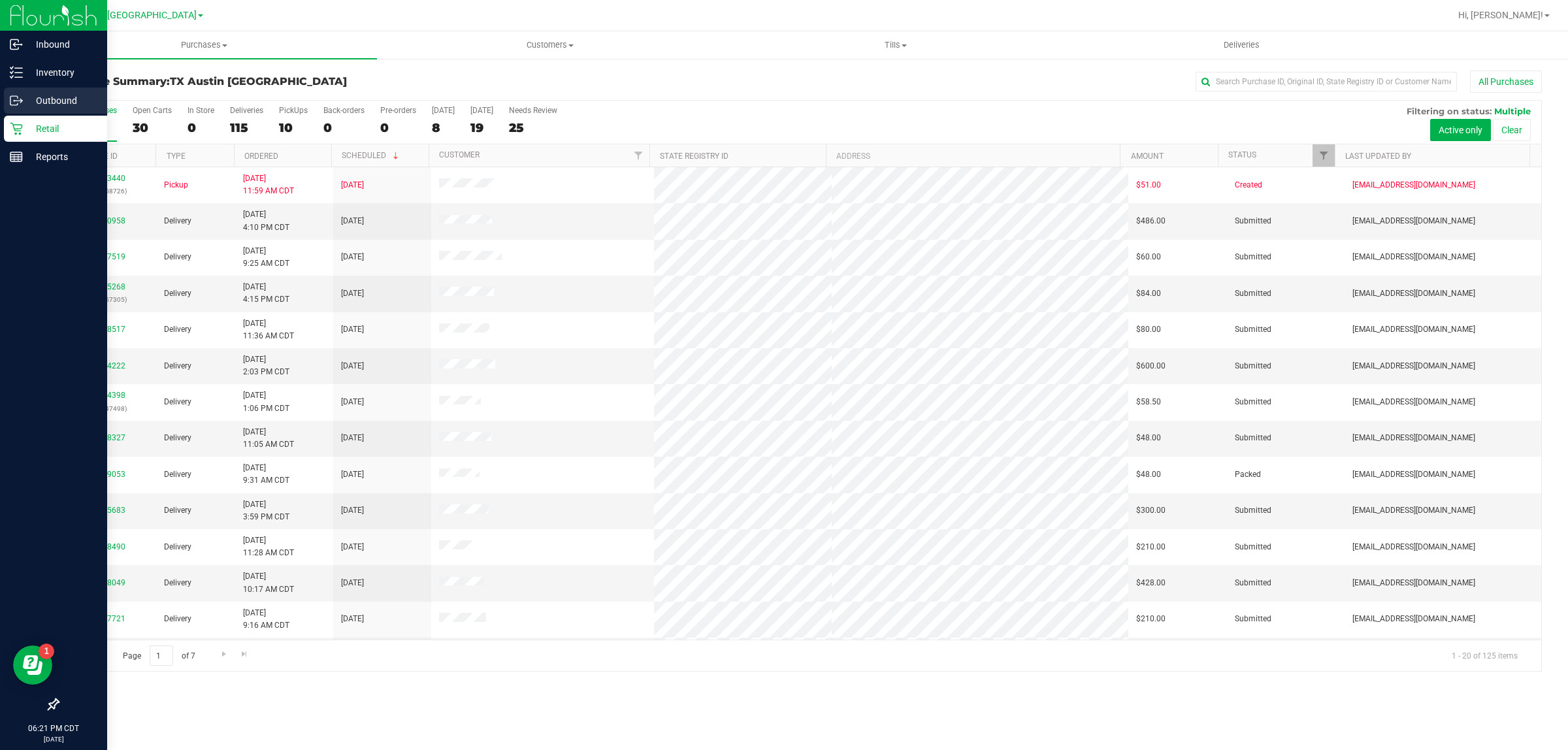
click at [47, 96] on p "Outbound" at bounding box center [62, 100] width 79 height 16
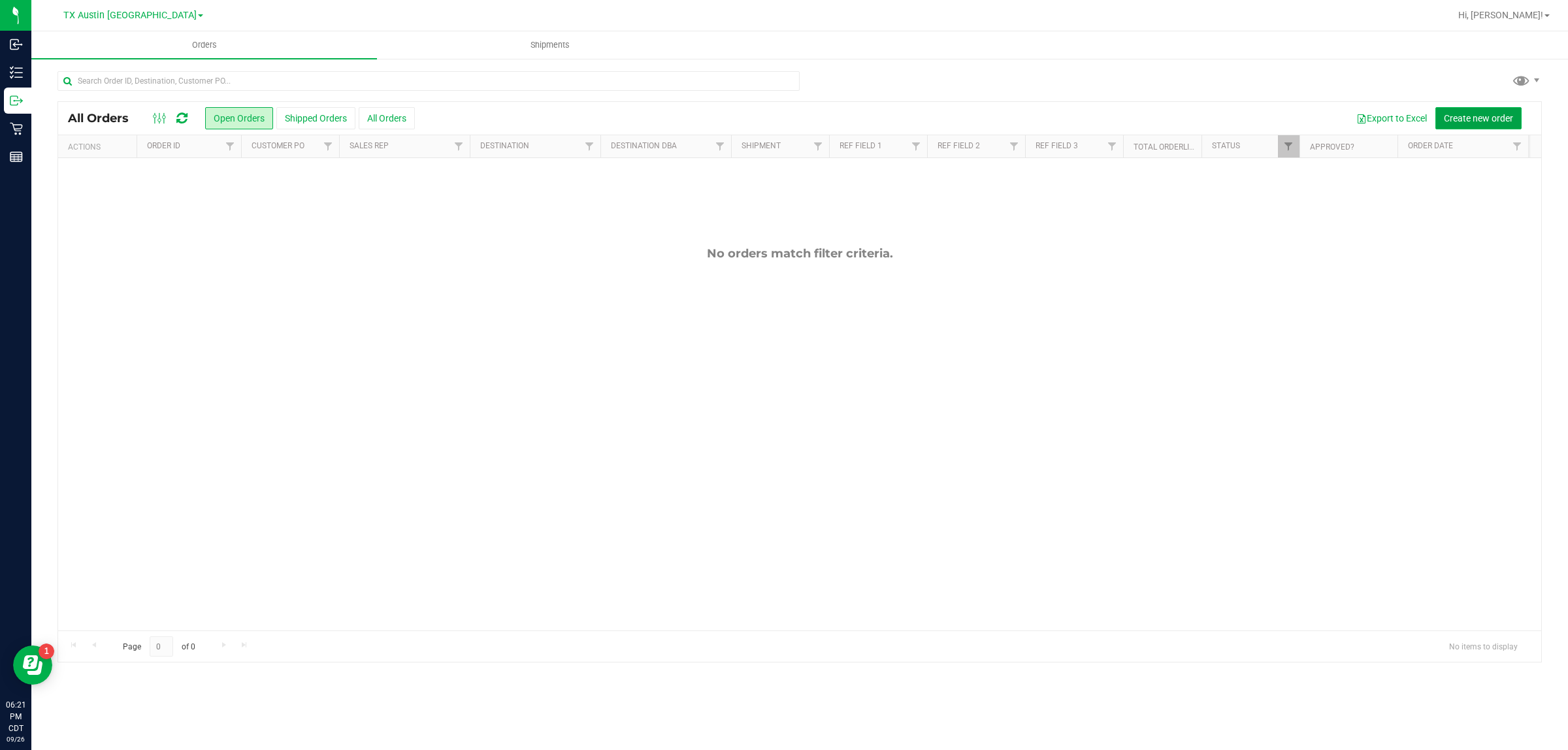
click at [1467, 121] on span "Create new order" at bounding box center [1478, 118] width 69 height 11
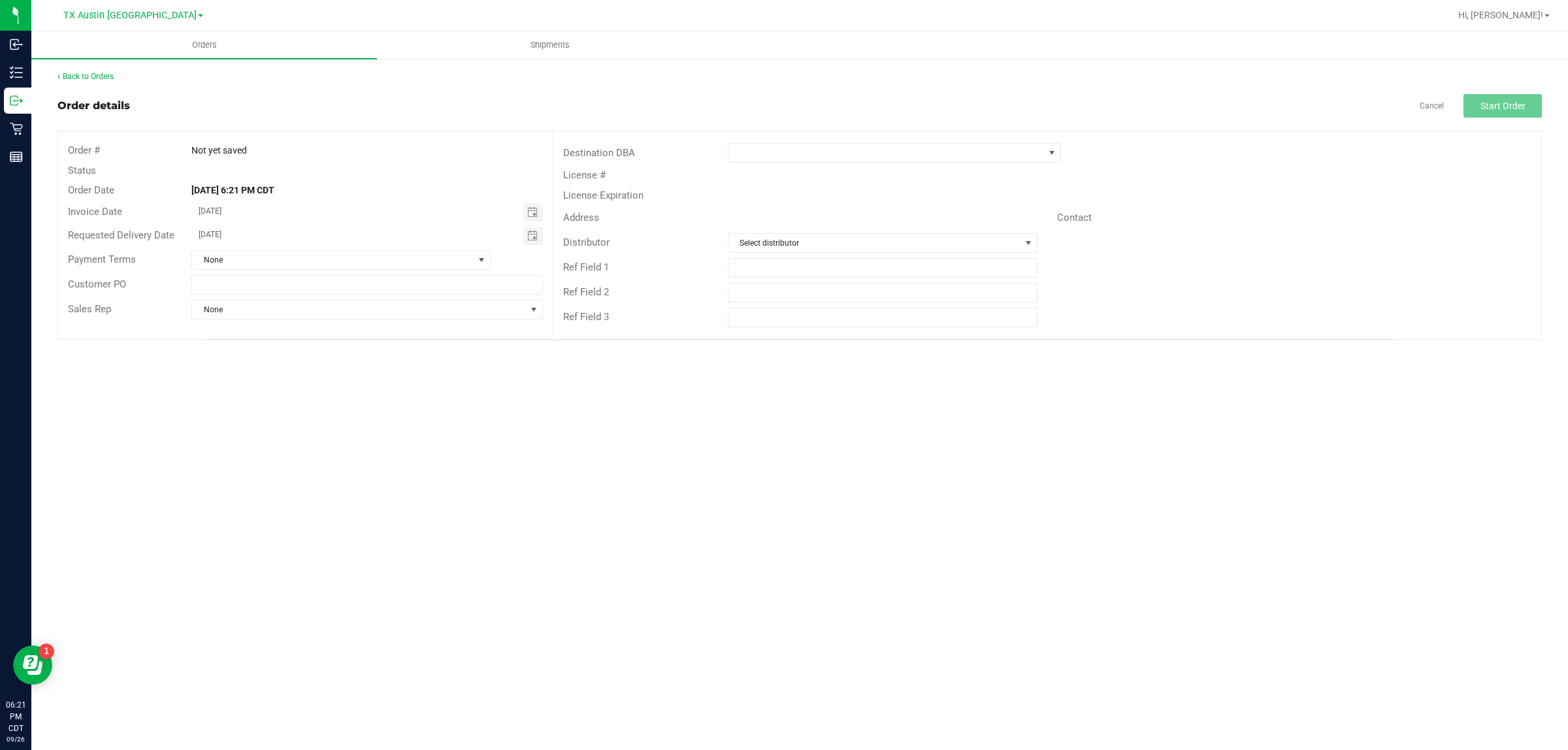
click at [539, 232] on span "Toggle calendar" at bounding box center [533, 235] width 19 height 19
click at [354, 261] on span "TODAY" at bounding box center [360, 260] width 30 height 17
type input "[DATE]"
click at [897, 157] on span at bounding box center [886, 153] width 316 height 19
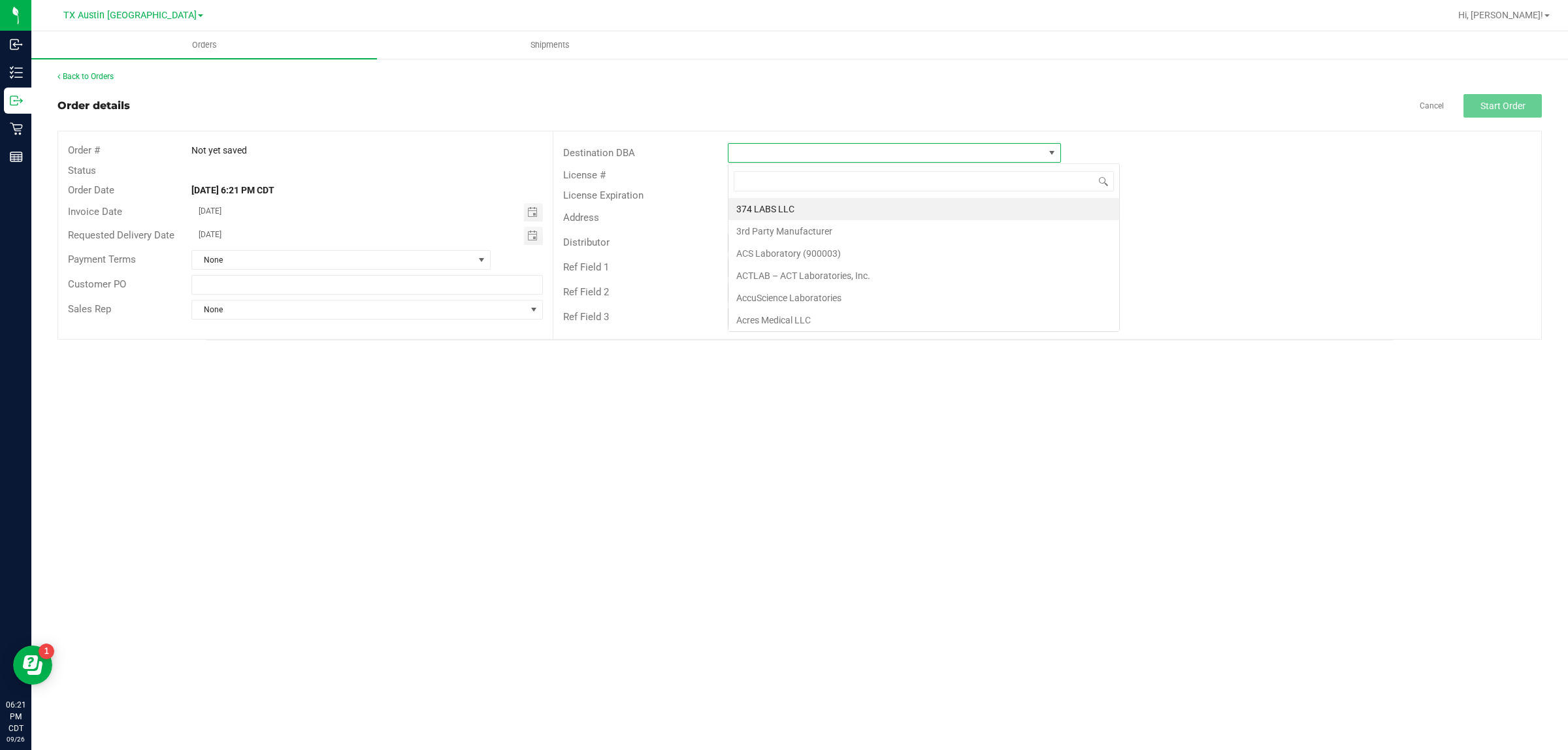
scroll to position [21, 333]
type input "tx"
click at [879, 250] on li "TX South-[GEOGRAPHIC_DATA] Retail" at bounding box center [894, 253] width 332 height 23
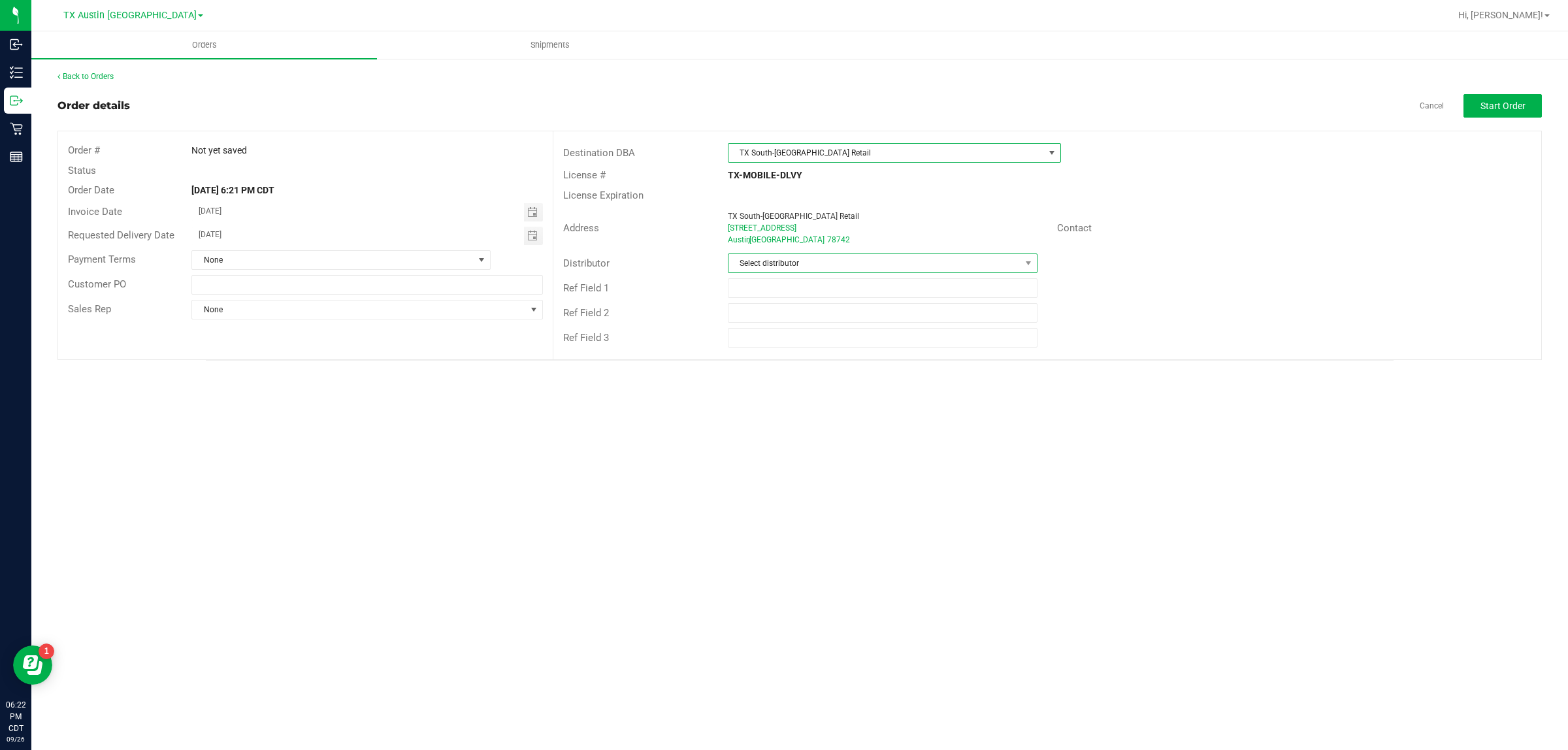
click at [874, 263] on span "Select distributor" at bounding box center [874, 263] width 292 height 19
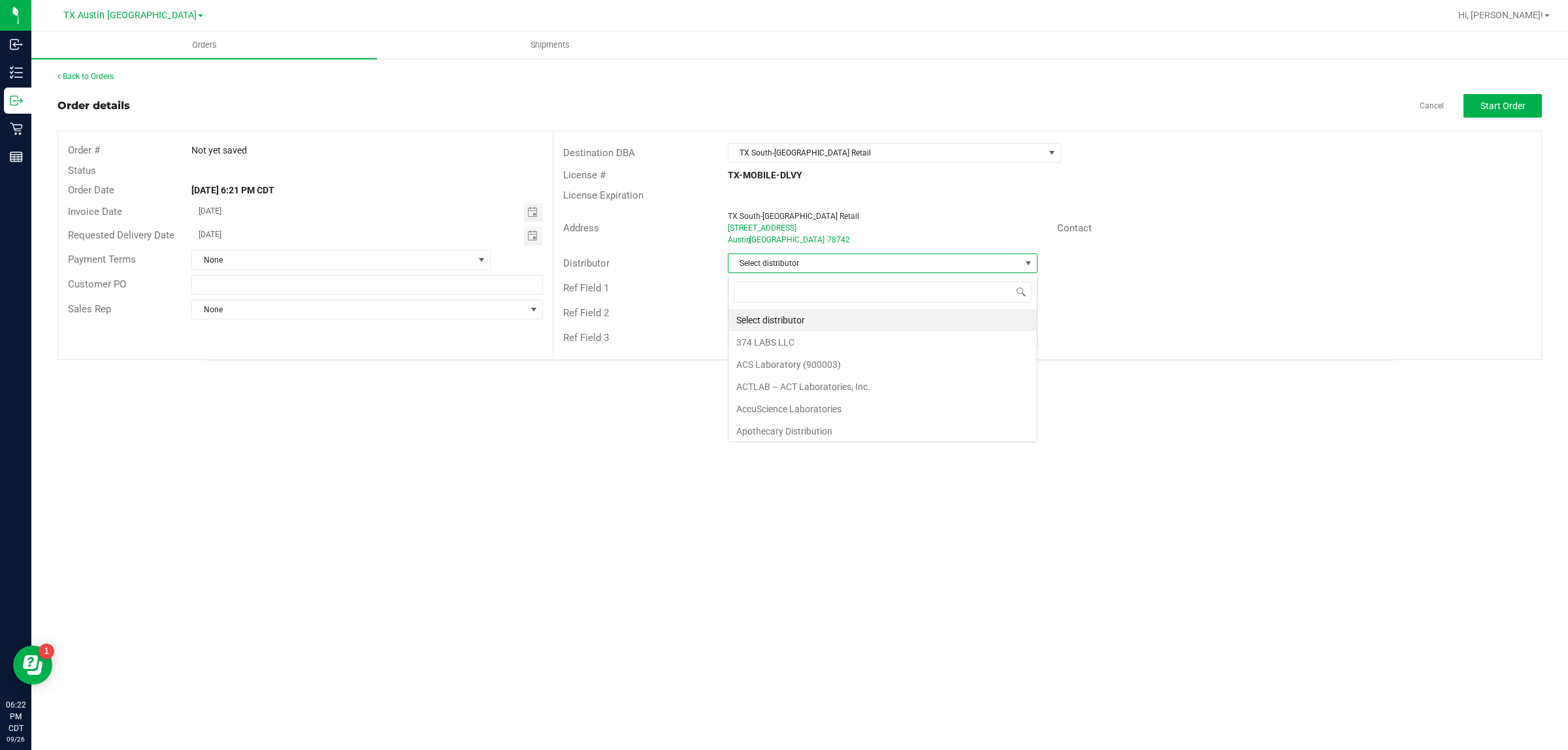
scroll to position [21, 309]
type input "aus"
click at [875, 324] on li "Austin DC" at bounding box center [882, 320] width 308 height 23
click at [1483, 114] on button "Start Order" at bounding box center [1503, 106] width 79 height 24
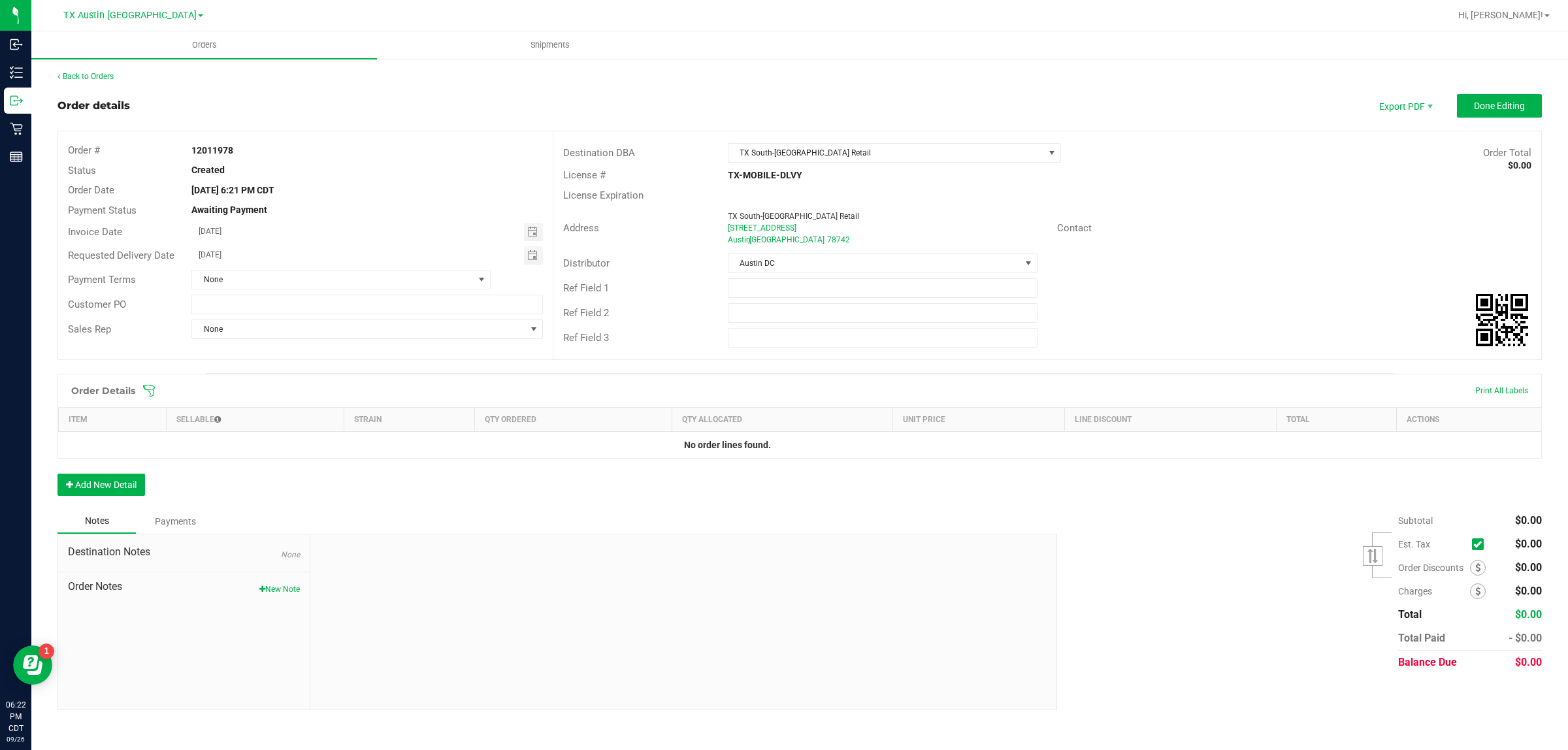
click at [148, 391] on icon at bounding box center [149, 390] width 13 height 13
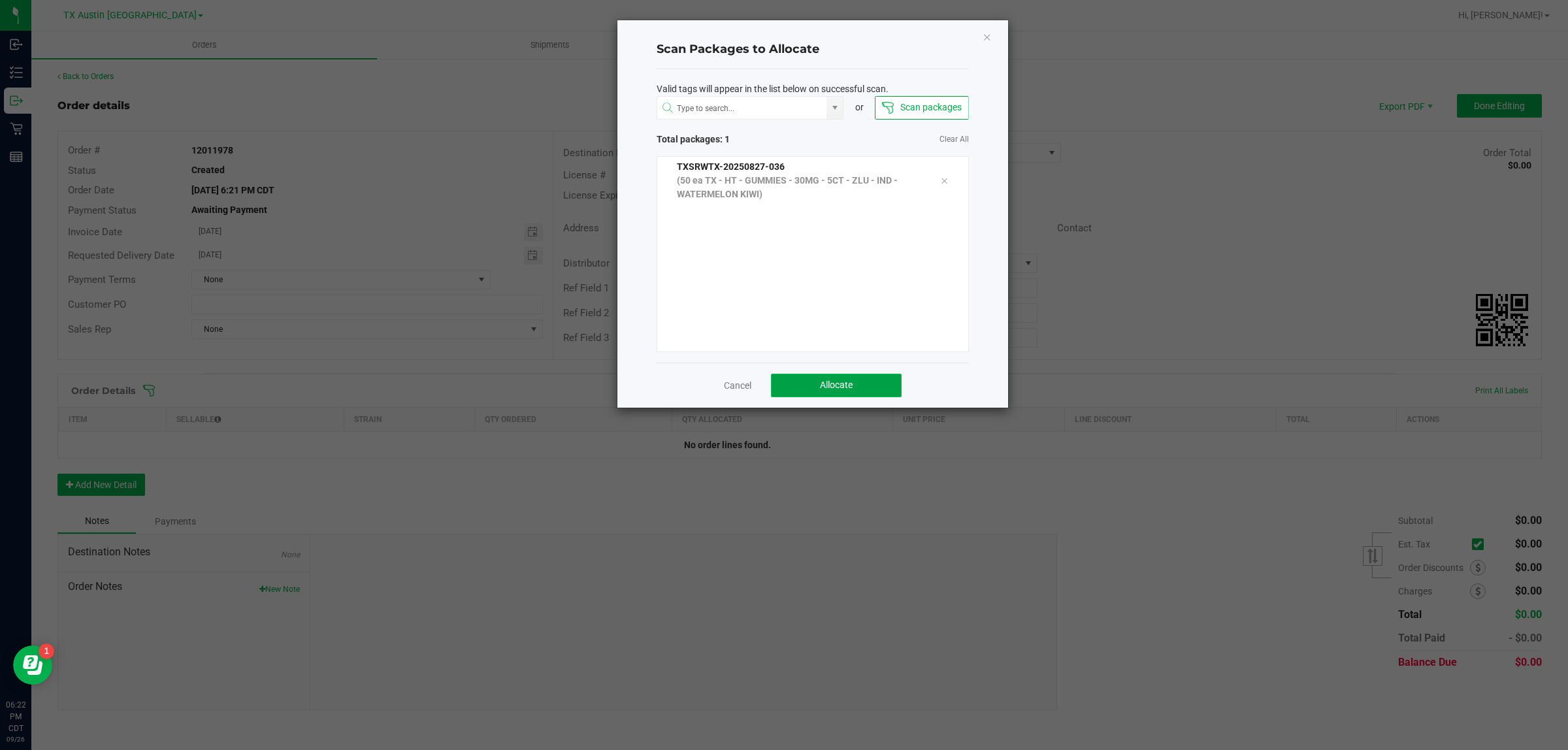
click at [865, 377] on button "Allocate" at bounding box center [836, 386] width 131 height 24
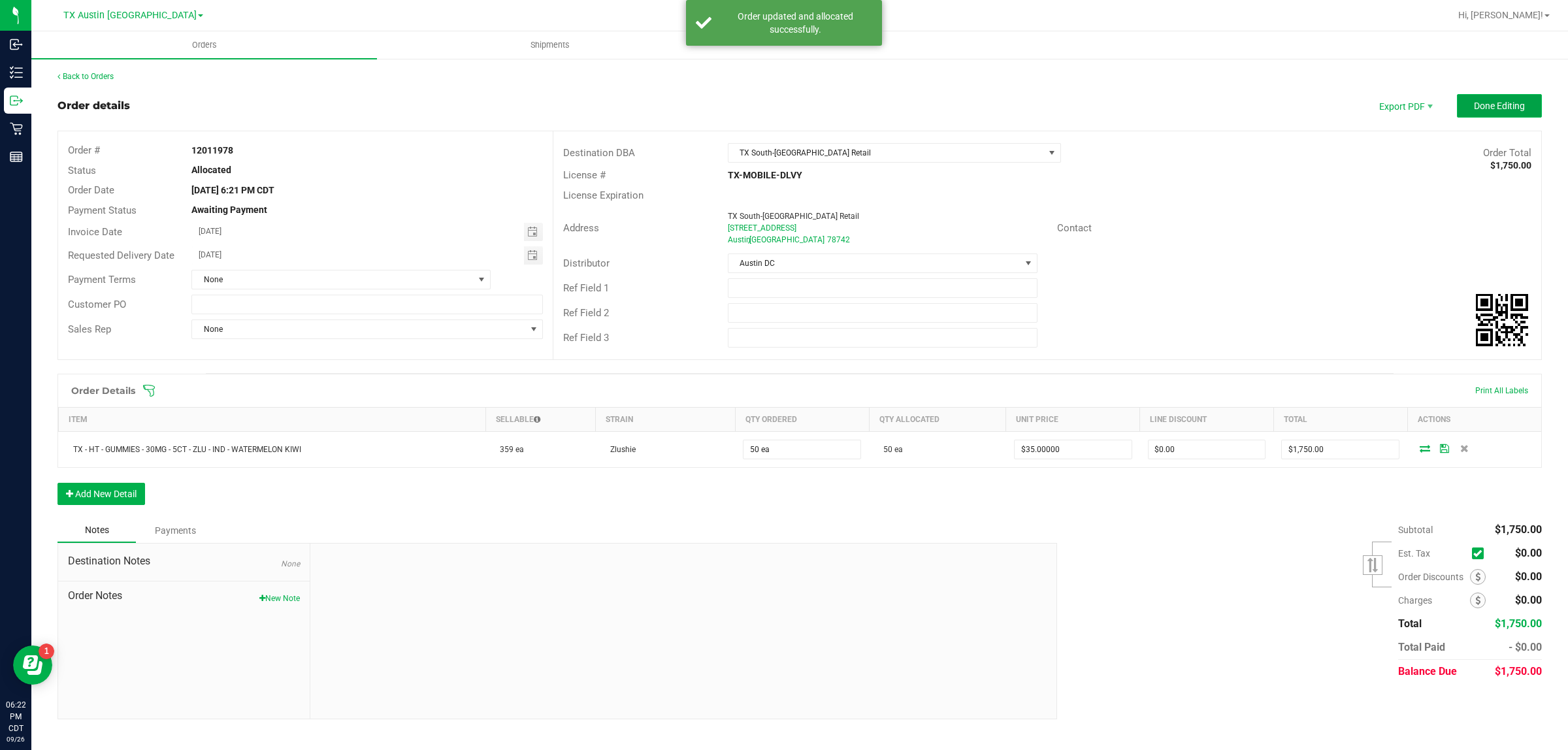
click at [1516, 104] on span "Done Editing" at bounding box center [1499, 105] width 51 height 11
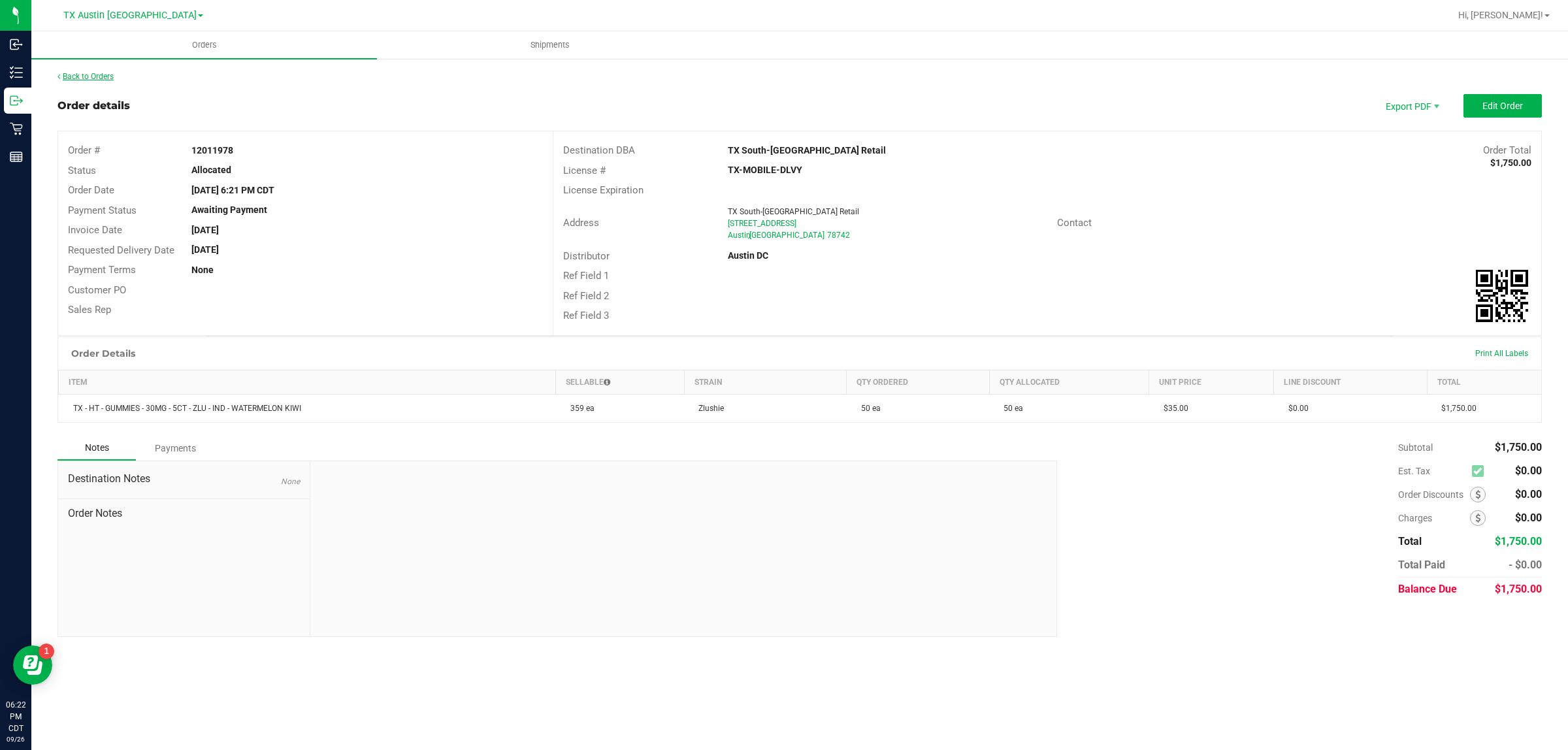
click at [105, 73] on link "Back to Orders" at bounding box center [85, 76] width 56 height 9
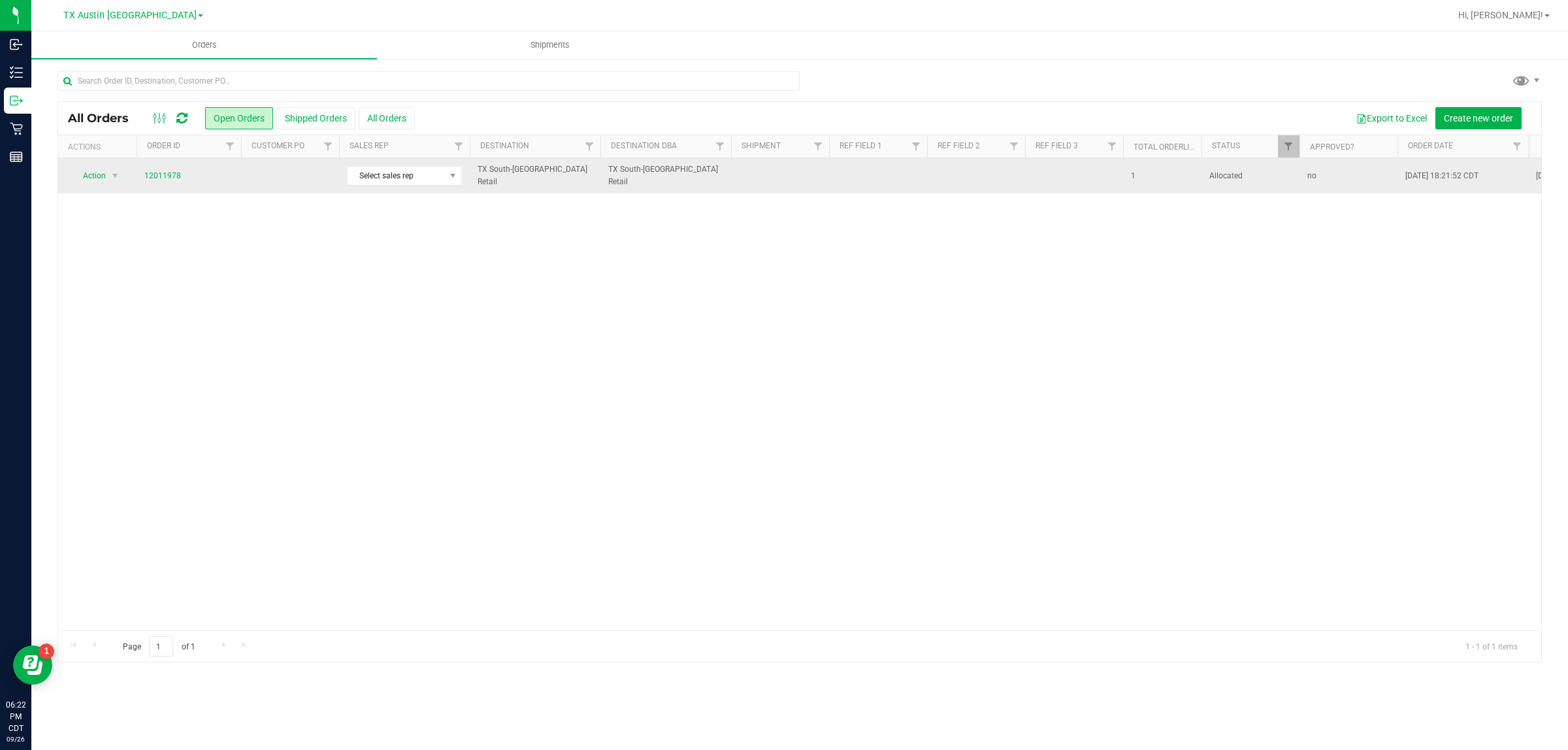
click at [255, 178] on td at bounding box center [290, 176] width 98 height 35
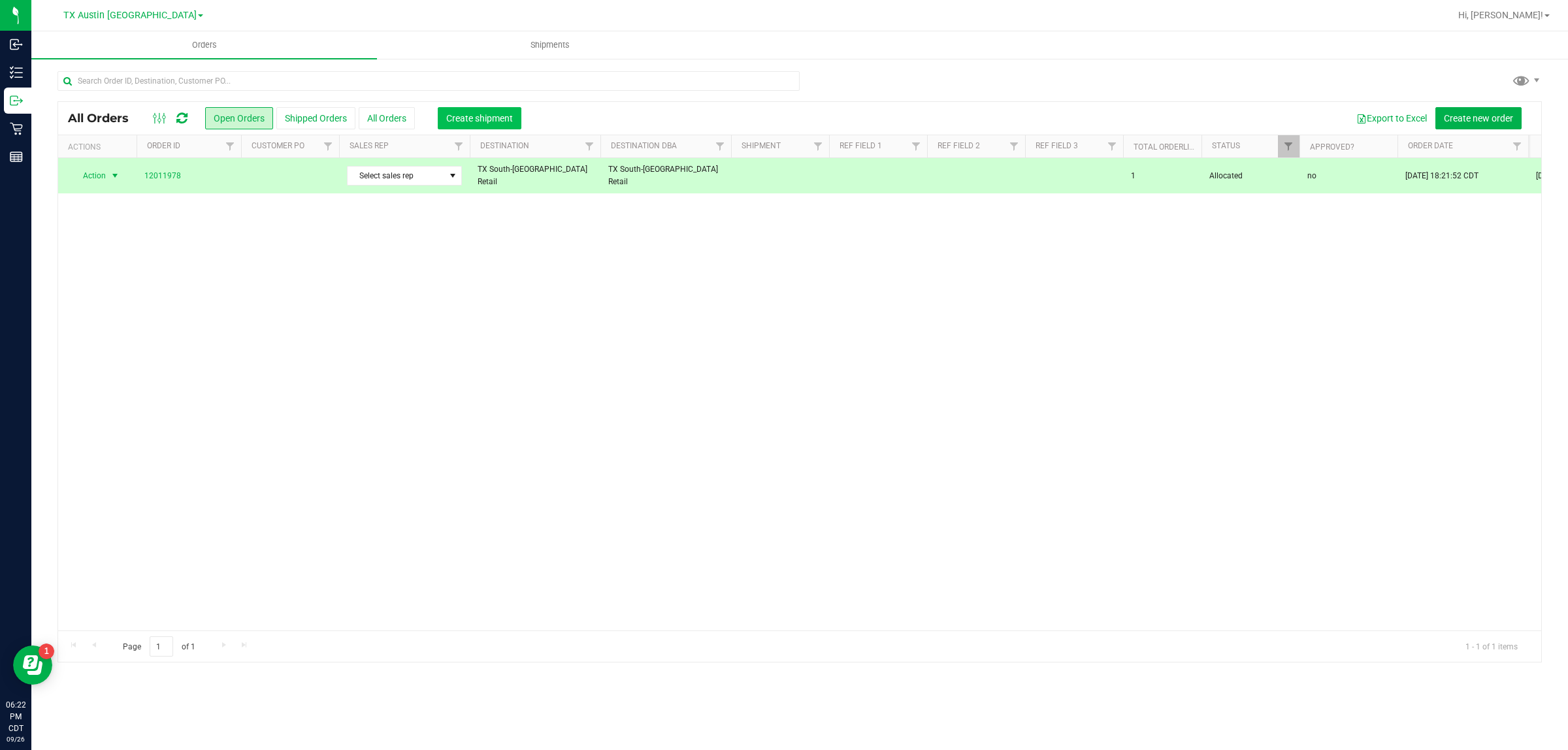
click at [462, 121] on span "Create shipment" at bounding box center [479, 118] width 67 height 11
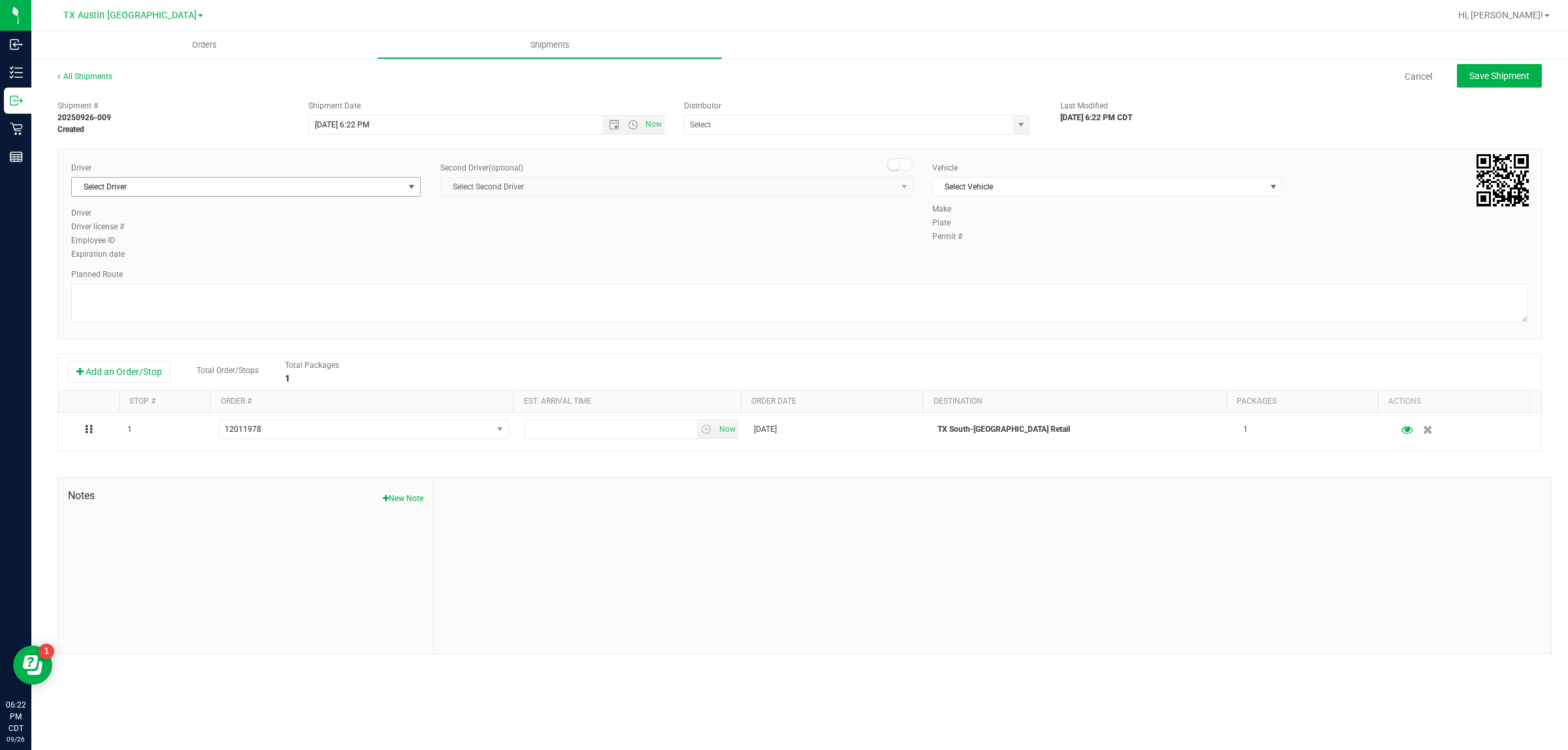
click at [252, 187] on span "Select Driver" at bounding box center [237, 187] width 332 height 19
click at [259, 239] on li "William Bates" at bounding box center [246, 242] width 348 height 20
type input "bat"
click at [985, 183] on span "Select Vehicle" at bounding box center [1098, 187] width 332 height 19
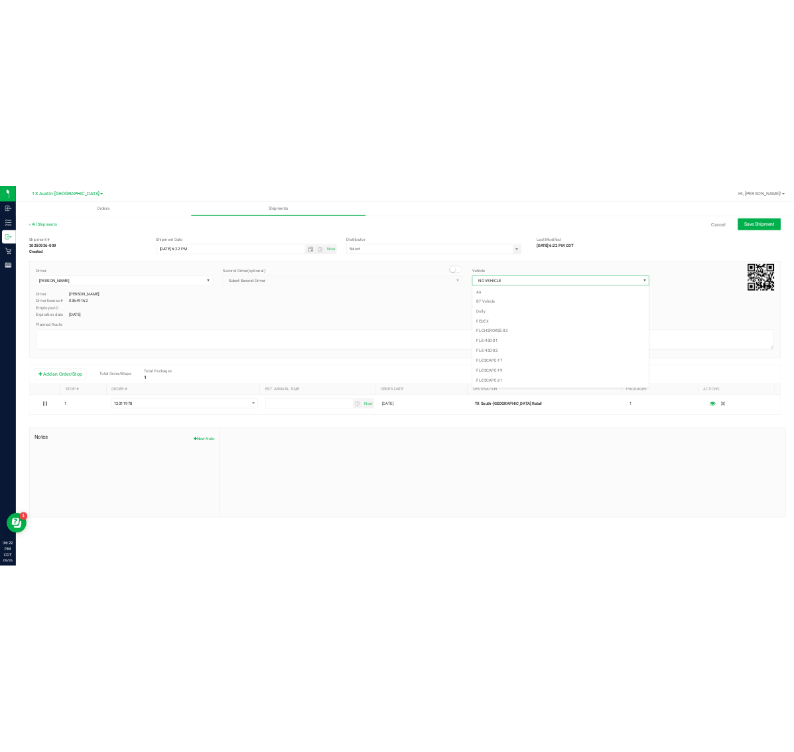
scroll to position [844, 0]
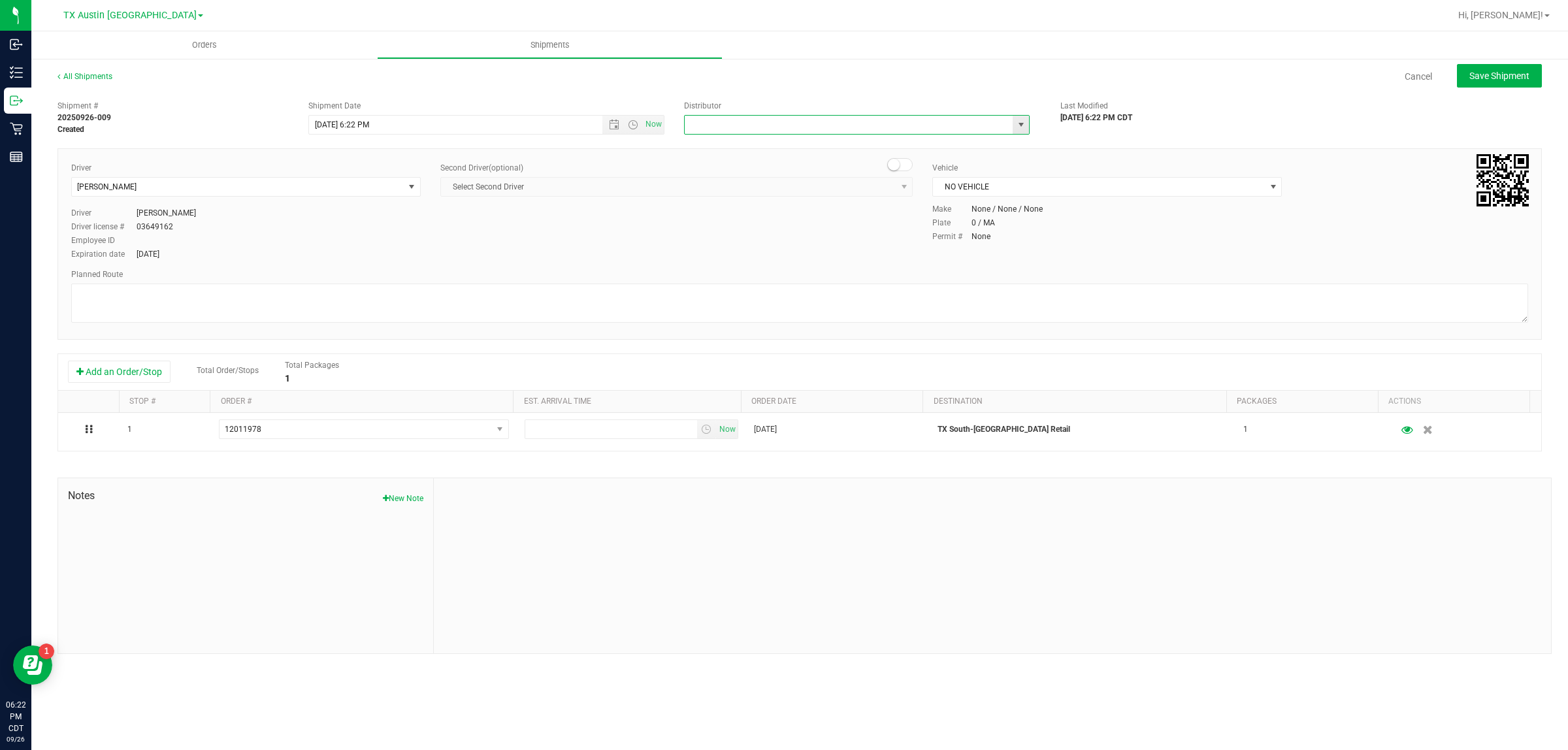
click at [863, 133] on input "text" at bounding box center [844, 124] width 318 height 19
click at [829, 135] on div "Austin DC Surterra Analytics Austin No data found." at bounding box center [856, 156] width 345 height 44
click at [825, 151] on li "Austin DC" at bounding box center [857, 147] width 345 height 20
type input "Austin DC"
click at [648, 127] on span "Now" at bounding box center [654, 124] width 23 height 19
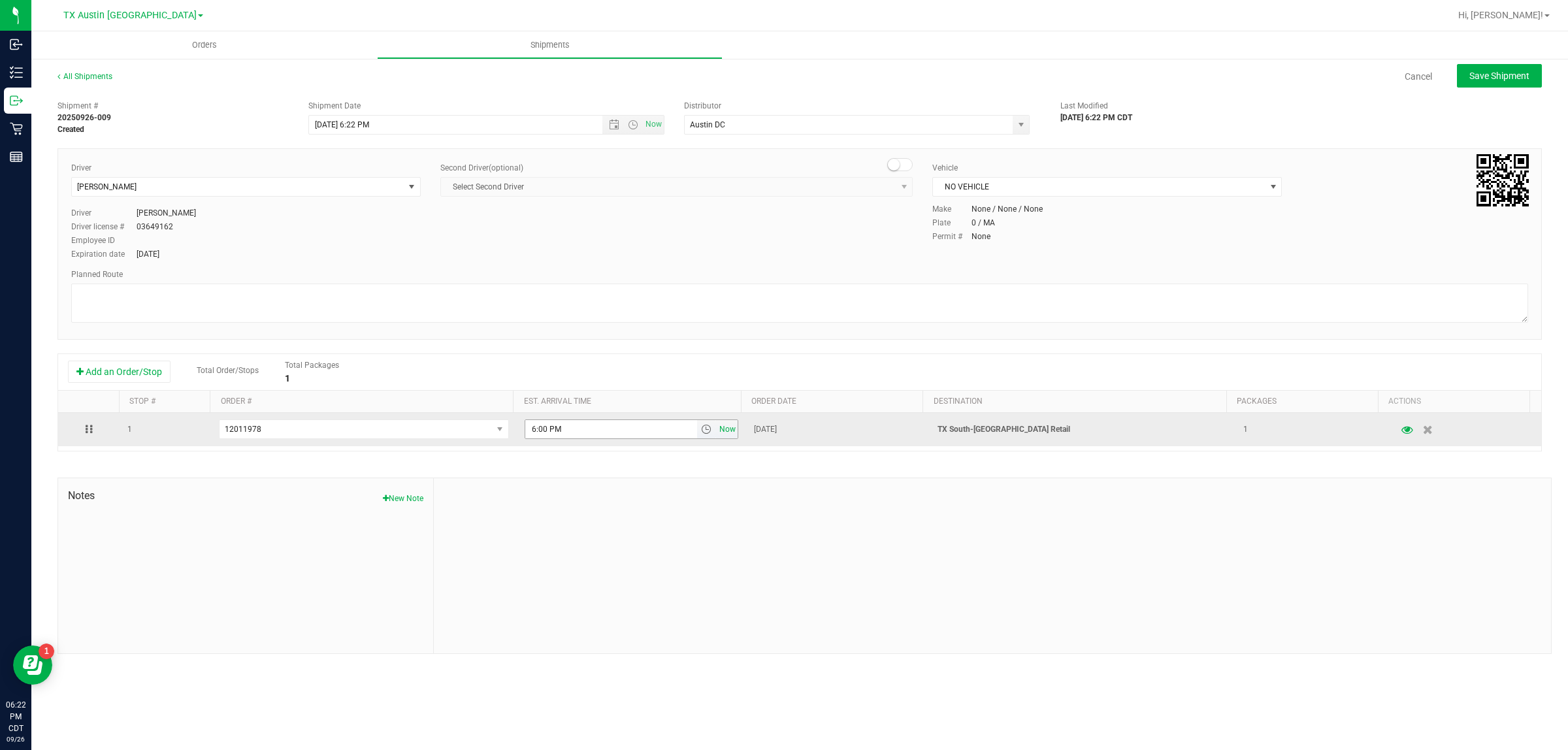
click at [717, 433] on span "Now" at bounding box center [727, 429] width 23 height 19
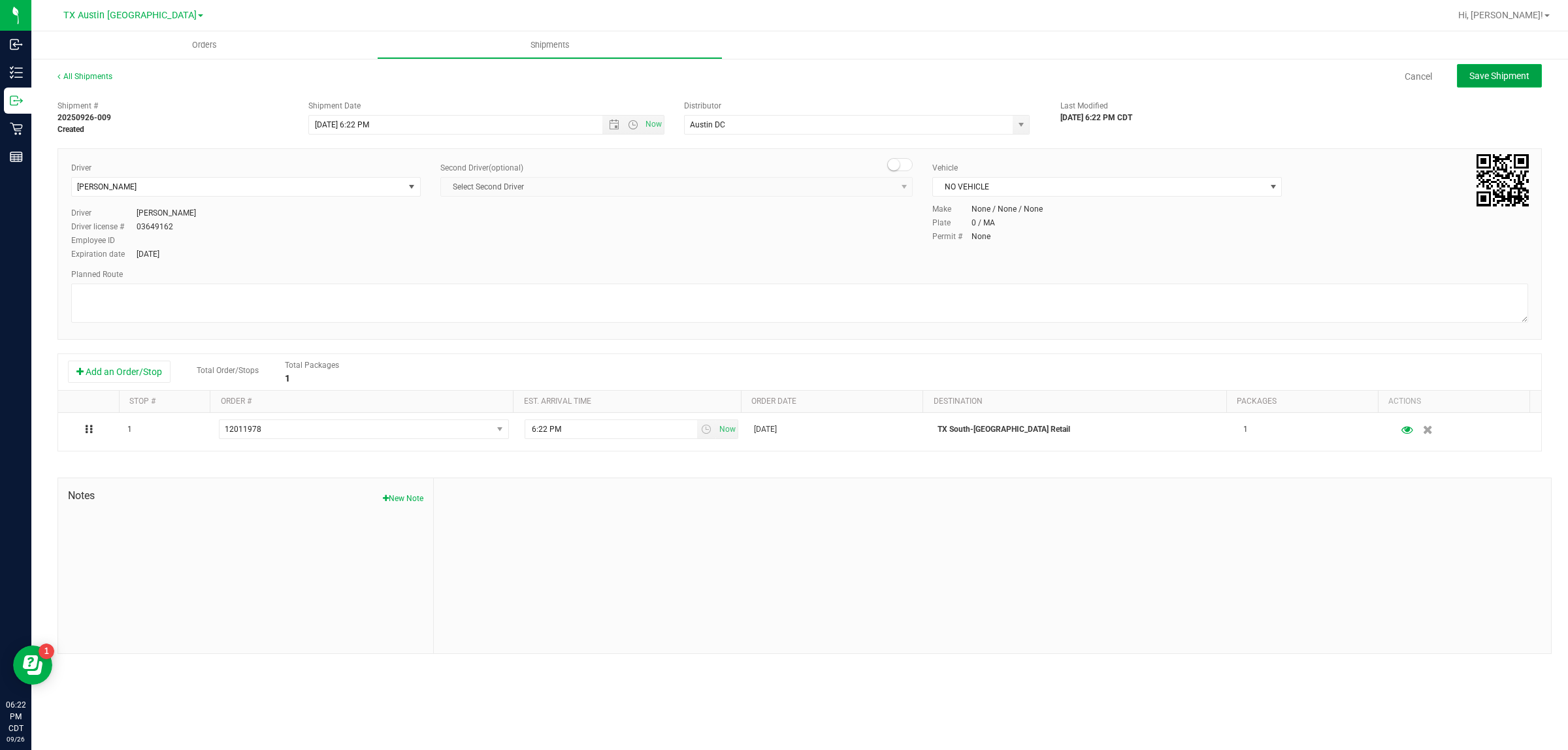
click at [1520, 81] on span "Save Shipment" at bounding box center [1499, 76] width 60 height 11
type input "9/26/2025 11:22 PM"
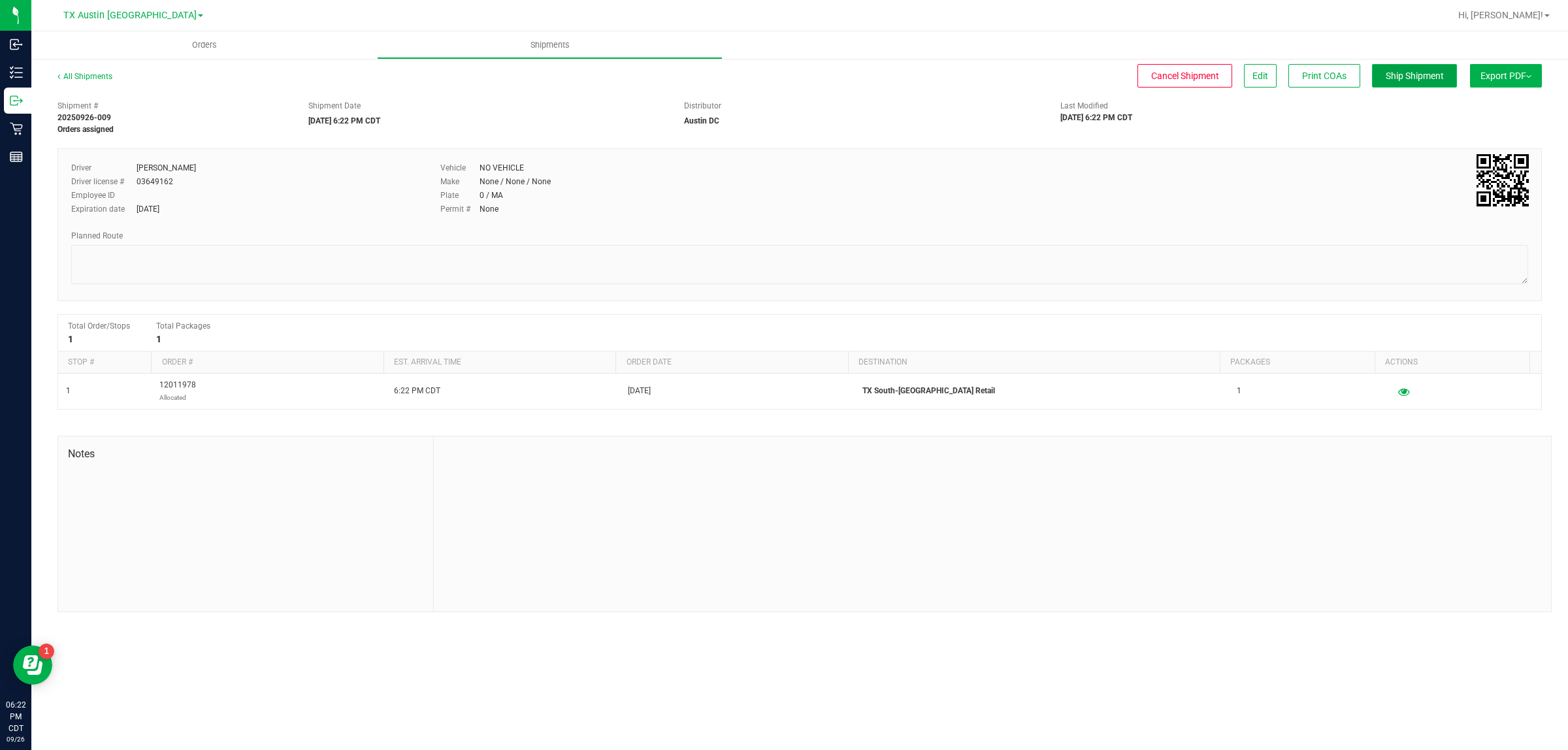
click at [1429, 71] on span "Ship Shipment" at bounding box center [1414, 76] width 58 height 11
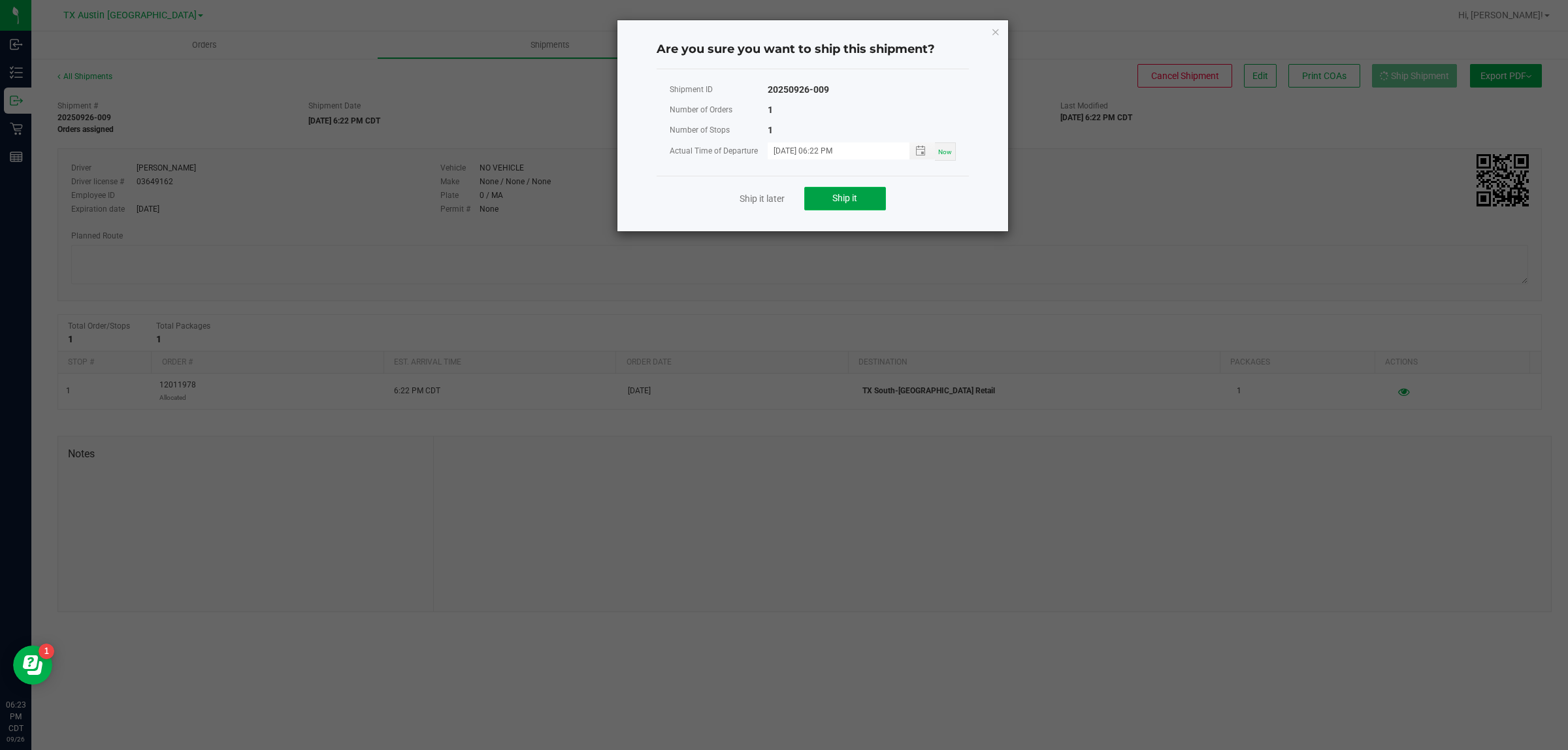
click at [845, 198] on span "Ship it" at bounding box center [845, 198] width 25 height 11
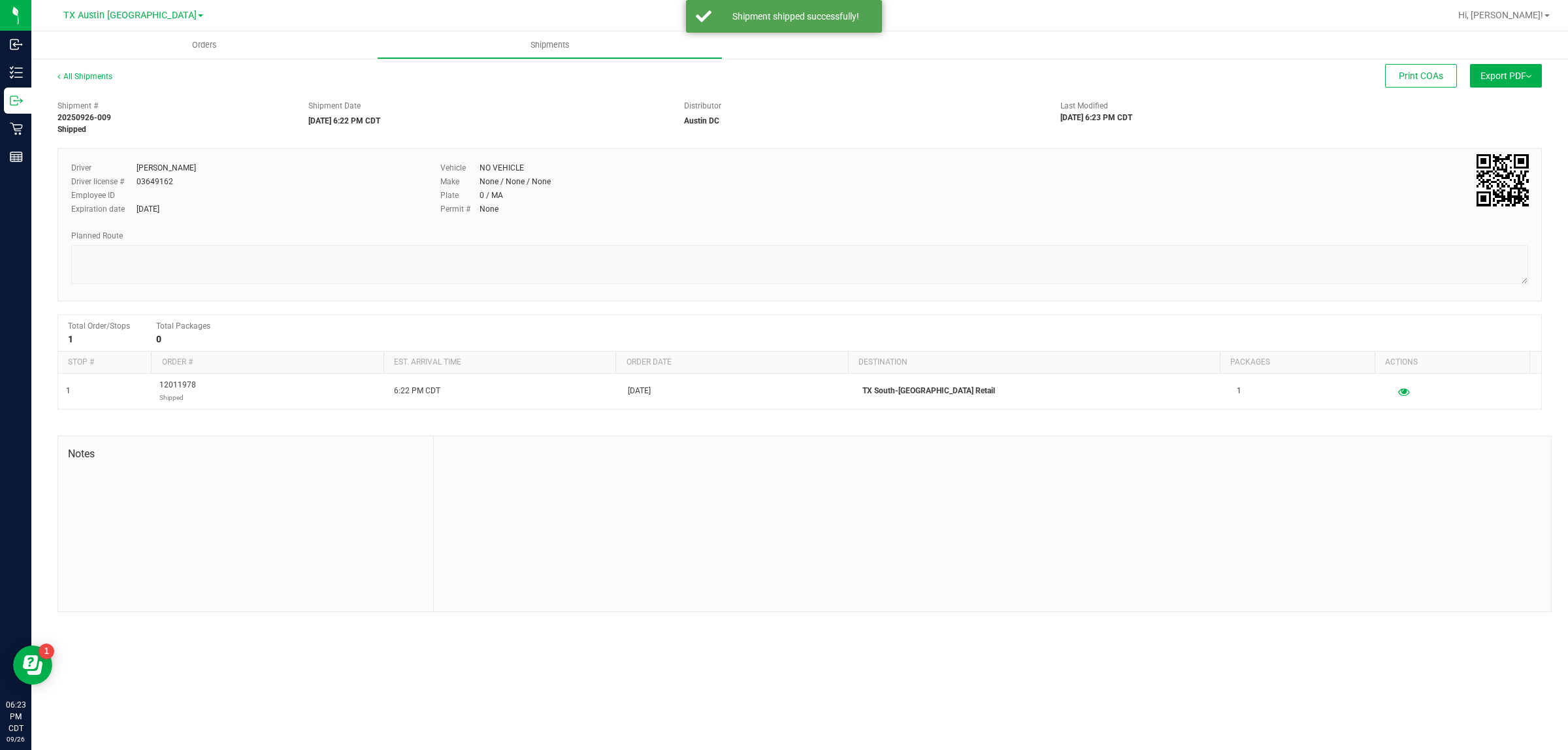
click at [136, 15] on span "TX Austin DC" at bounding box center [129, 15] width 133 height 11
click at [113, 98] on link "TX South-[GEOGRAPHIC_DATA] Retail" at bounding box center [133, 98] width 191 height 18
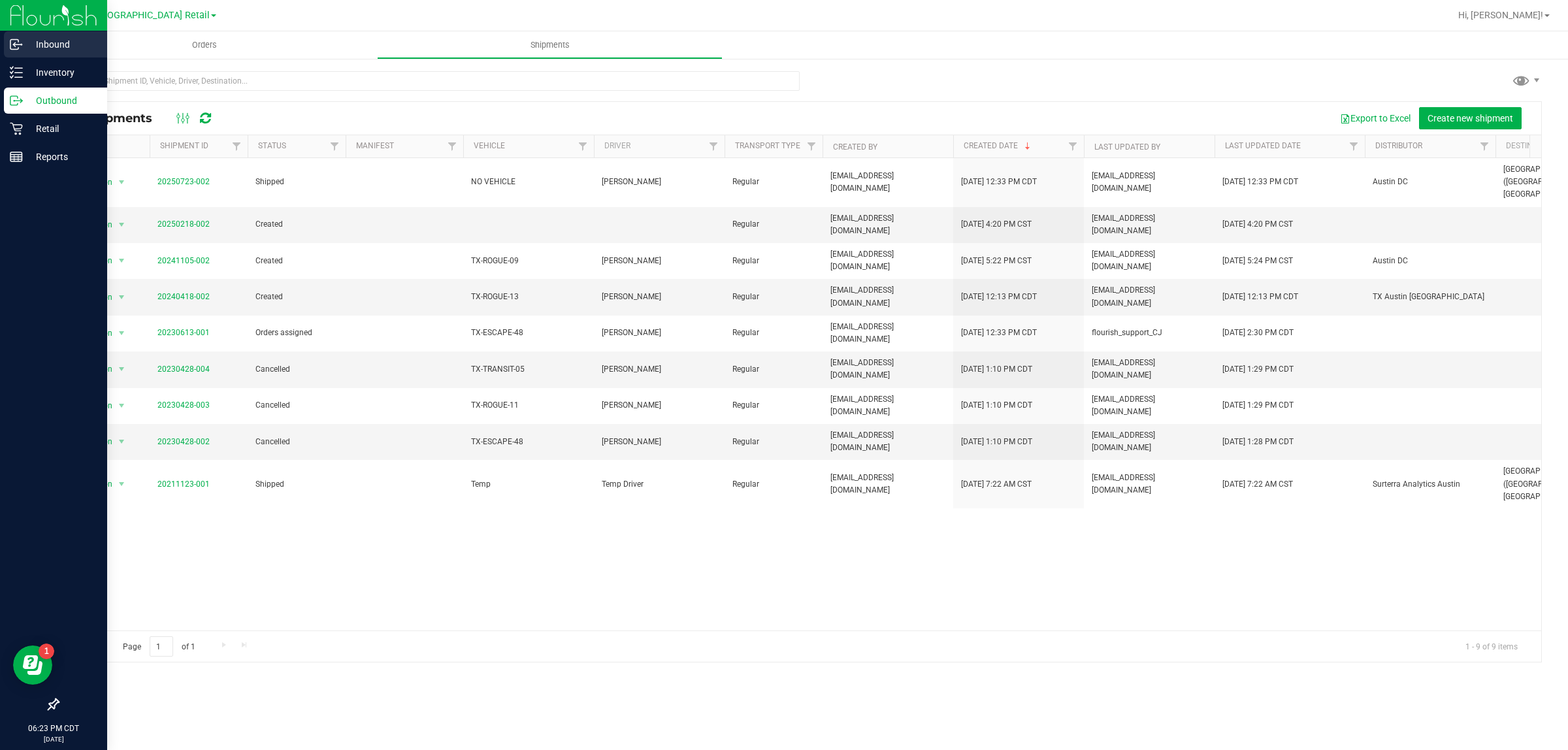
click at [46, 47] on p "Inbound" at bounding box center [62, 44] width 79 height 16
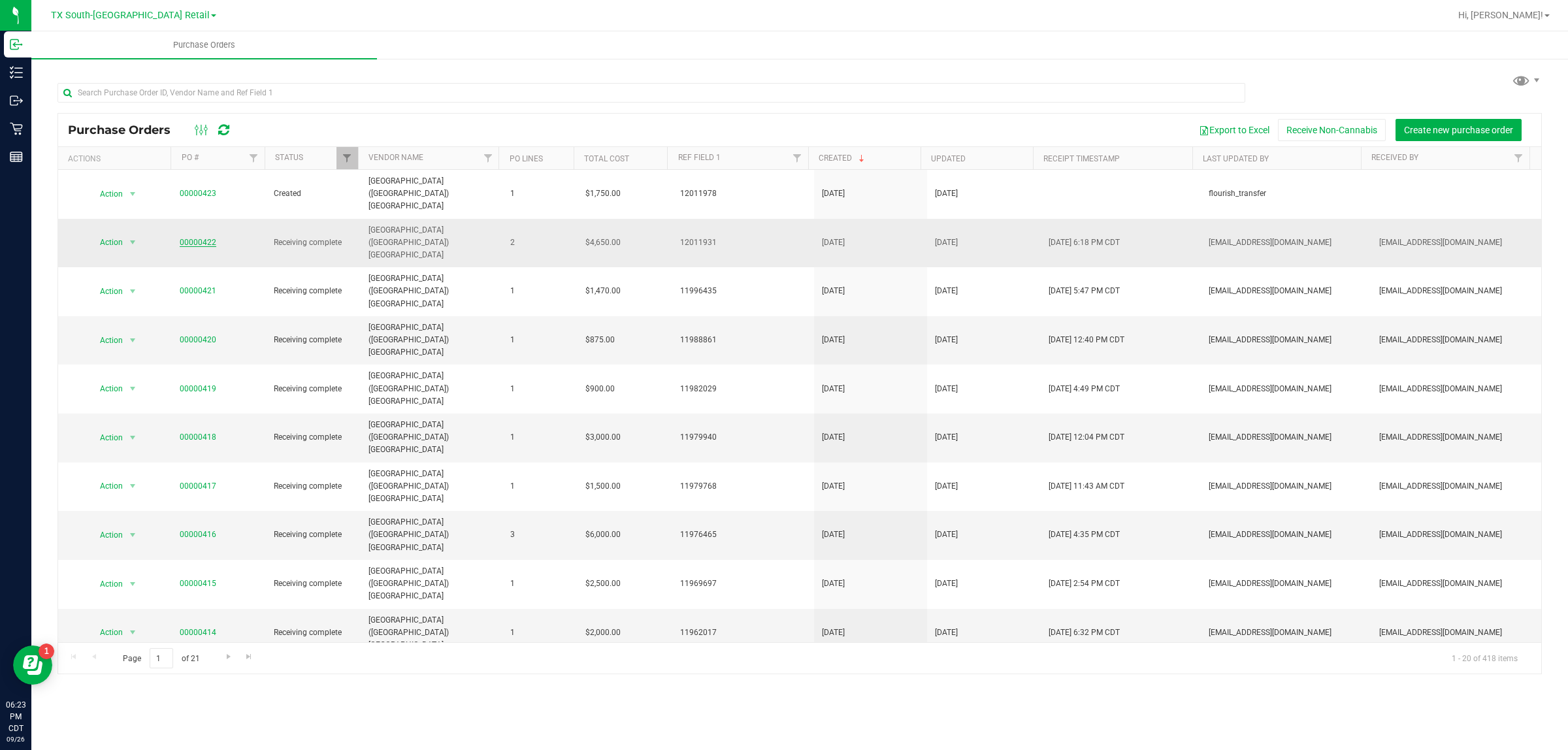
click at [199, 238] on link "00000422" at bounding box center [198, 242] width 36 height 9
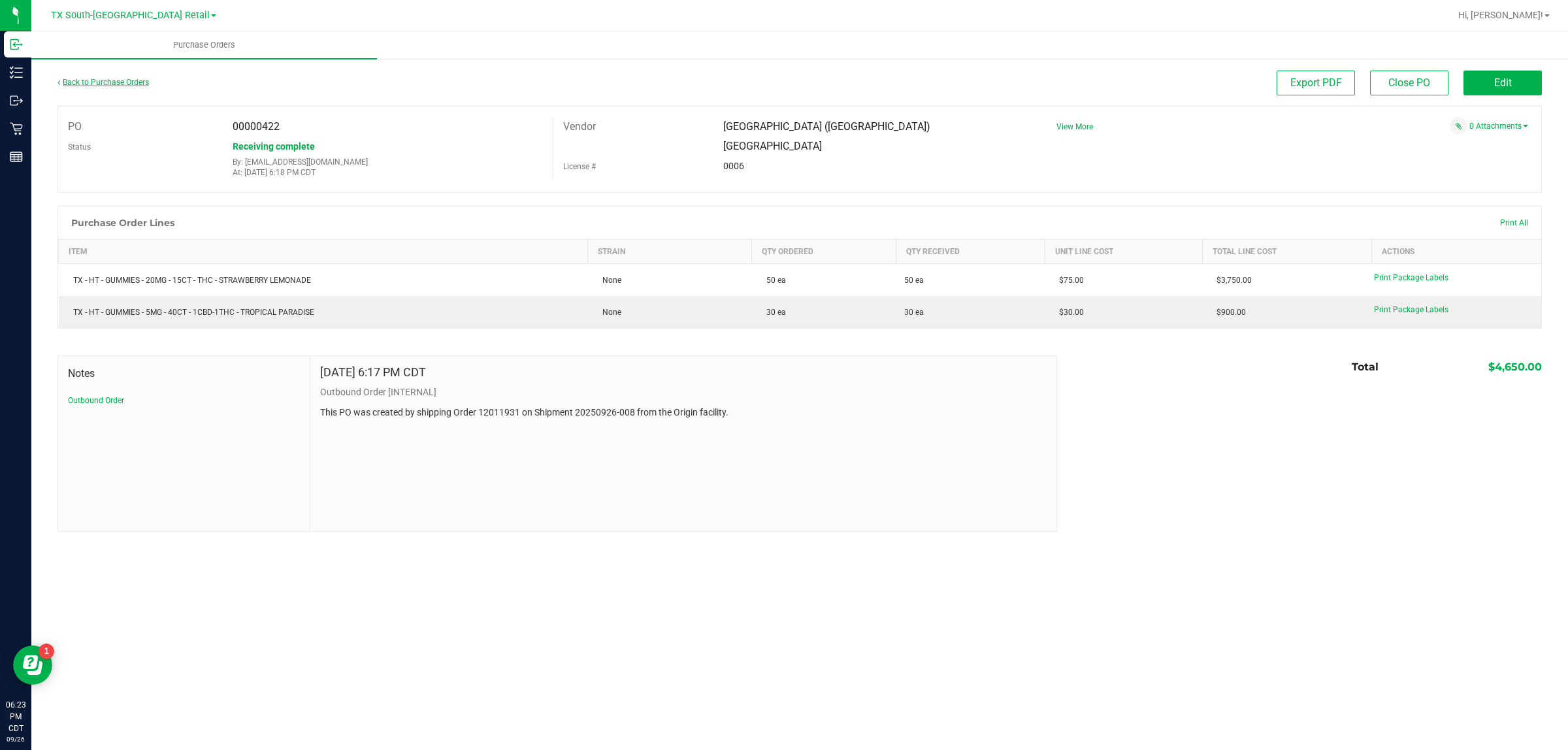
click at [115, 84] on link "Back to Purchase Orders" at bounding box center [102, 82] width 92 height 9
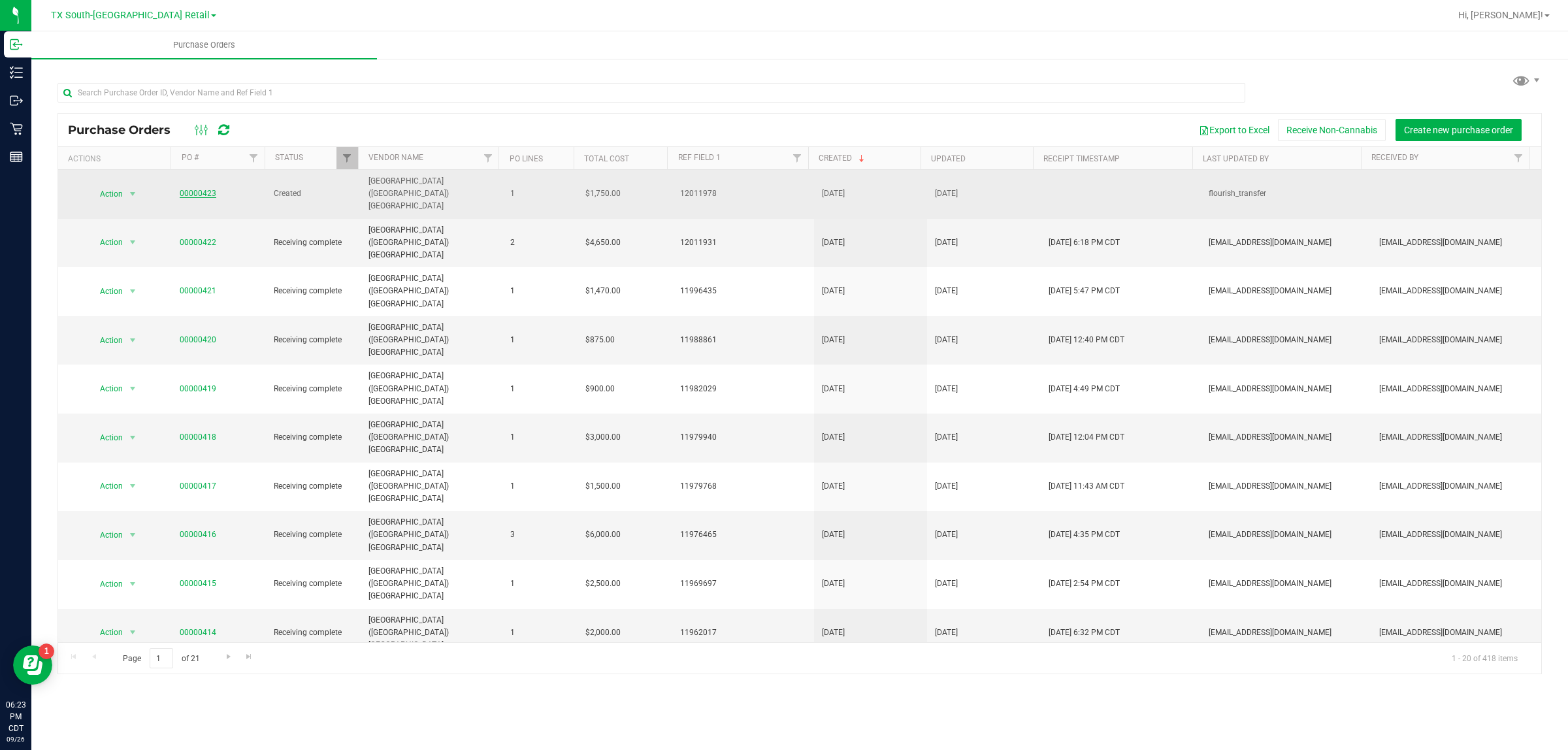
click at [193, 189] on link "00000423" at bounding box center [198, 193] width 36 height 9
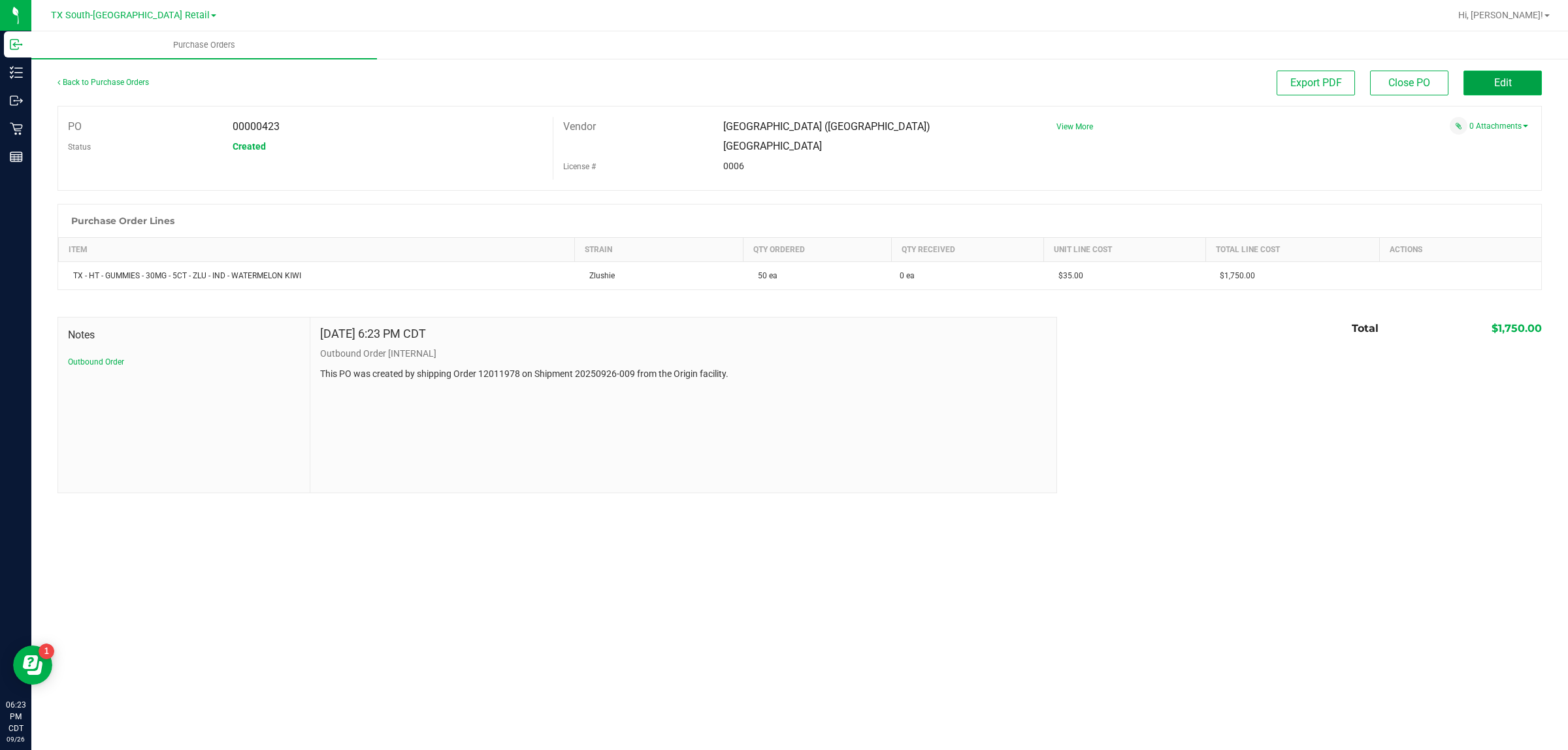
click at [1486, 83] on button "Edit" at bounding box center [1503, 83] width 79 height 25
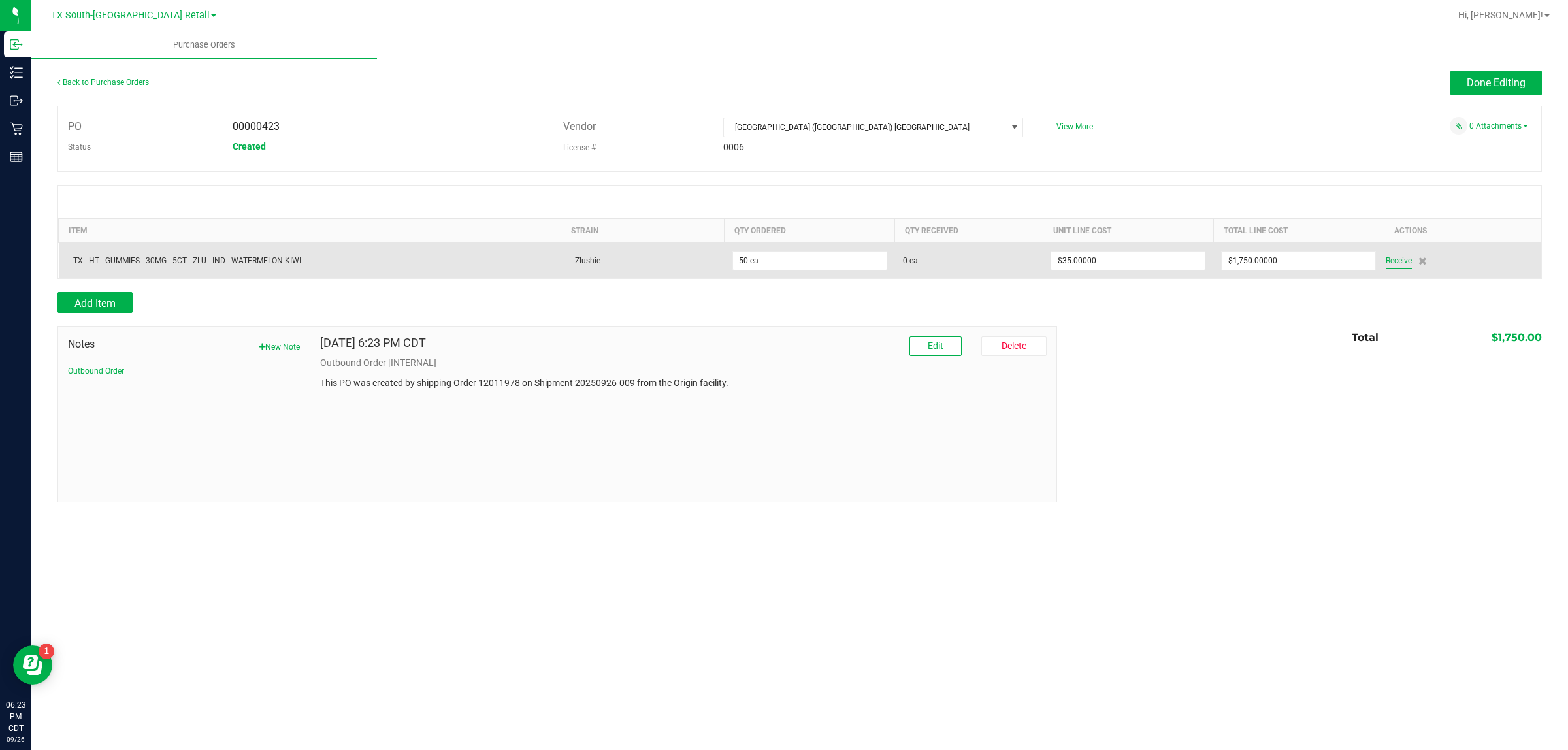
click at [1395, 267] on span "Receive" at bounding box center [1399, 261] width 27 height 16
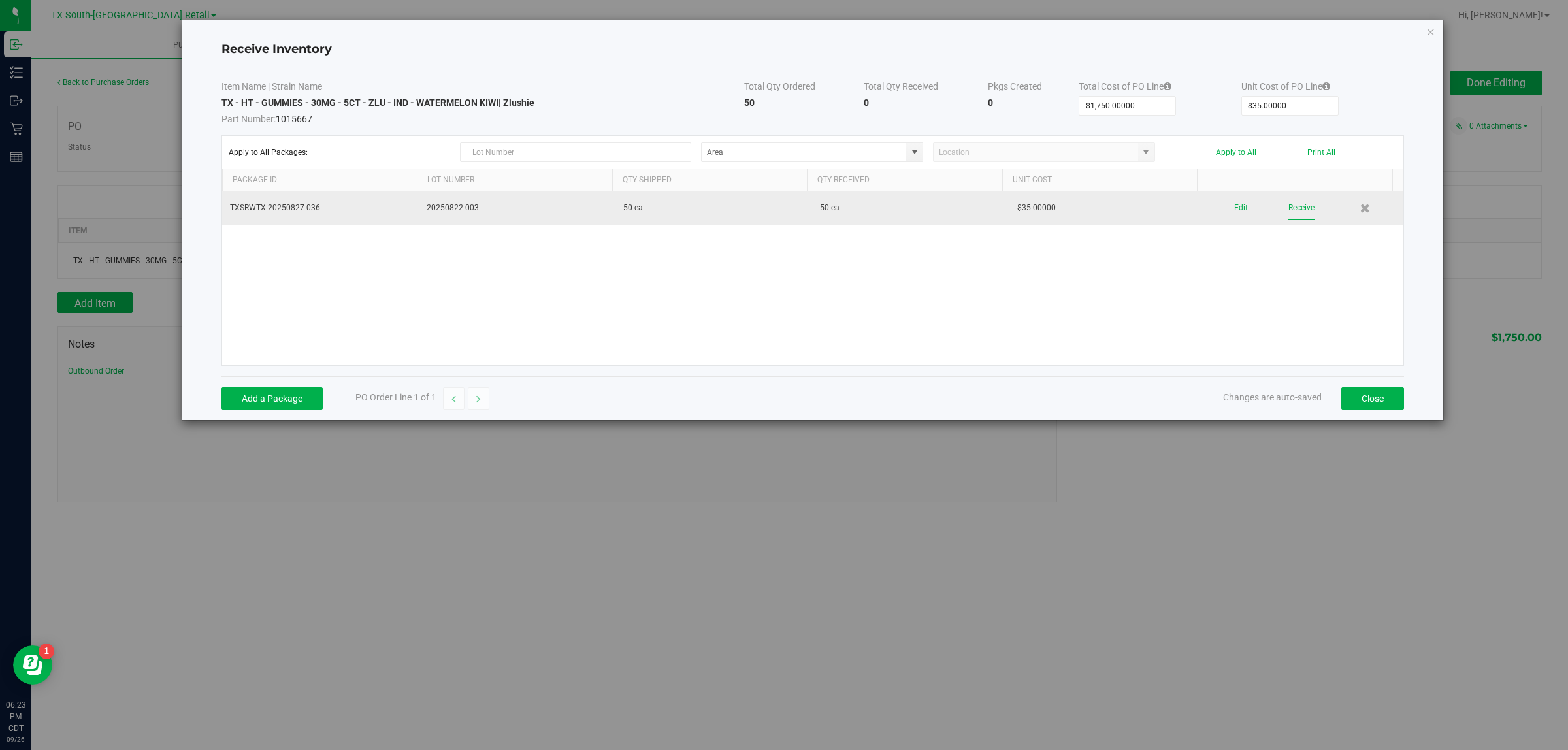
click at [1288, 200] on button "Receive" at bounding box center [1301, 208] width 27 height 23
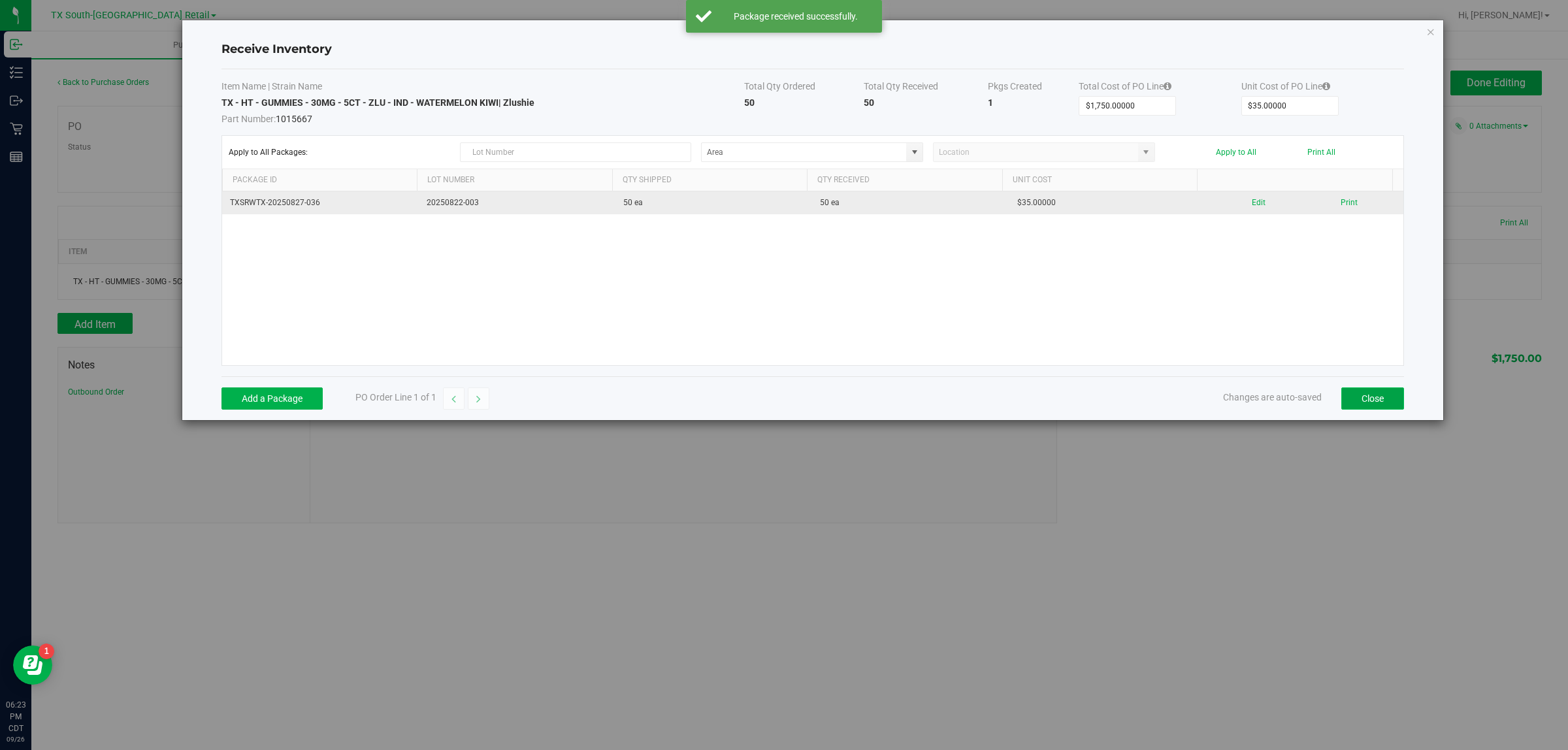
click at [1359, 391] on button "Close" at bounding box center [1373, 399] width 63 height 23
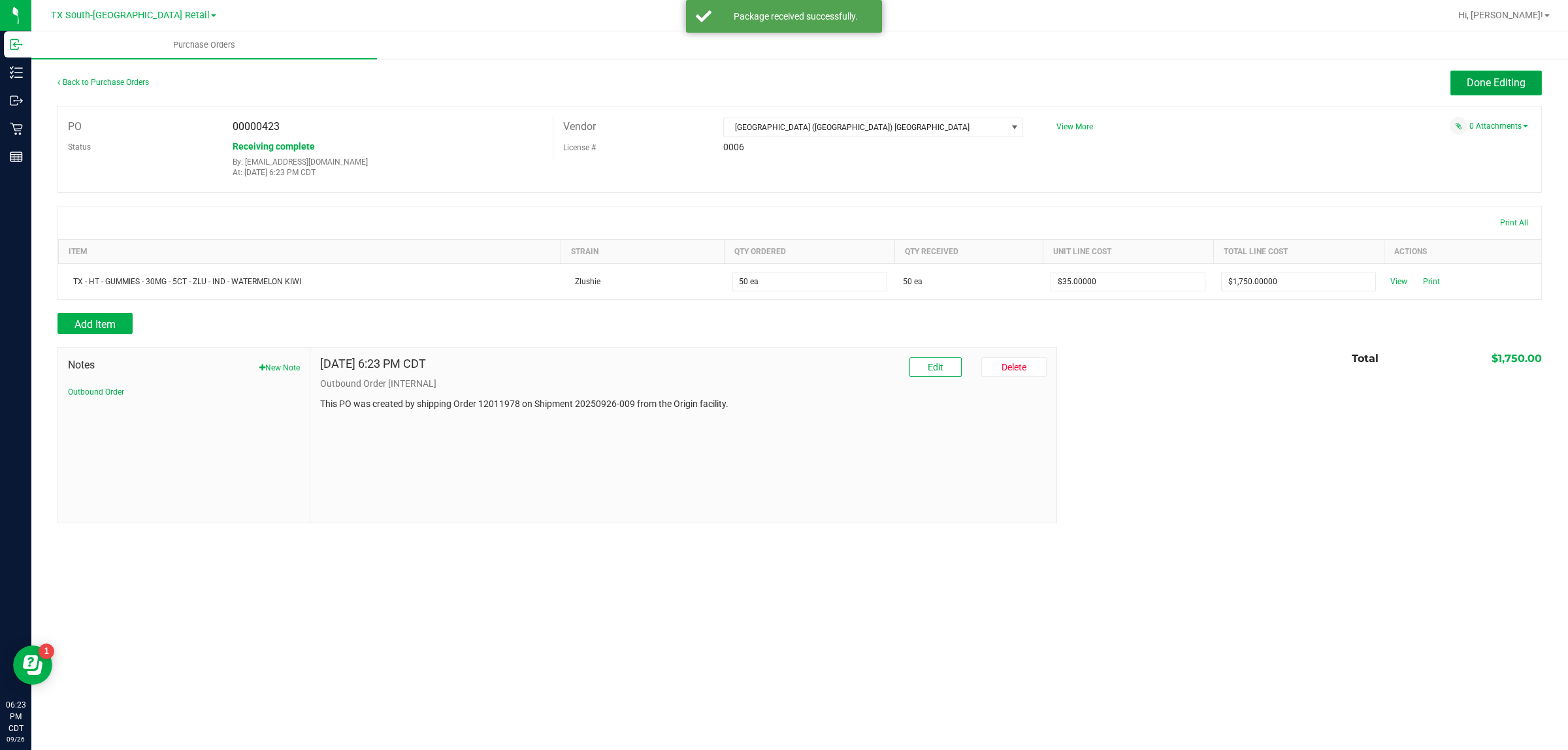
click at [1516, 84] on span "Done Editing" at bounding box center [1496, 83] width 59 height 13
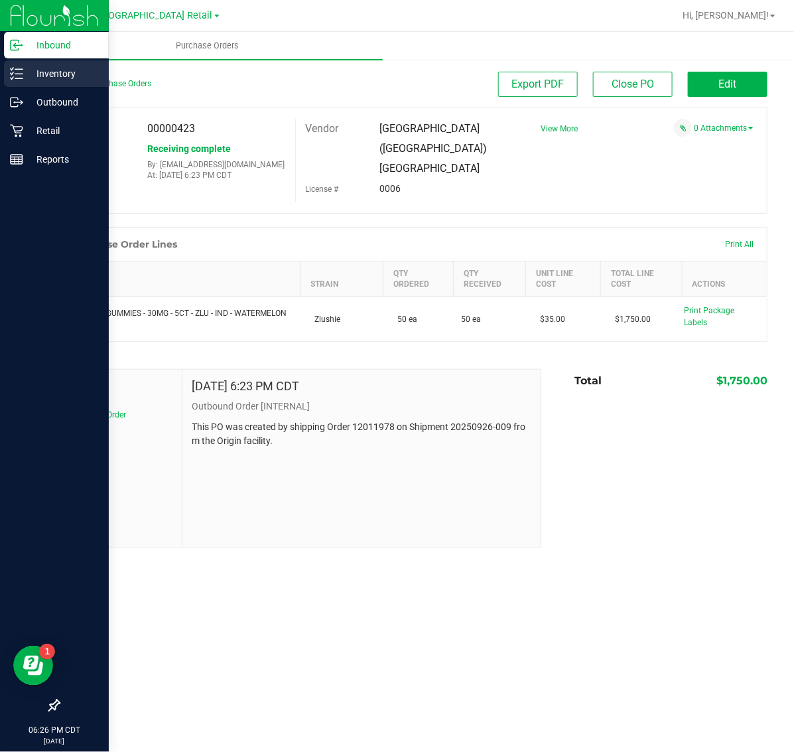
click at [63, 70] on p "Inventory" at bounding box center [63, 74] width 80 height 16
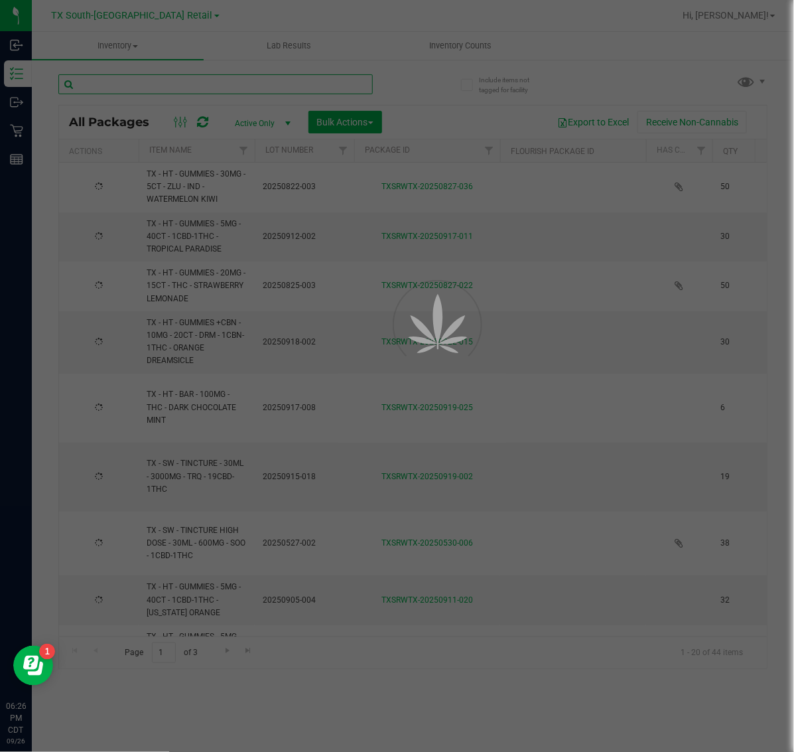
click at [256, 85] on input "text" at bounding box center [215, 84] width 315 height 20
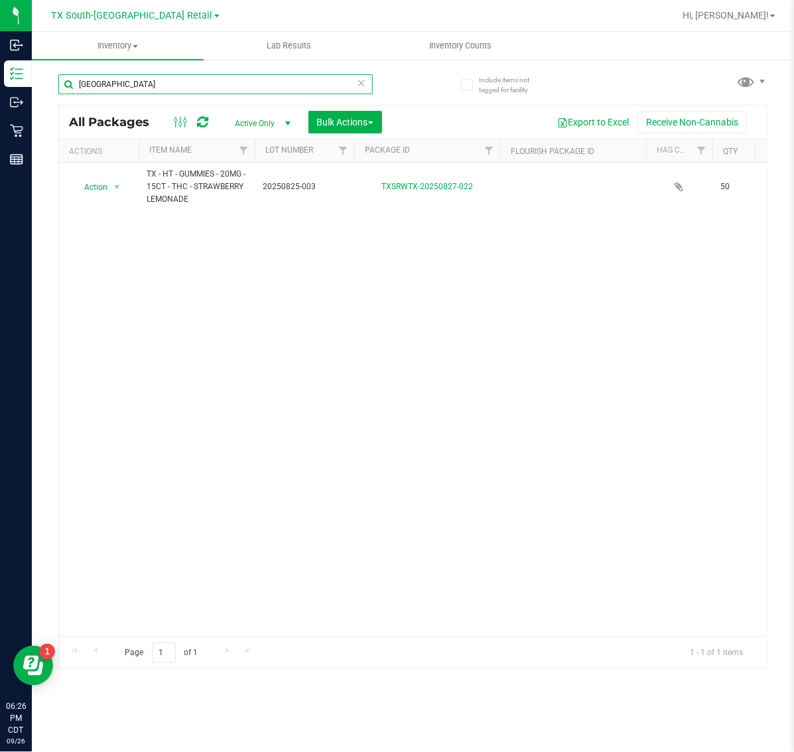
type input "T"
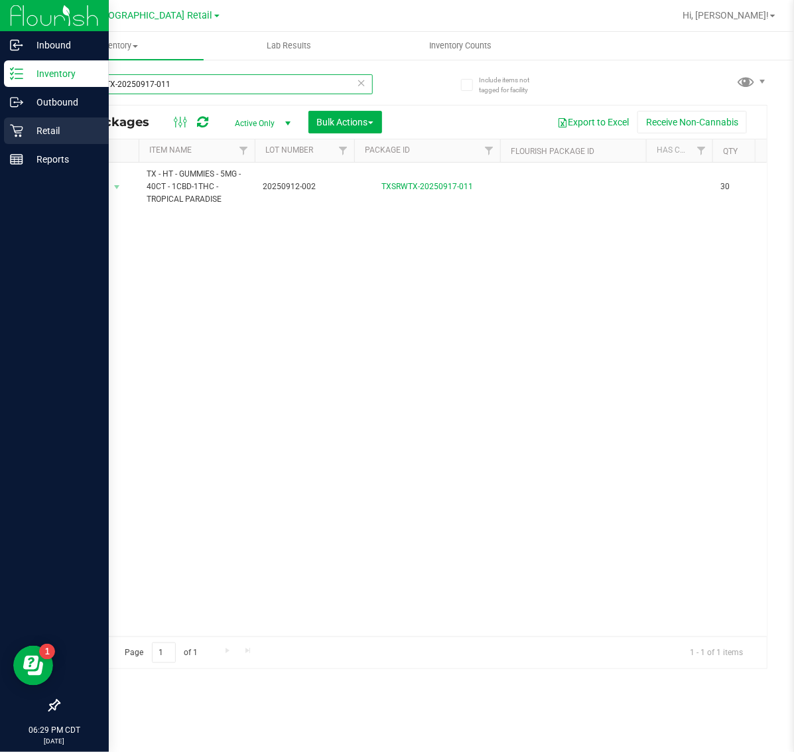
type input "TXSRWTX-20250917-011"
click at [27, 131] on p "Retail" at bounding box center [63, 131] width 80 height 16
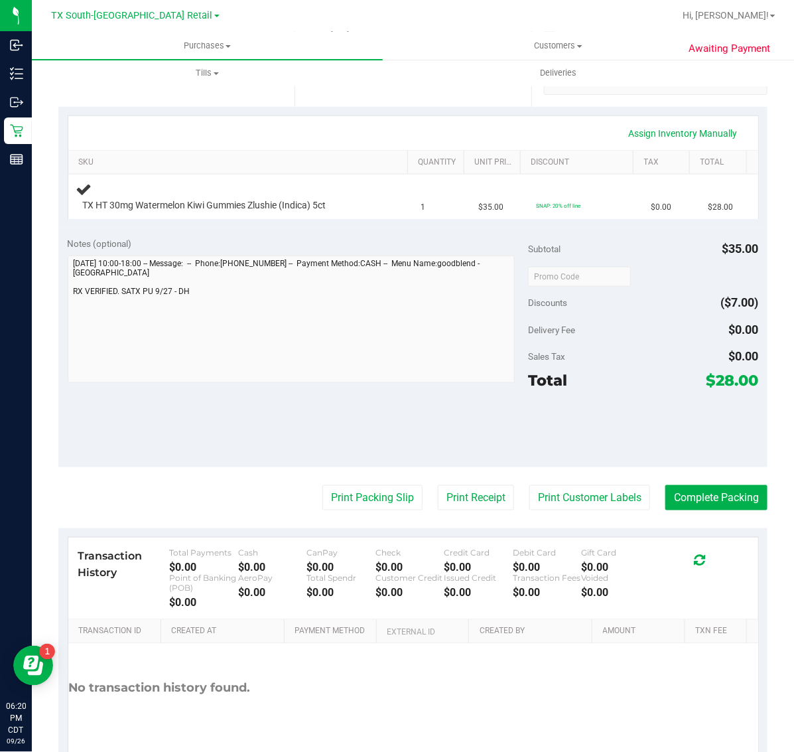
scroll to position [249, 0]
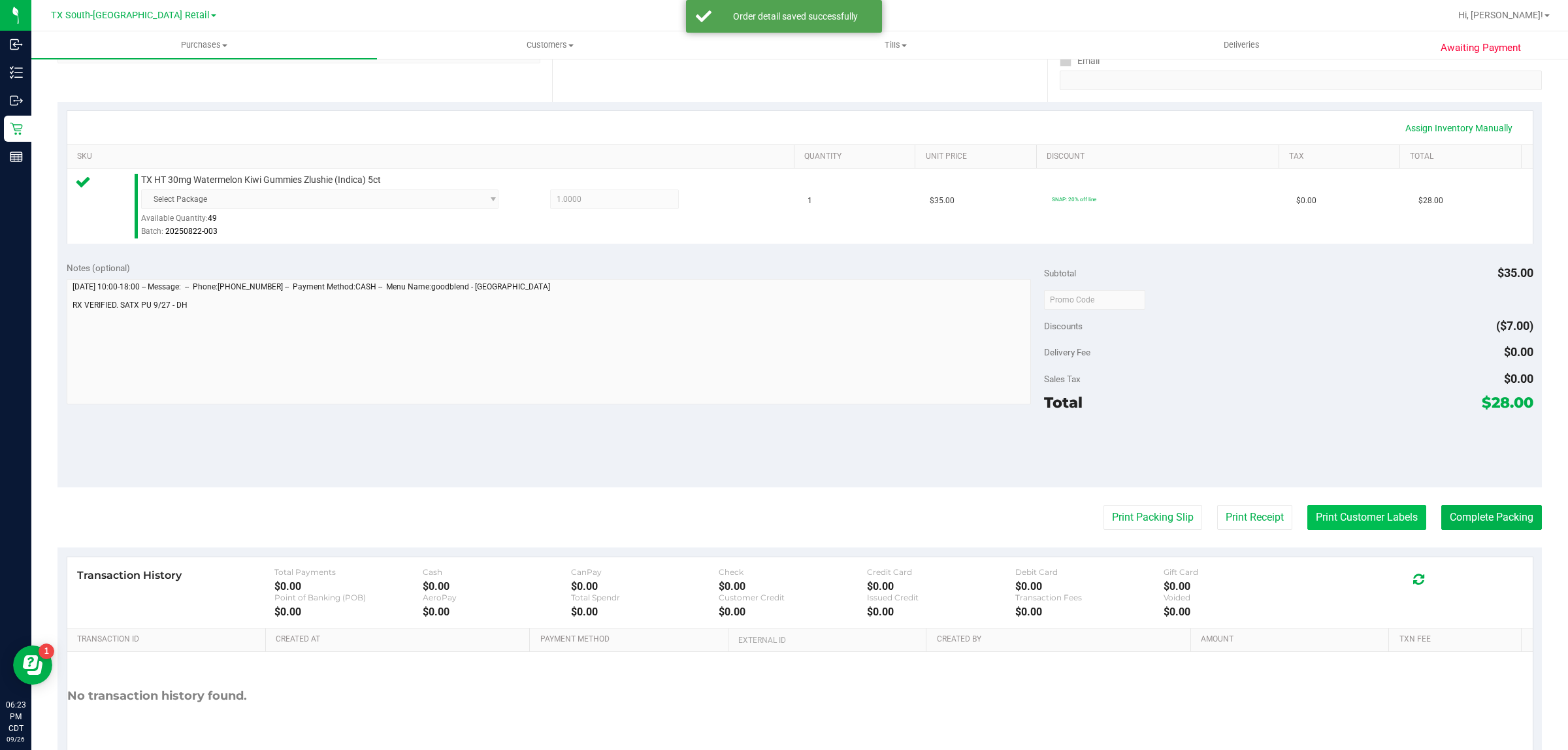
click at [1348, 517] on button "Print Customer Labels" at bounding box center [1366, 517] width 119 height 25
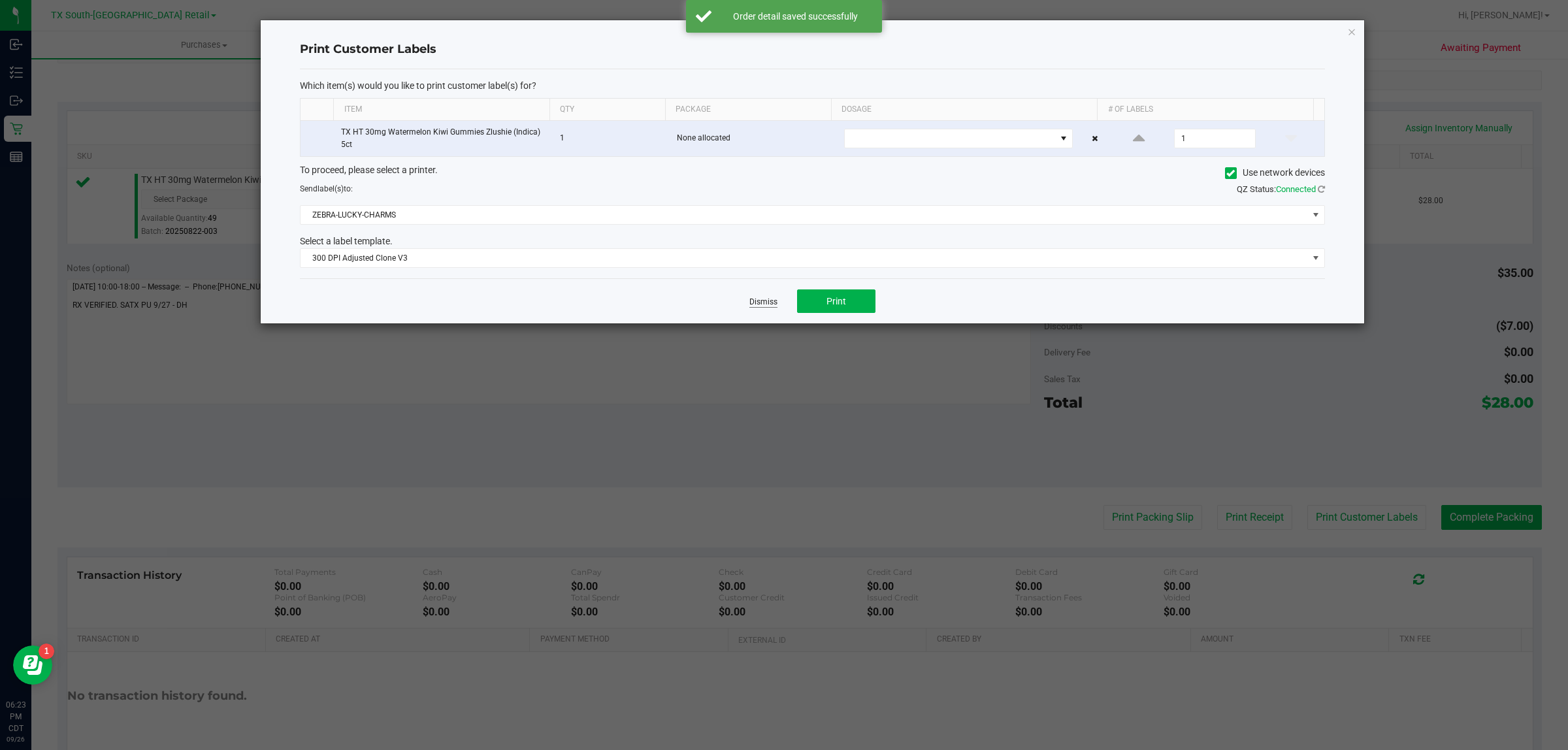
click at [753, 297] on link "Dismiss" at bounding box center [763, 301] width 29 height 11
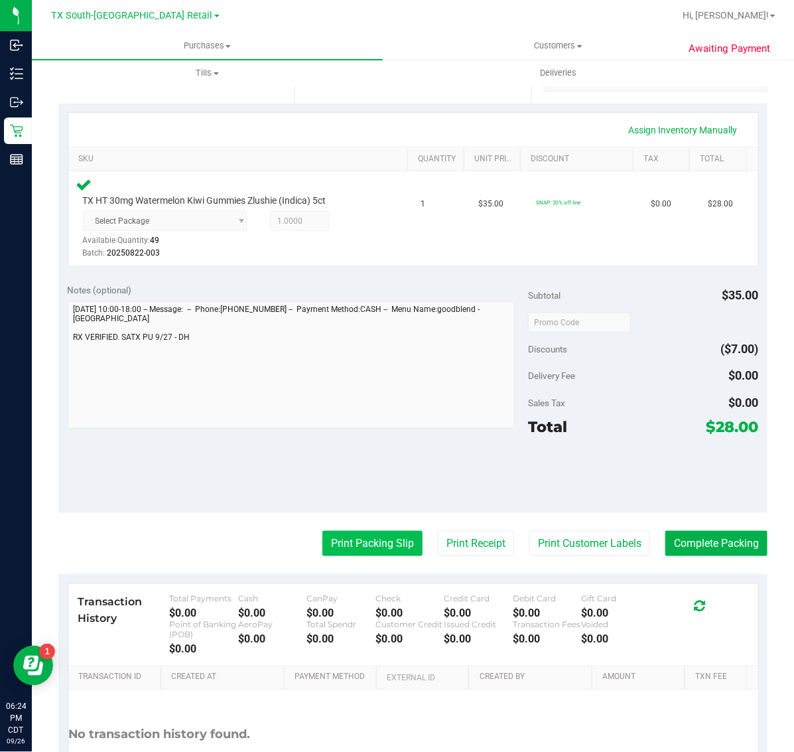
click at [362, 531] on button "Print Packing Slip" at bounding box center [373, 543] width 100 height 25
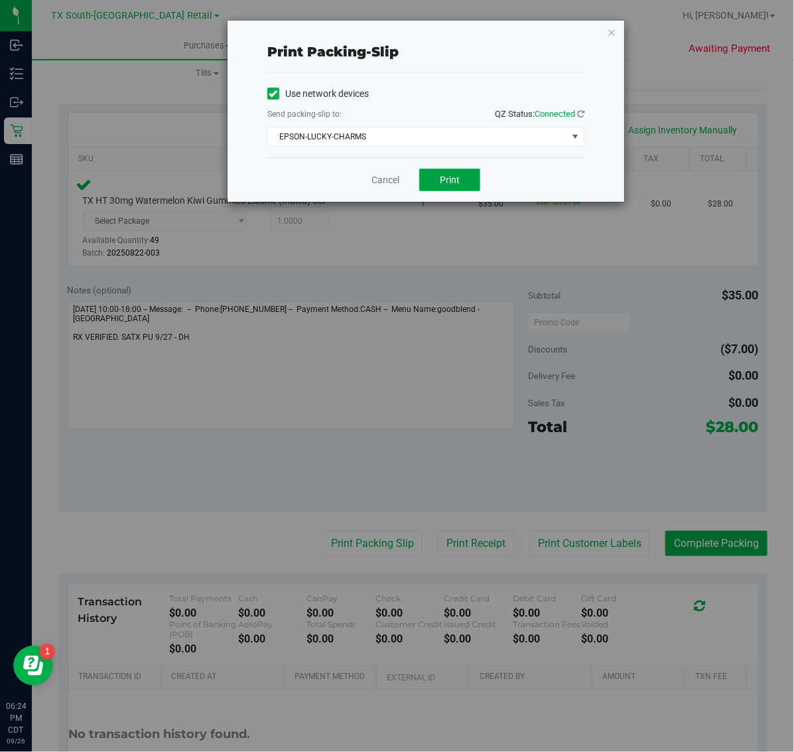
click at [446, 185] on span "Print" at bounding box center [450, 180] width 20 height 11
click at [609, 35] on icon "button" at bounding box center [611, 32] width 9 height 16
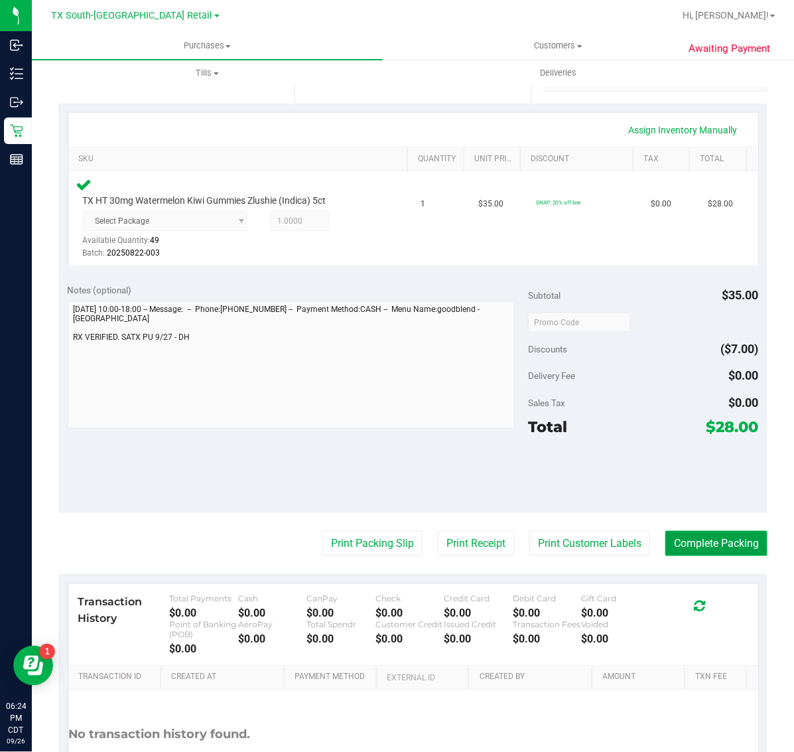
click at [702, 542] on button "Complete Packing" at bounding box center [717, 543] width 102 height 25
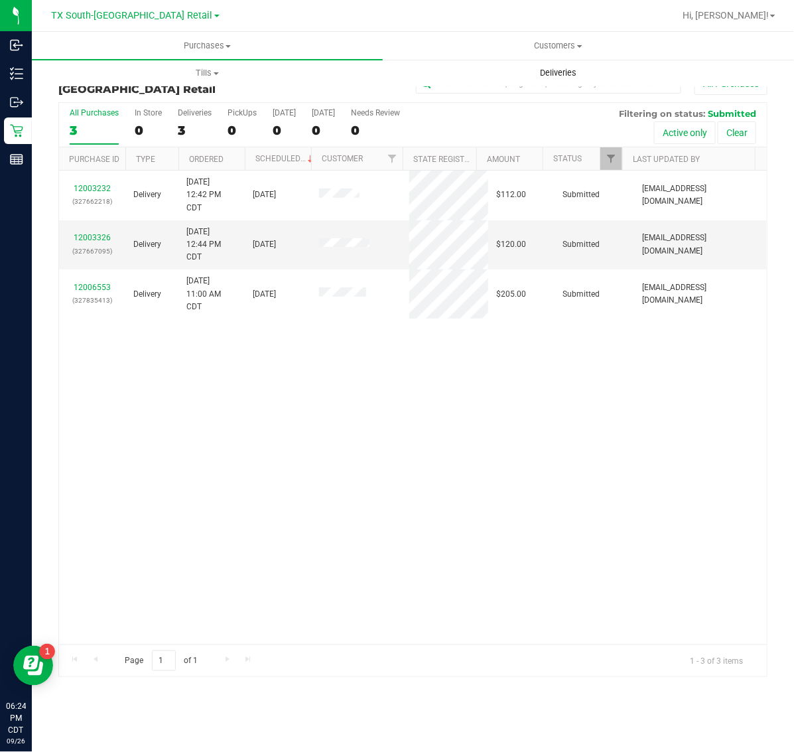
click at [558, 67] on span "Deliveries" at bounding box center [558, 73] width 72 height 12
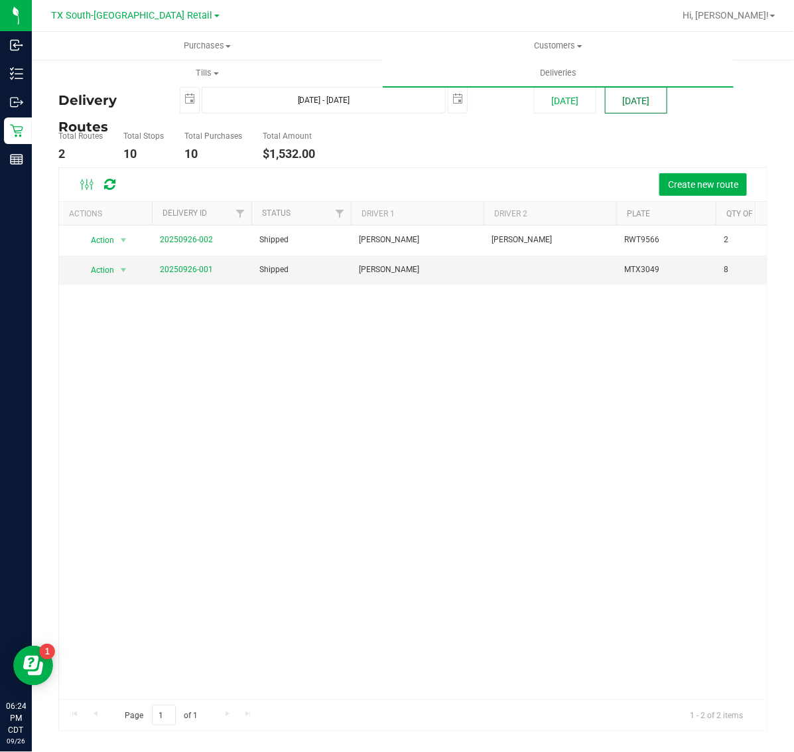
click at [633, 98] on button "[DATE]" at bounding box center [636, 100] width 62 height 27
type input "[DATE] - [DATE]"
type input "[DATE]"
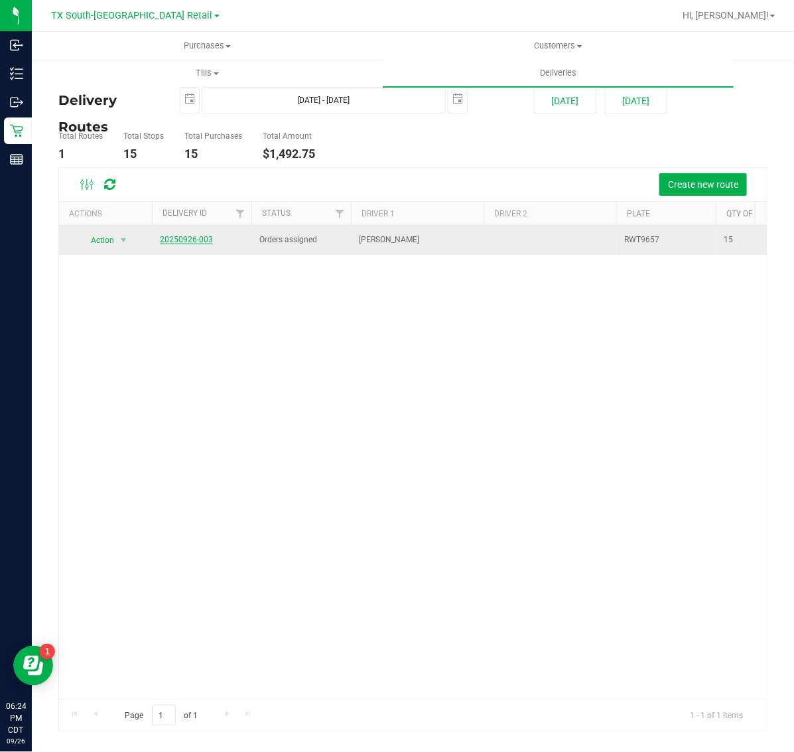
click at [200, 240] on link "20250926-003" at bounding box center [186, 239] width 53 height 9
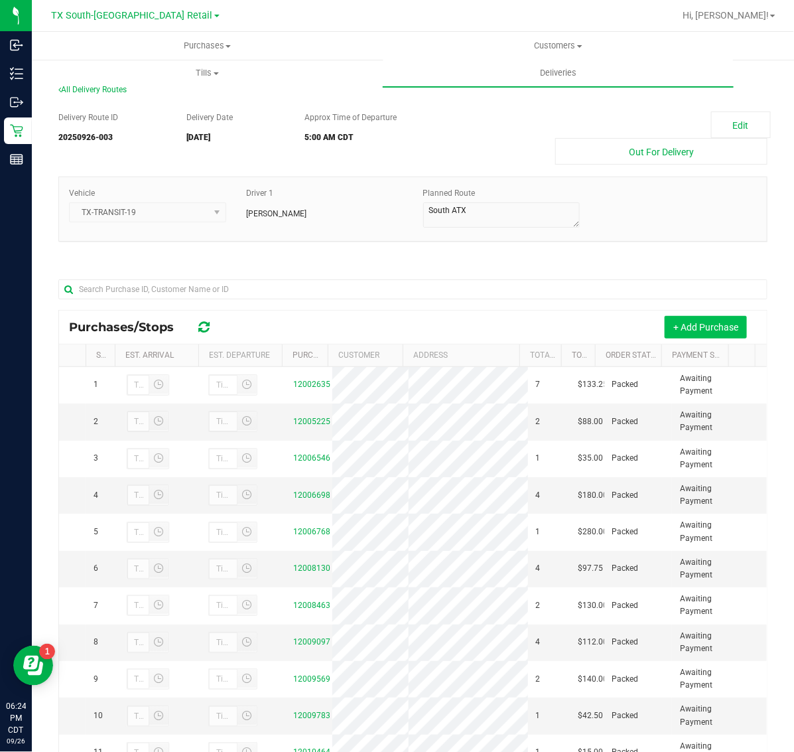
click at [718, 331] on button "+ Add Purchase" at bounding box center [706, 327] width 82 height 23
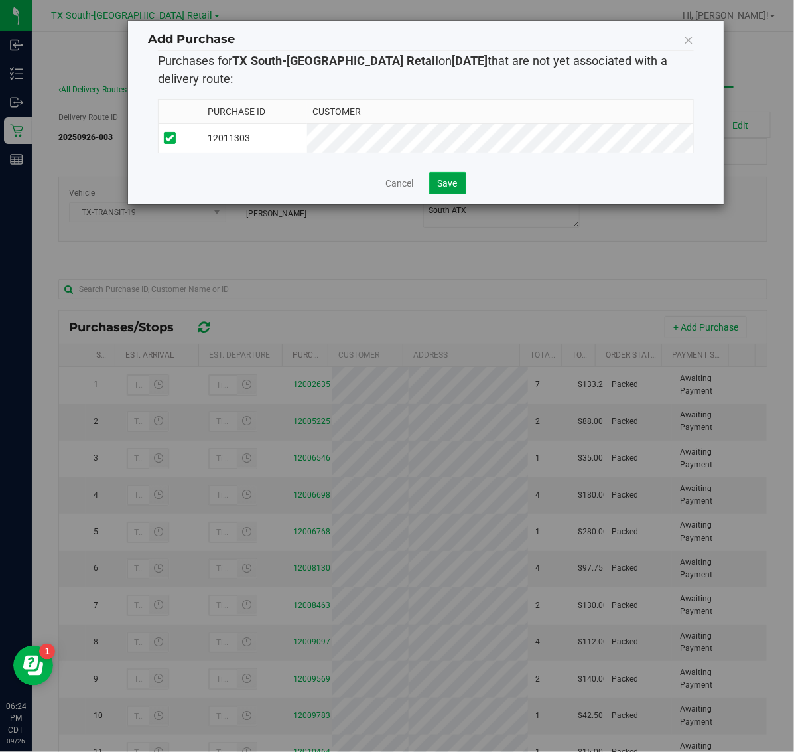
click at [443, 188] on span "Save" at bounding box center [448, 183] width 20 height 11
